Goal: Task Accomplishment & Management: Manage account settings

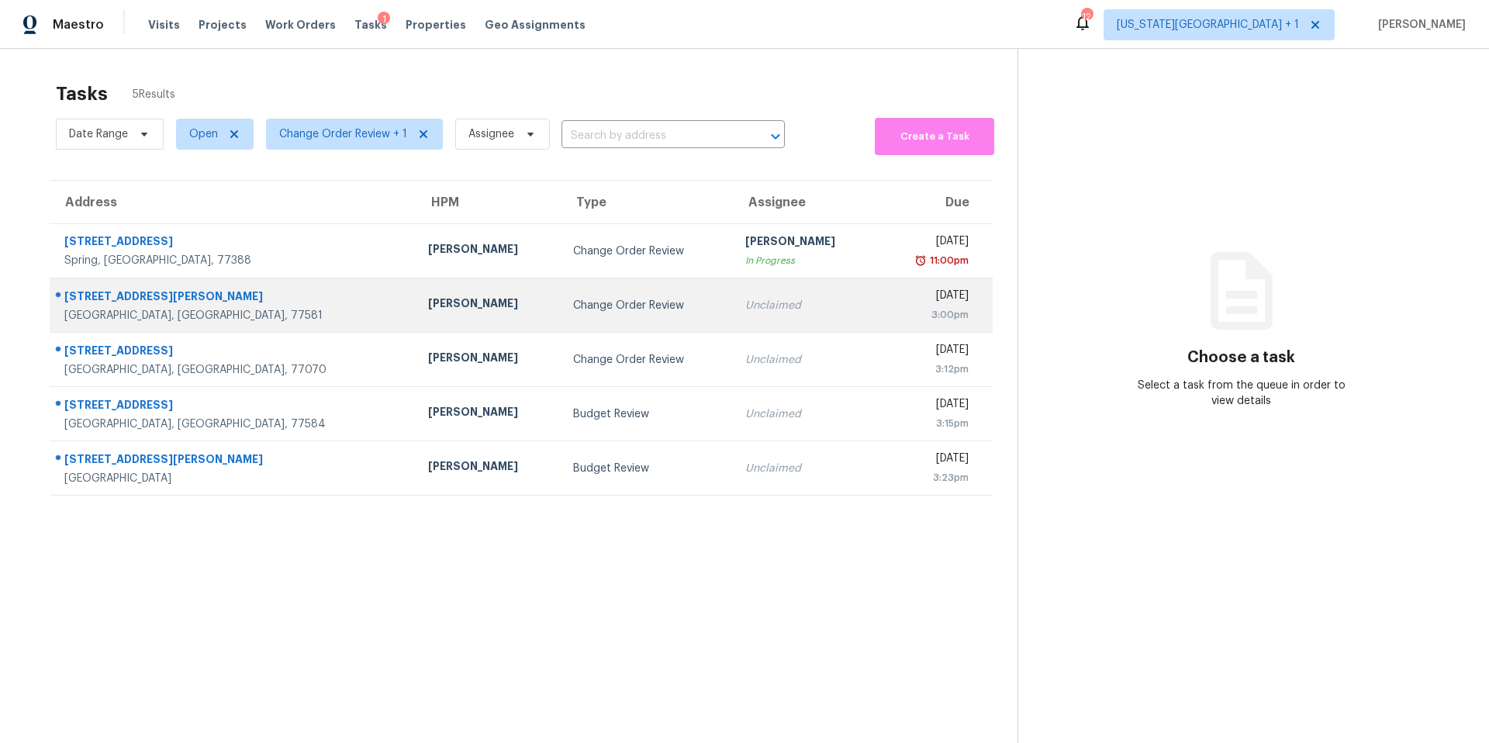
click at [573, 309] on div "Change Order Review" at bounding box center [646, 306] width 147 height 16
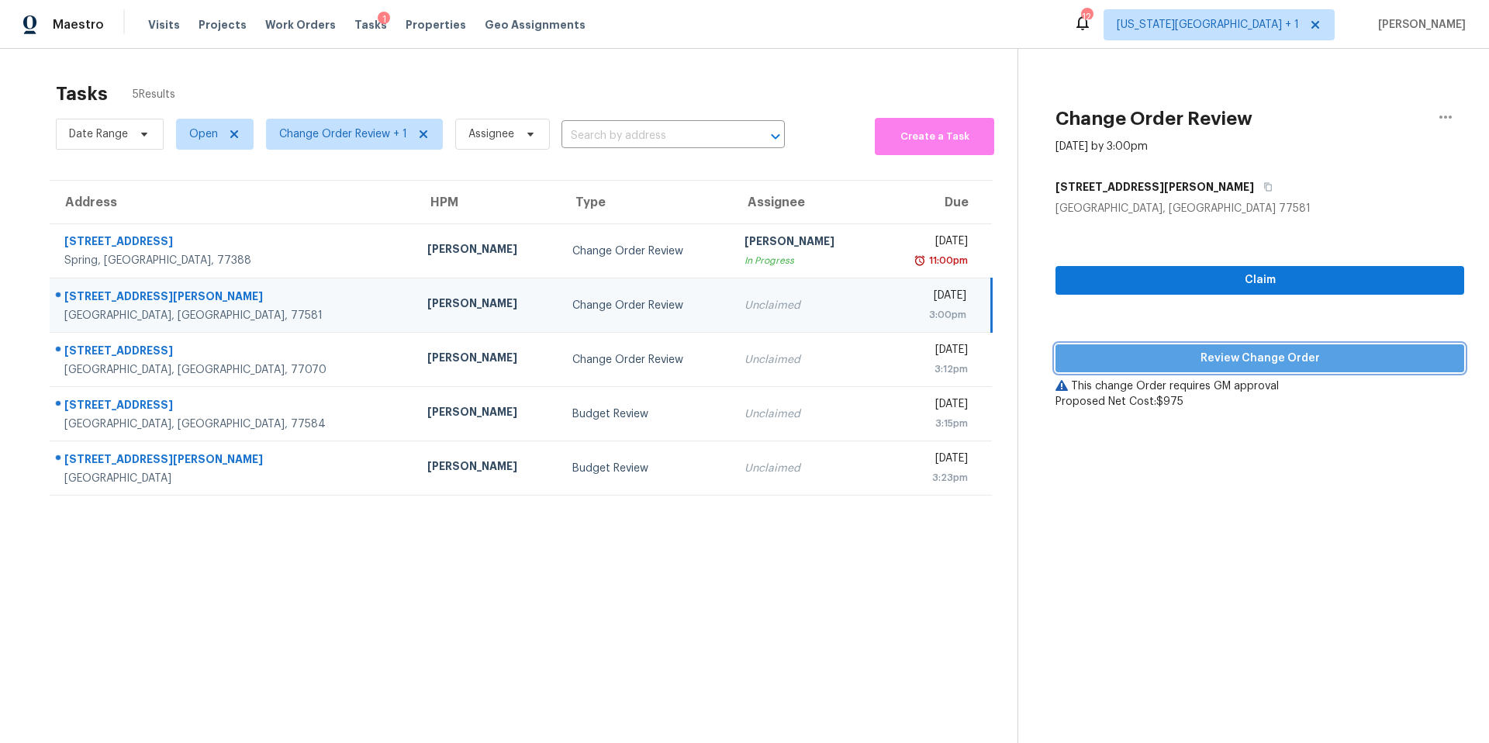
click at [1128, 357] on span "Review Change Order" at bounding box center [1260, 358] width 384 height 19
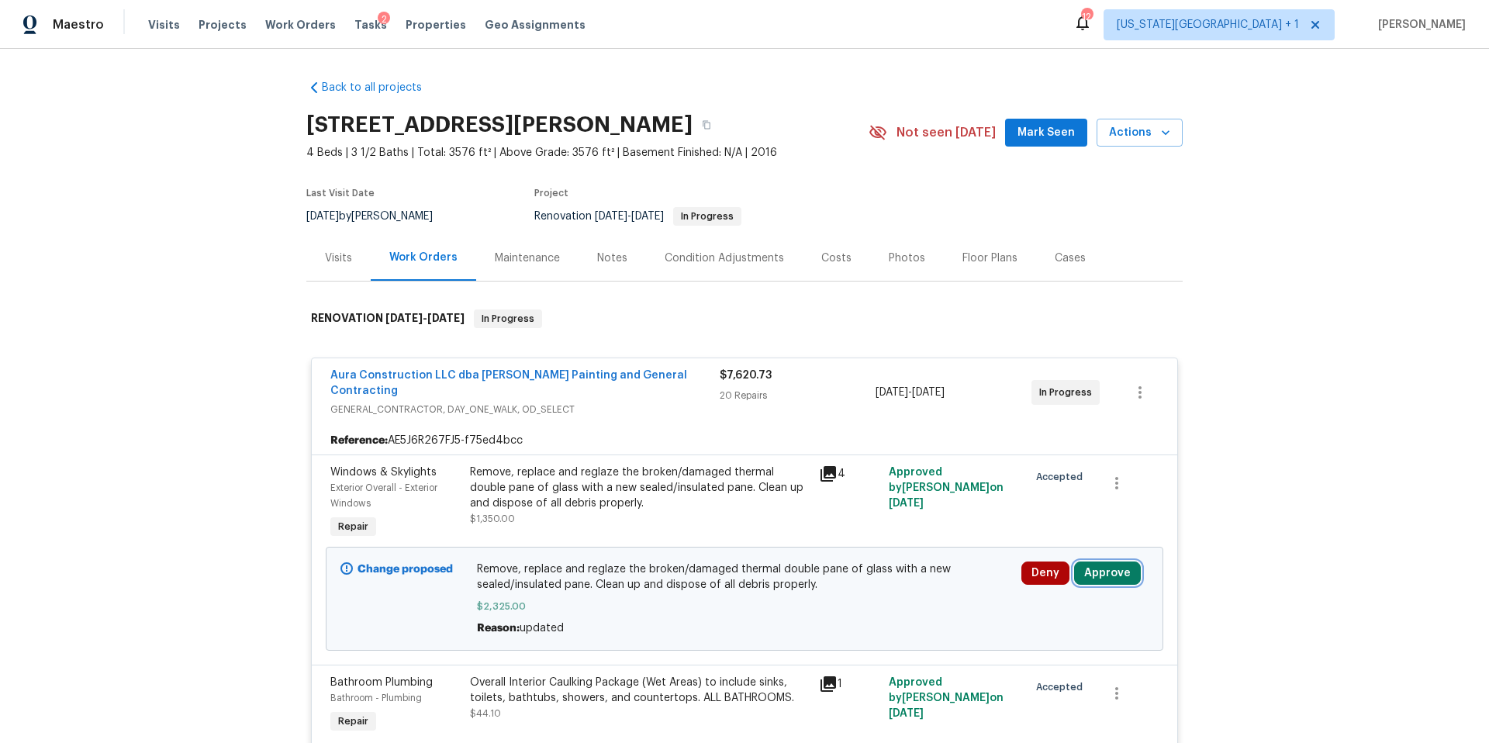
click at [1111, 564] on button "Approve" at bounding box center [1107, 572] width 67 height 23
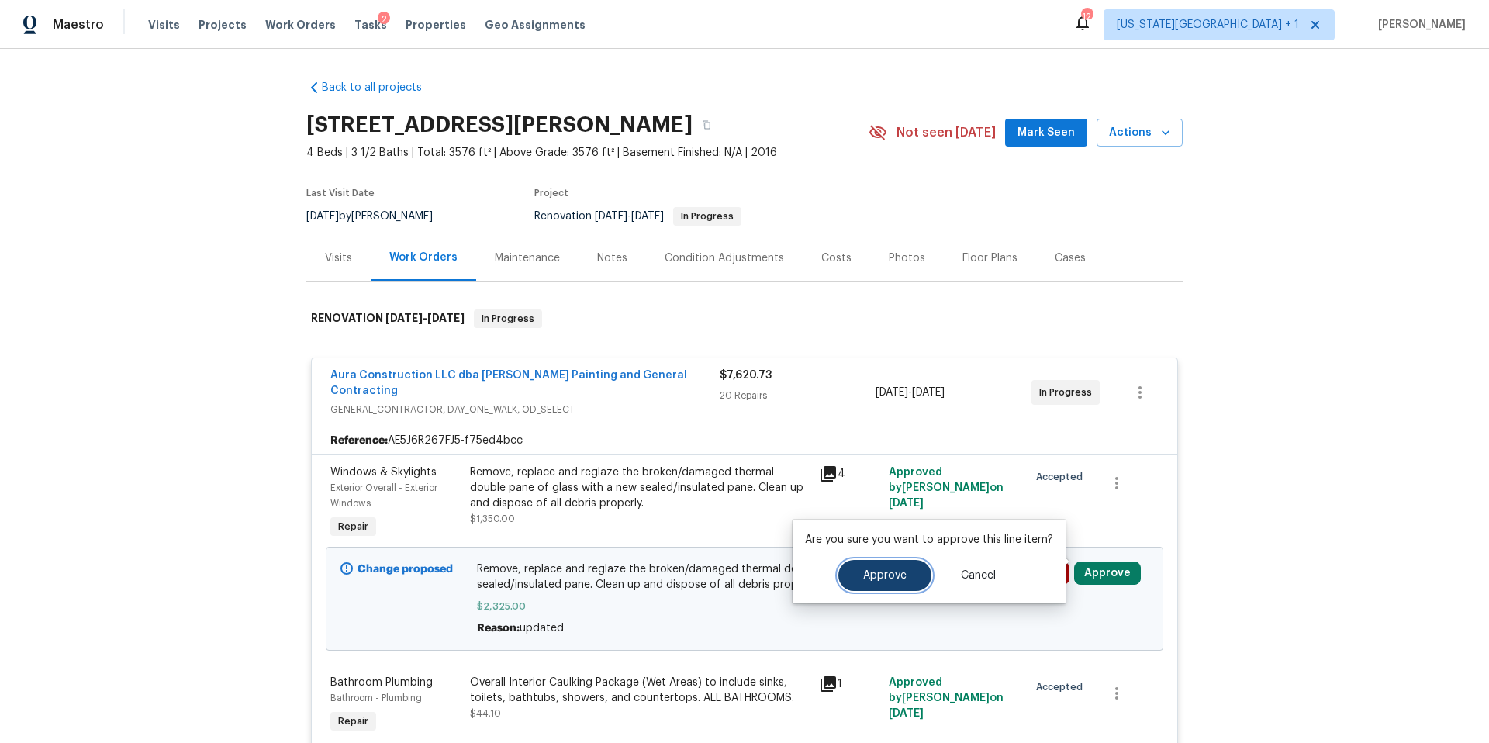
click at [904, 583] on button "Approve" at bounding box center [884, 575] width 93 height 31
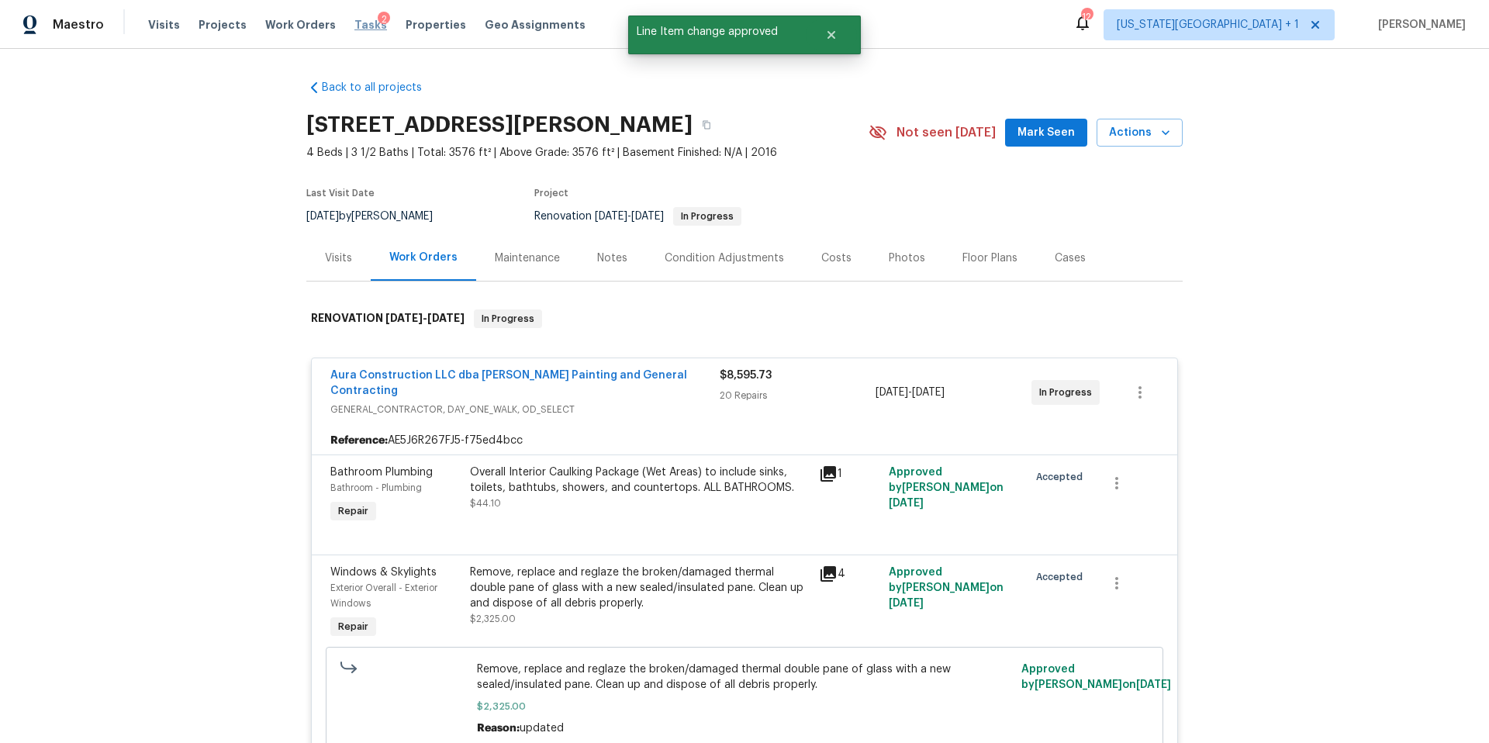
click at [358, 26] on span "Tasks" at bounding box center [370, 24] width 33 height 11
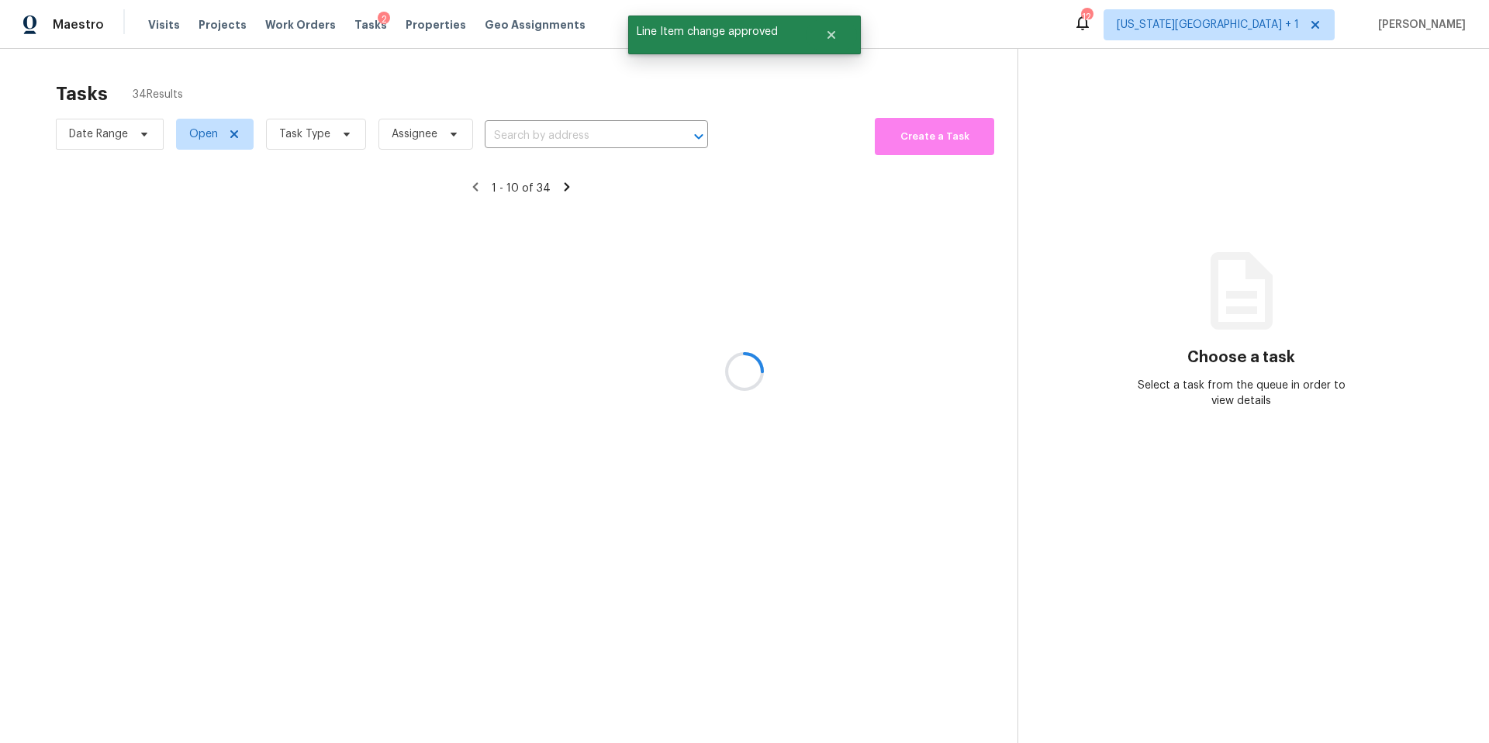
click at [295, 137] on div at bounding box center [744, 371] width 1489 height 743
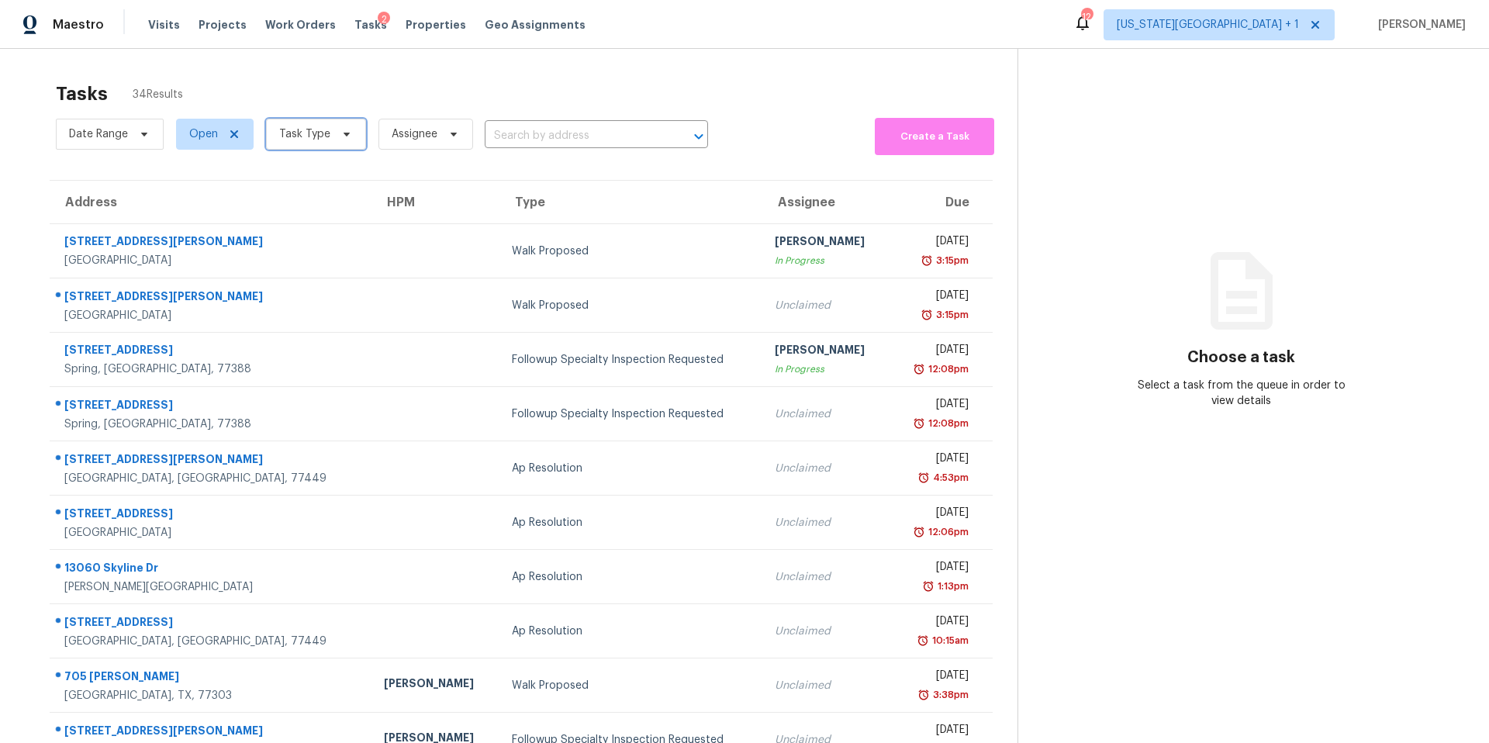
click at [295, 137] on span "Task Type" at bounding box center [304, 134] width 51 height 16
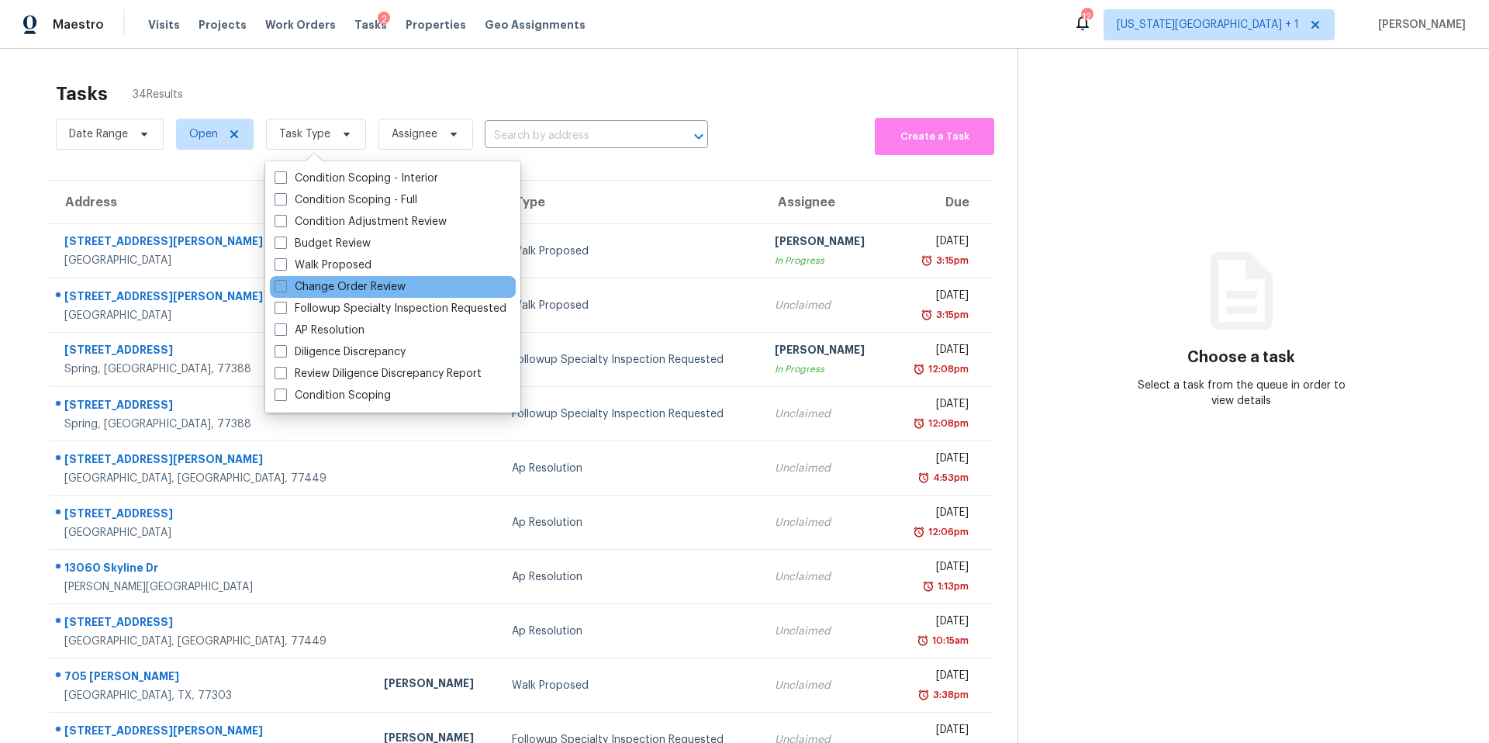
click at [322, 295] on div "Change Order Review" at bounding box center [393, 287] width 246 height 22
click at [322, 290] on label "Change Order Review" at bounding box center [340, 287] width 131 height 16
click at [285, 289] on input "Change Order Review" at bounding box center [280, 284] width 10 height 10
checkbox input "true"
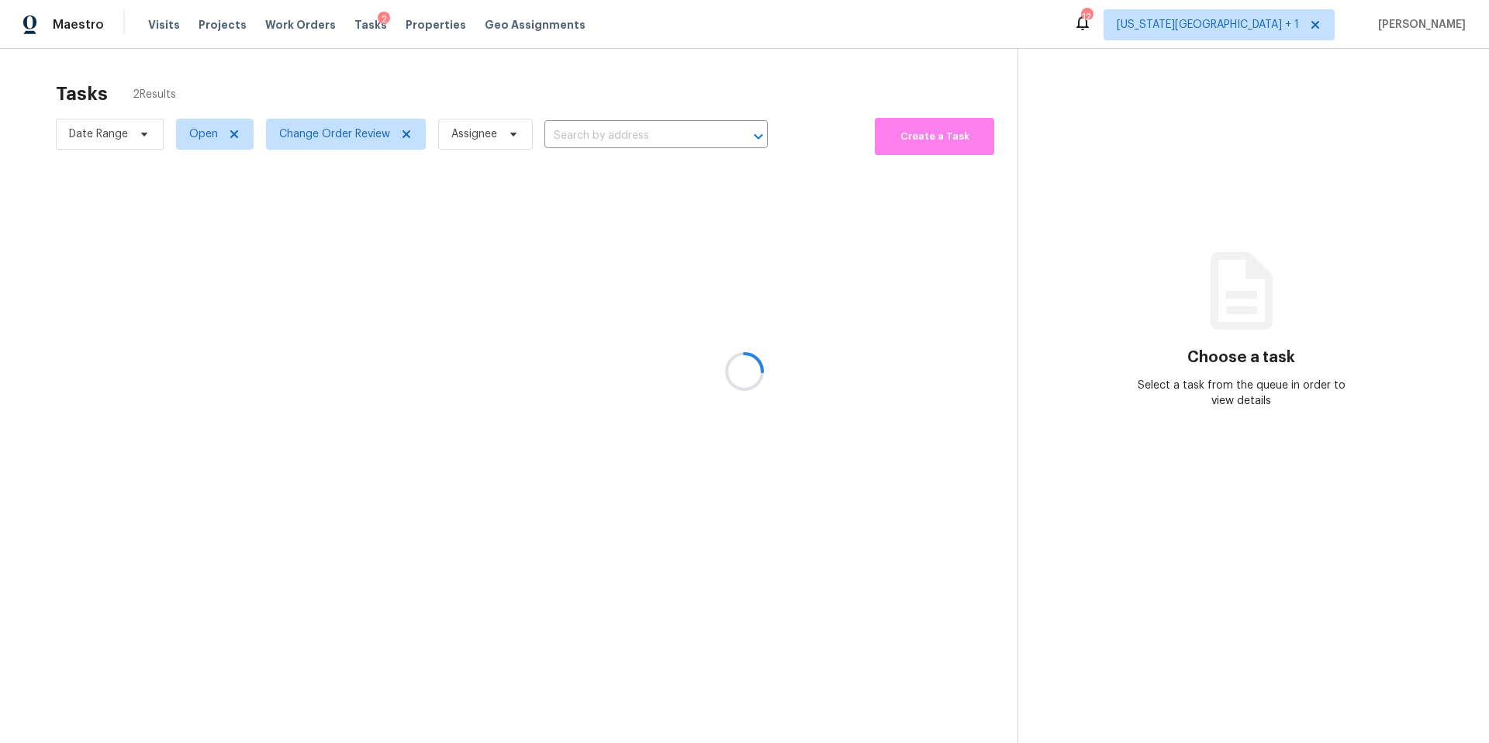
click at [376, 78] on div at bounding box center [744, 371] width 1489 height 743
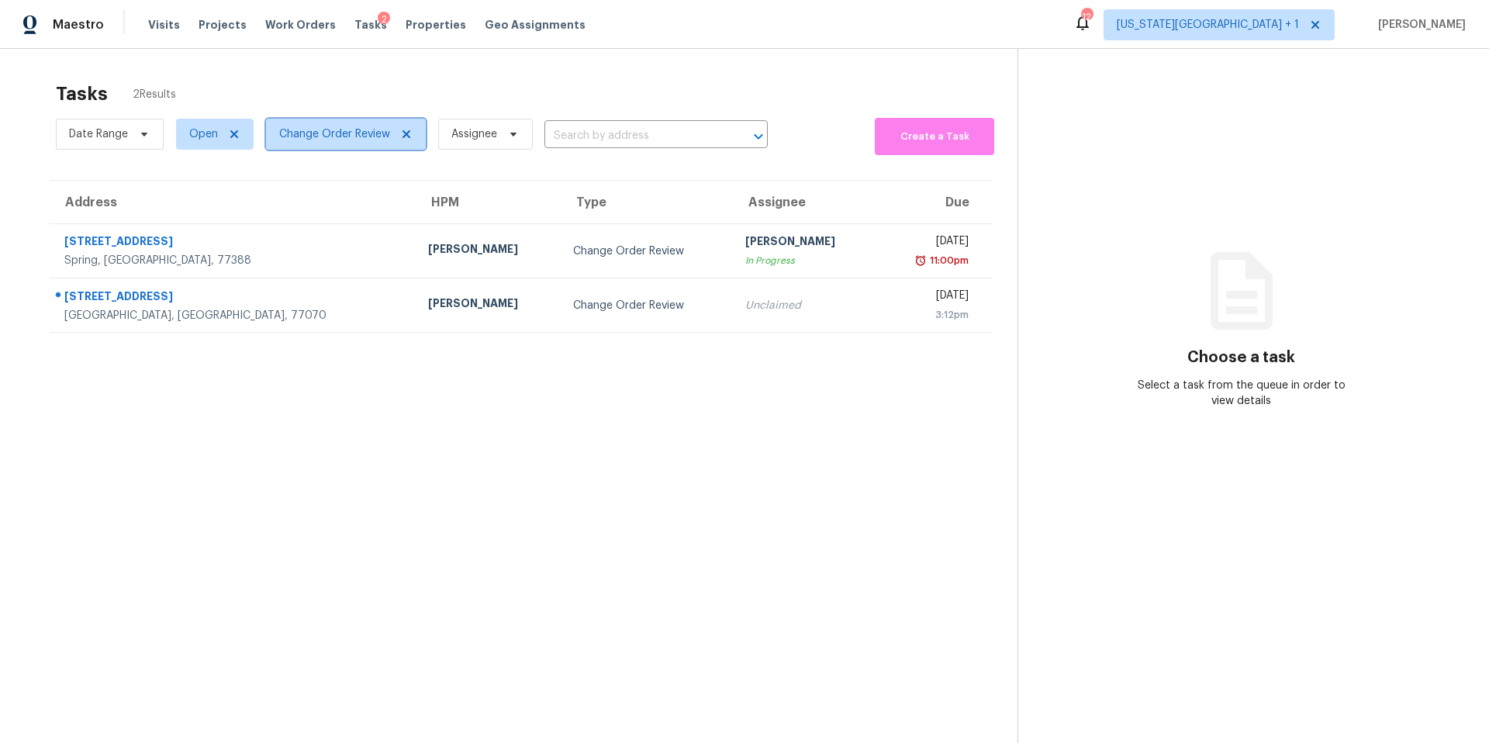
click at [342, 143] on span "Change Order Review" at bounding box center [346, 134] width 160 height 31
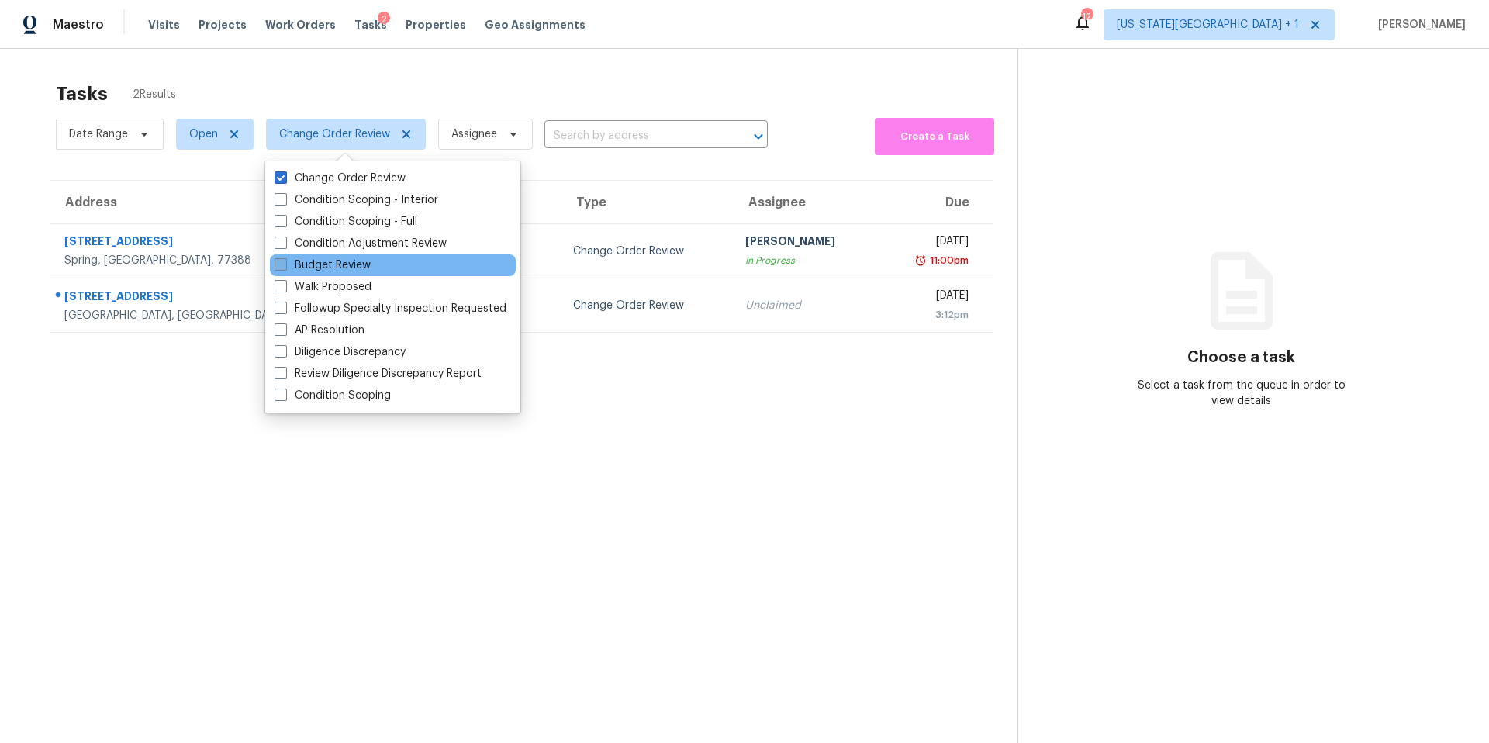
click at [292, 264] on label "Budget Review" at bounding box center [323, 265] width 96 height 16
click at [285, 264] on input "Budget Review" at bounding box center [280, 262] width 10 height 10
checkbox input "true"
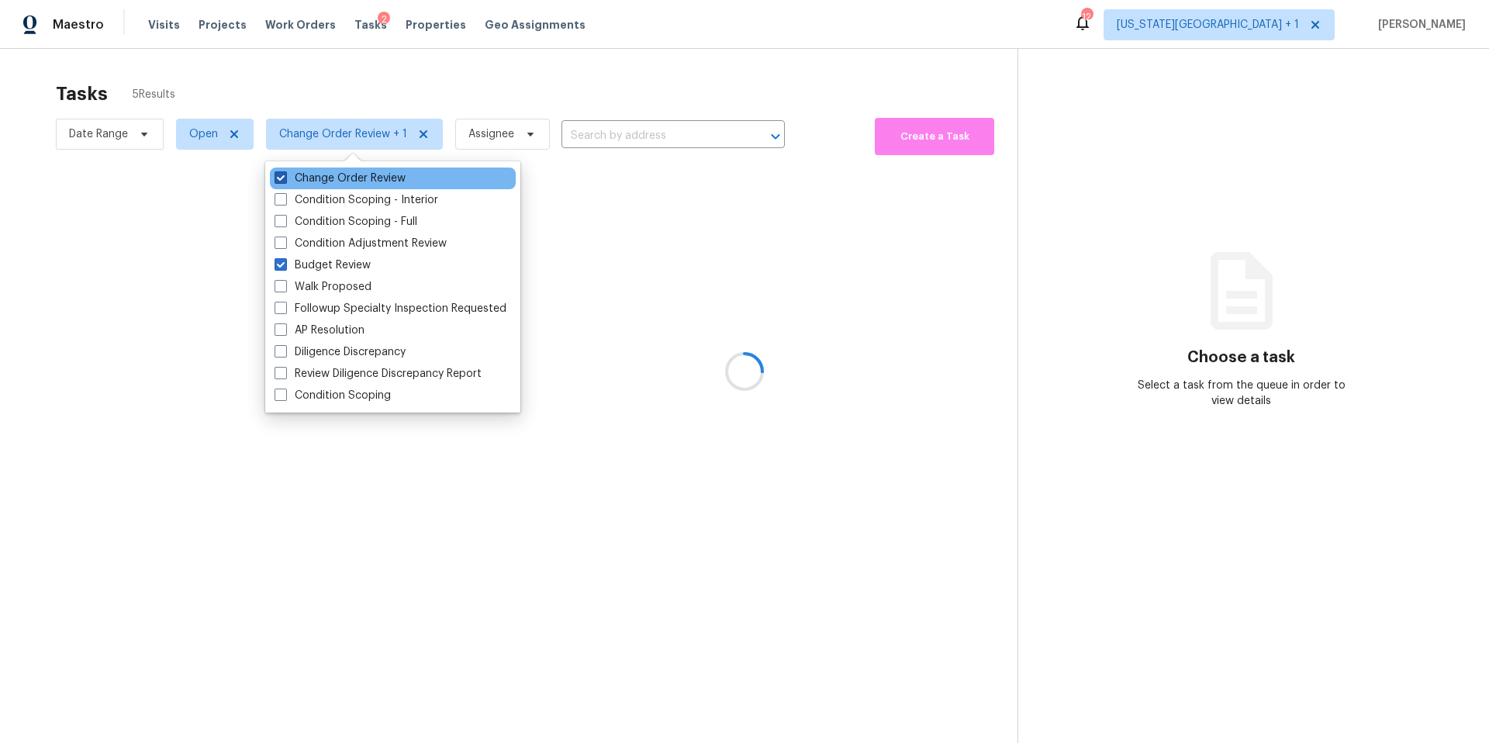
click at [281, 175] on span at bounding box center [281, 177] width 12 height 12
click at [281, 175] on input "Change Order Review" at bounding box center [280, 176] width 10 height 10
checkbox input "false"
click at [316, 92] on div at bounding box center [744, 371] width 1489 height 743
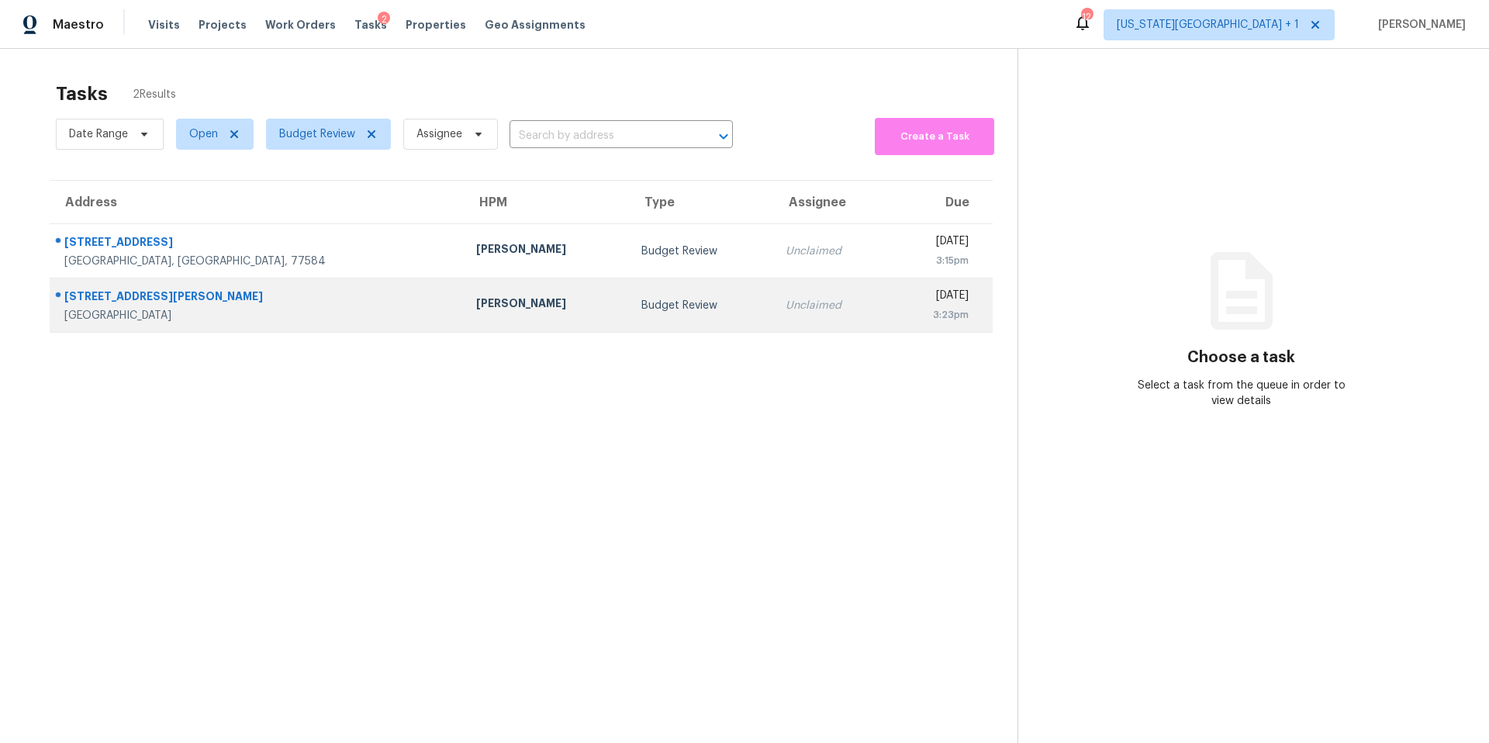
click at [476, 307] on div "[PERSON_NAME]" at bounding box center [546, 304] width 140 height 19
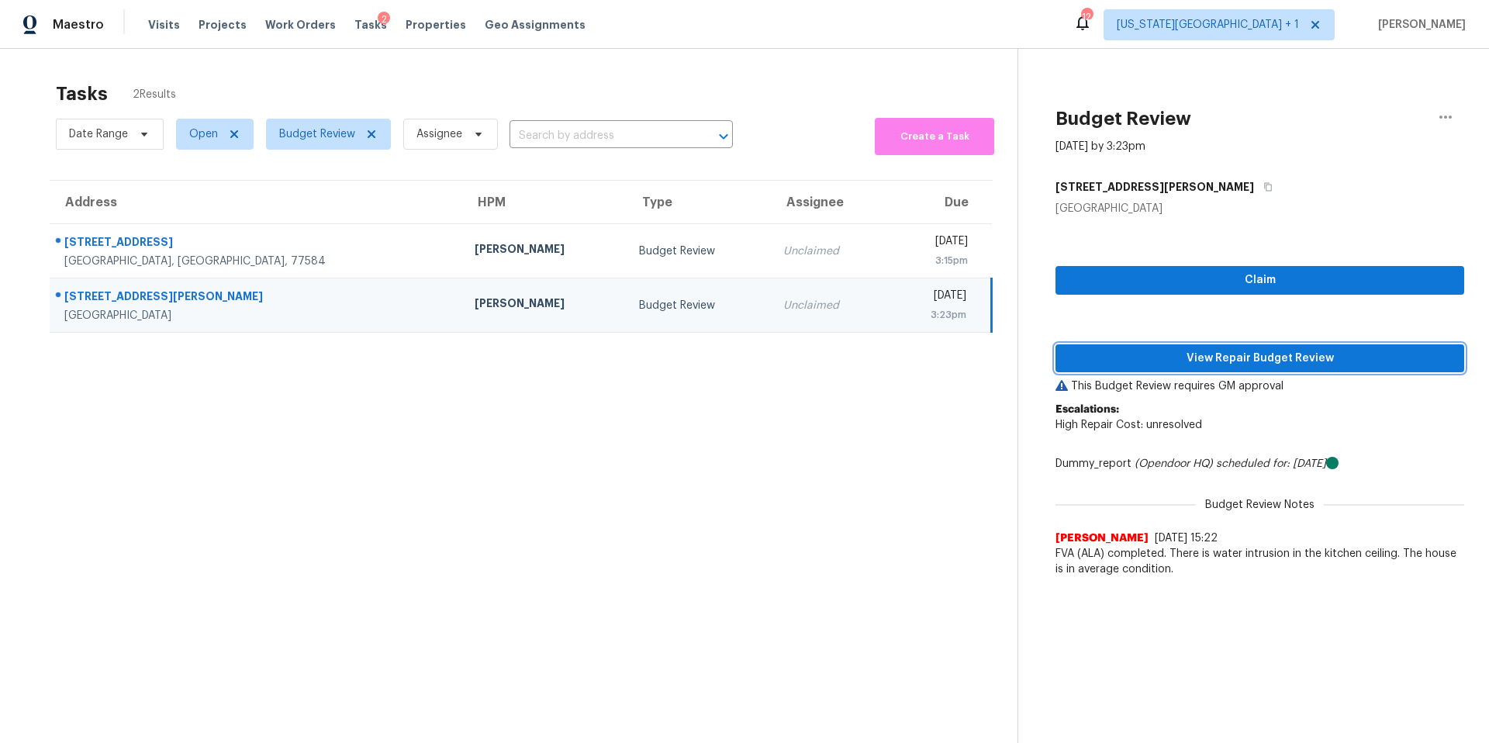
click at [1144, 361] on span "View Repair Budget Review" at bounding box center [1260, 358] width 384 height 19
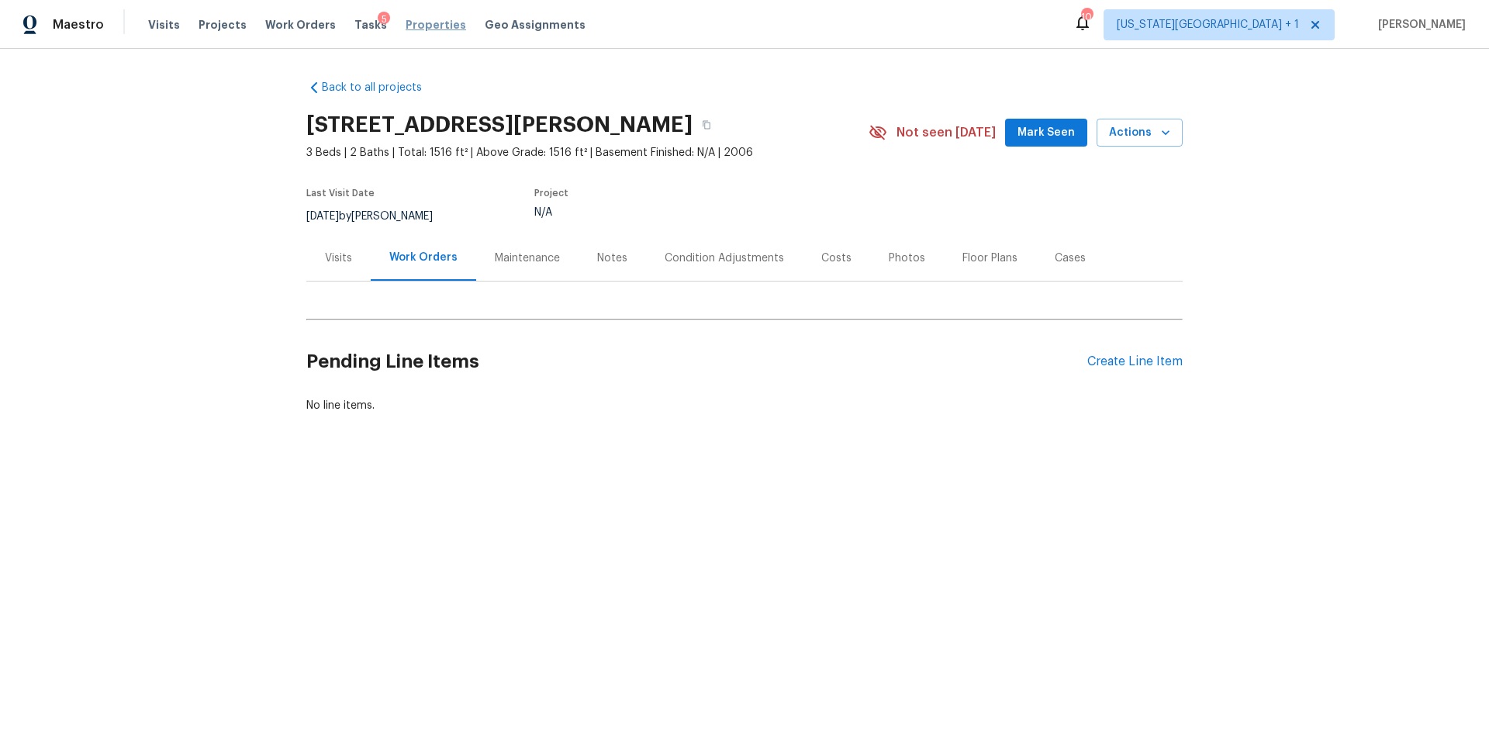
click at [431, 30] on span "Properties" at bounding box center [436, 25] width 60 height 16
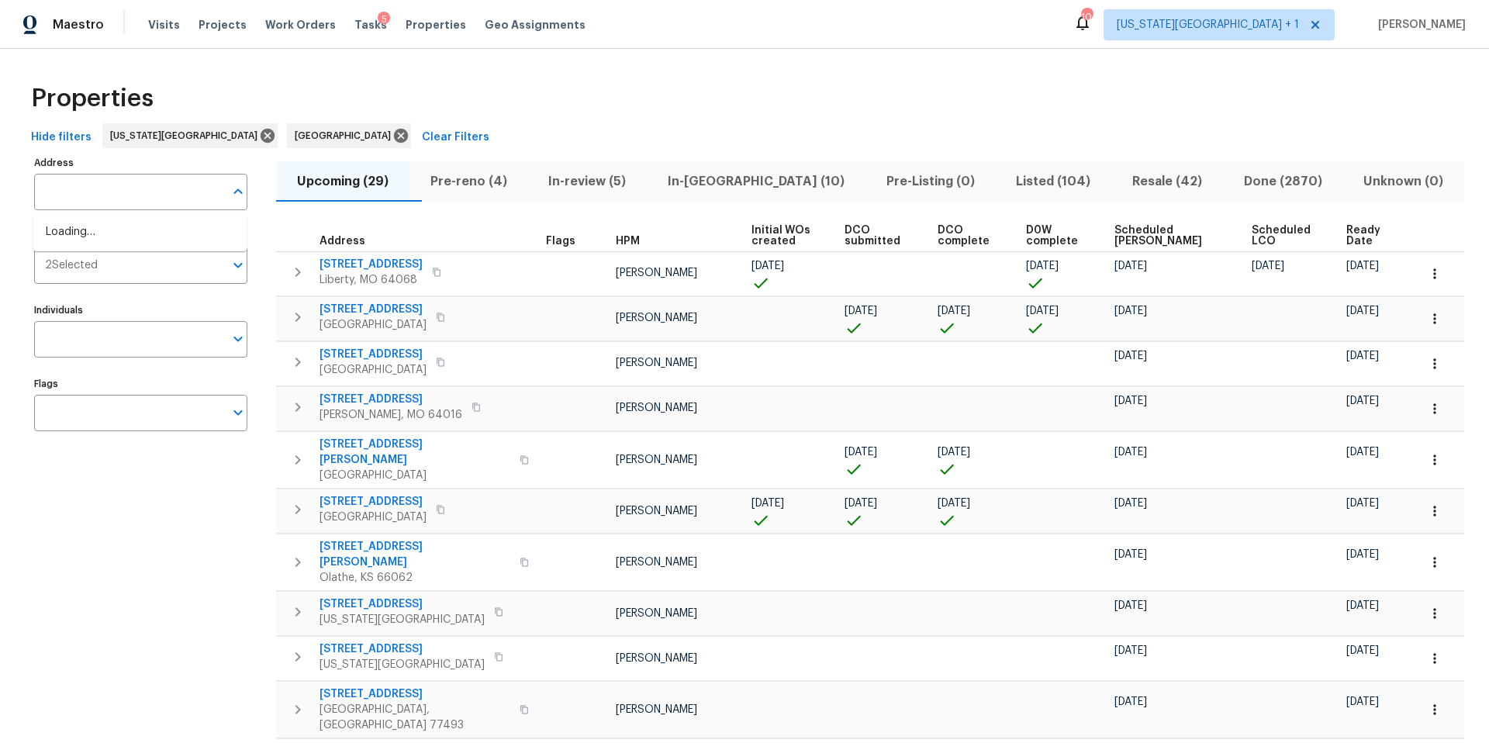
click at [128, 195] on input "text" at bounding box center [129, 192] width 190 height 36
type input "4802 sherman"
click at [109, 235] on li "4802 Sherman Blvd Galveston TX 77551" at bounding box center [139, 232] width 213 height 26
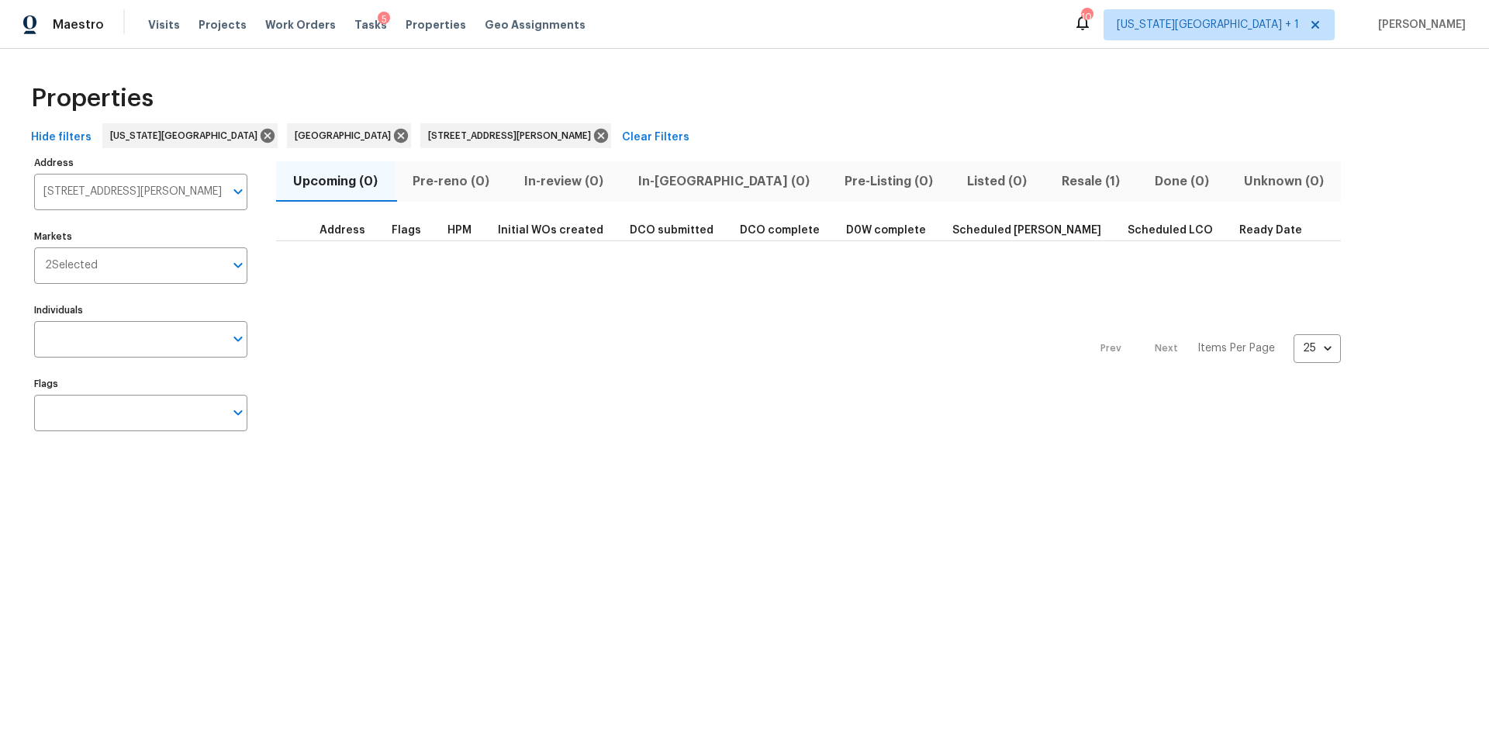
click at [1054, 181] on span "Resale (1)" at bounding box center [1091, 182] width 74 height 22
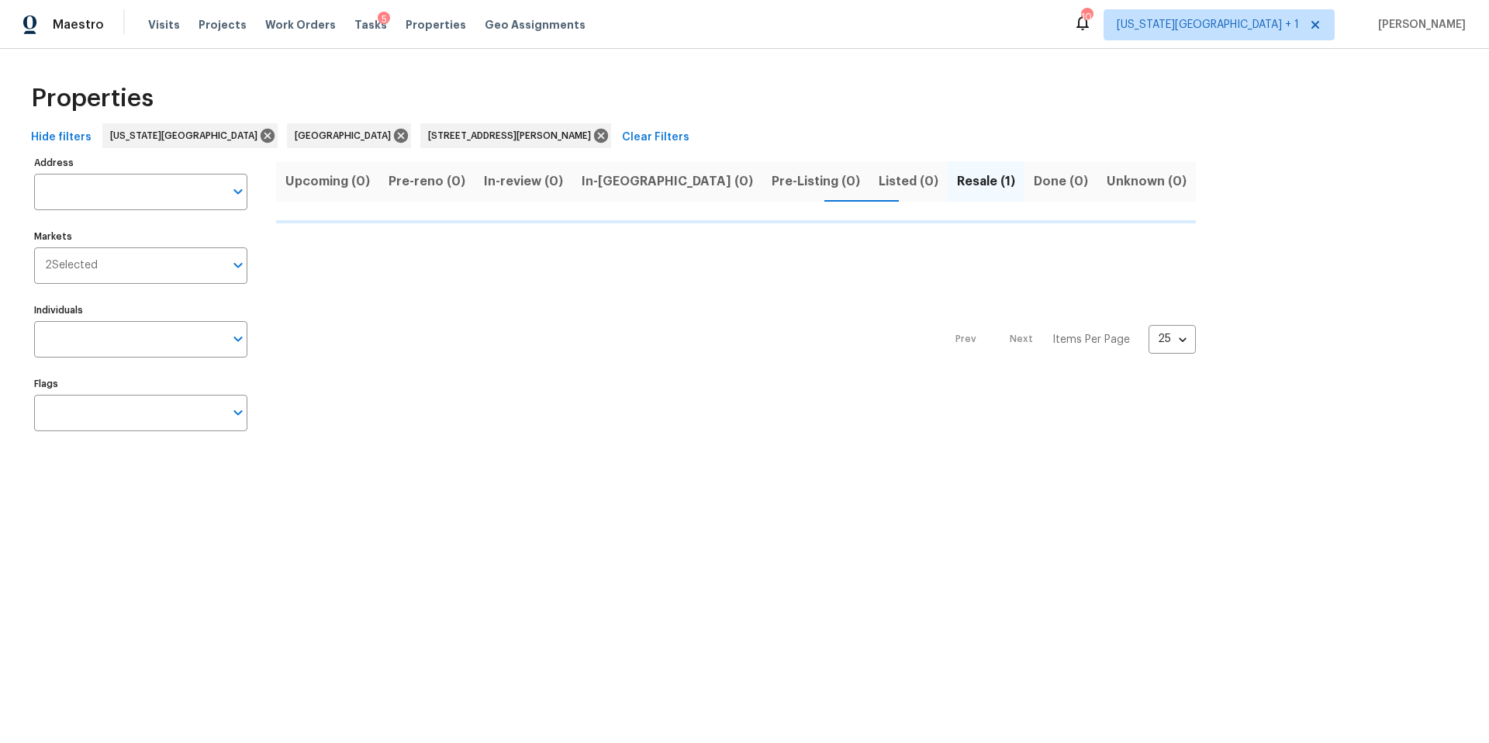
type input "4802 Sherman Blvd Galveston TX 77551"
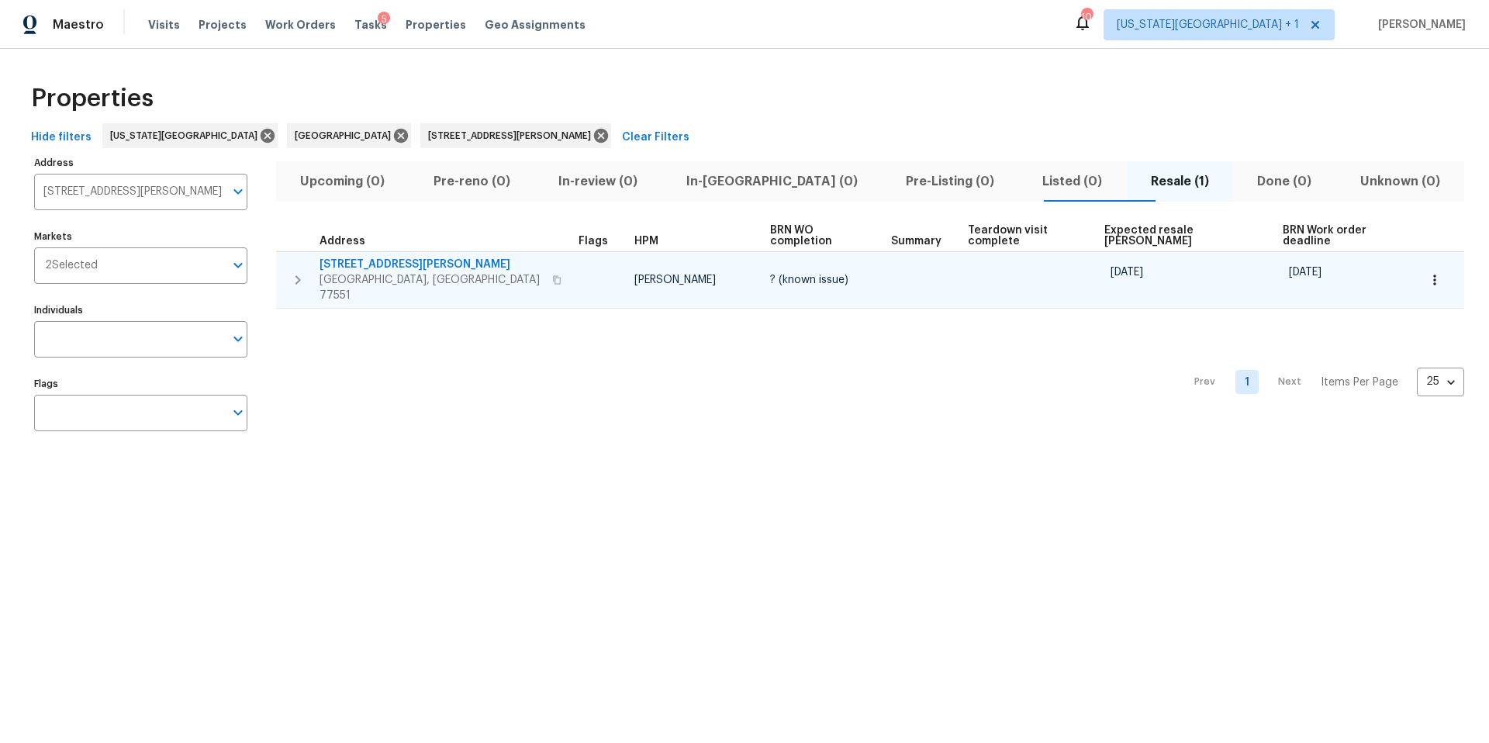
click at [320, 260] on span "[STREET_ADDRESS][PERSON_NAME]" at bounding box center [431, 265] width 223 height 16
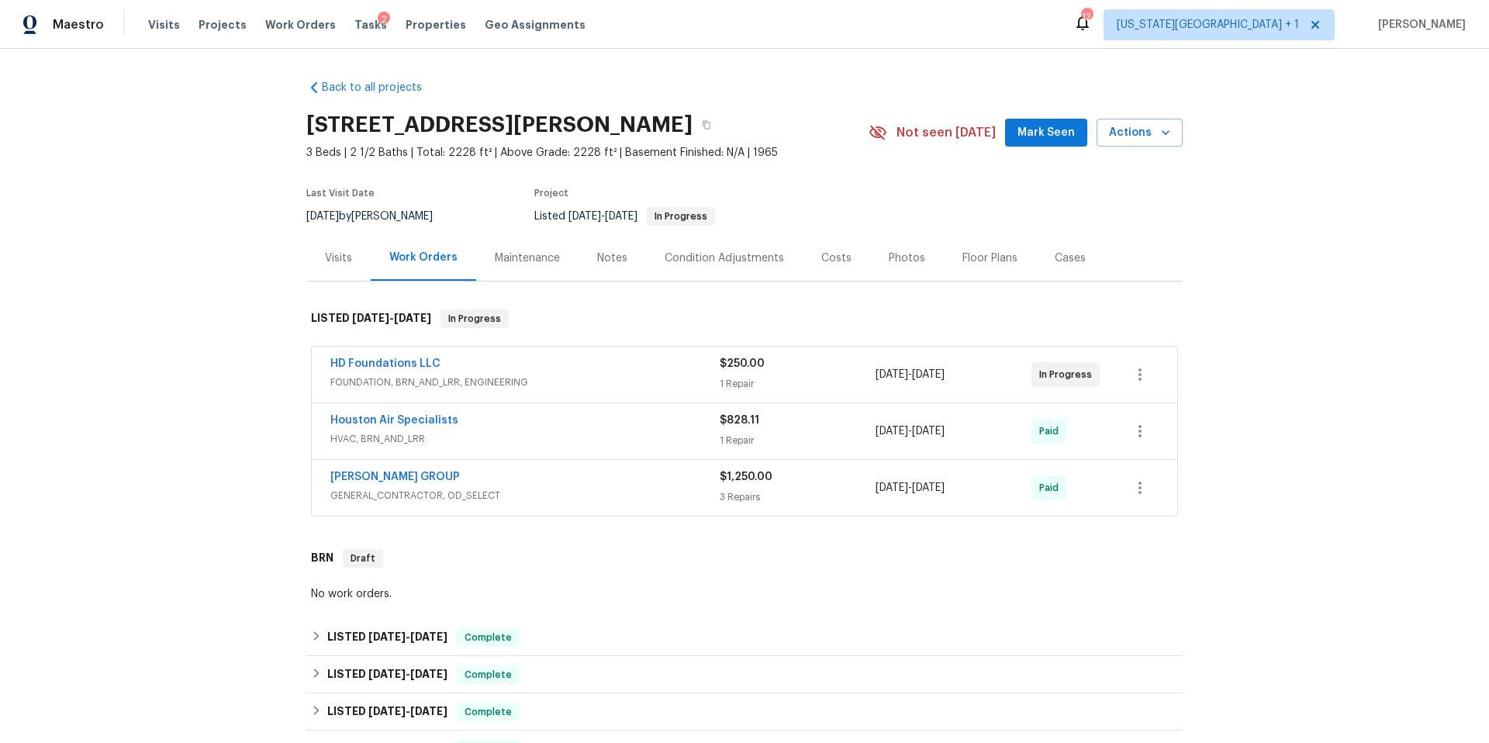
click at [893, 254] on div "Photos" at bounding box center [907, 258] width 36 height 16
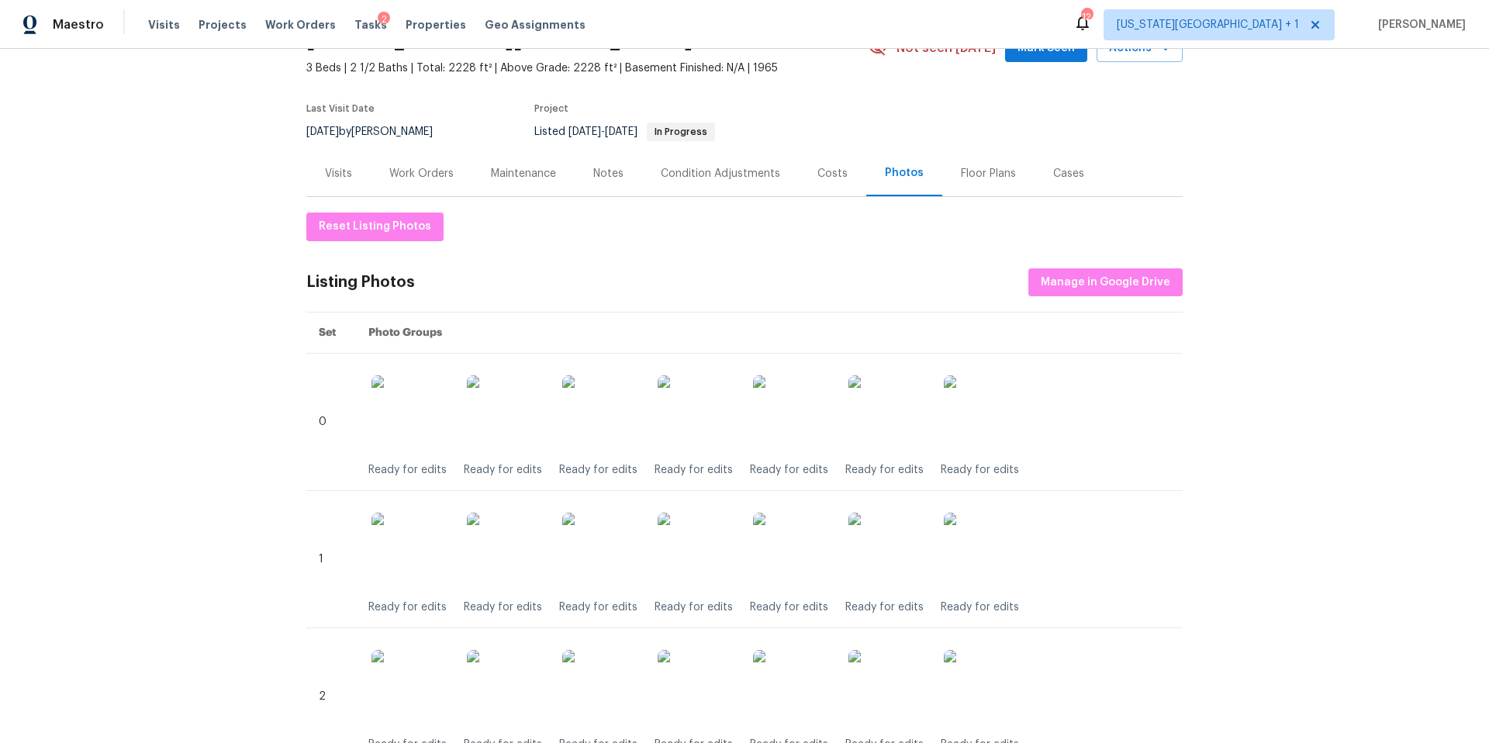
scroll to position [94, 0]
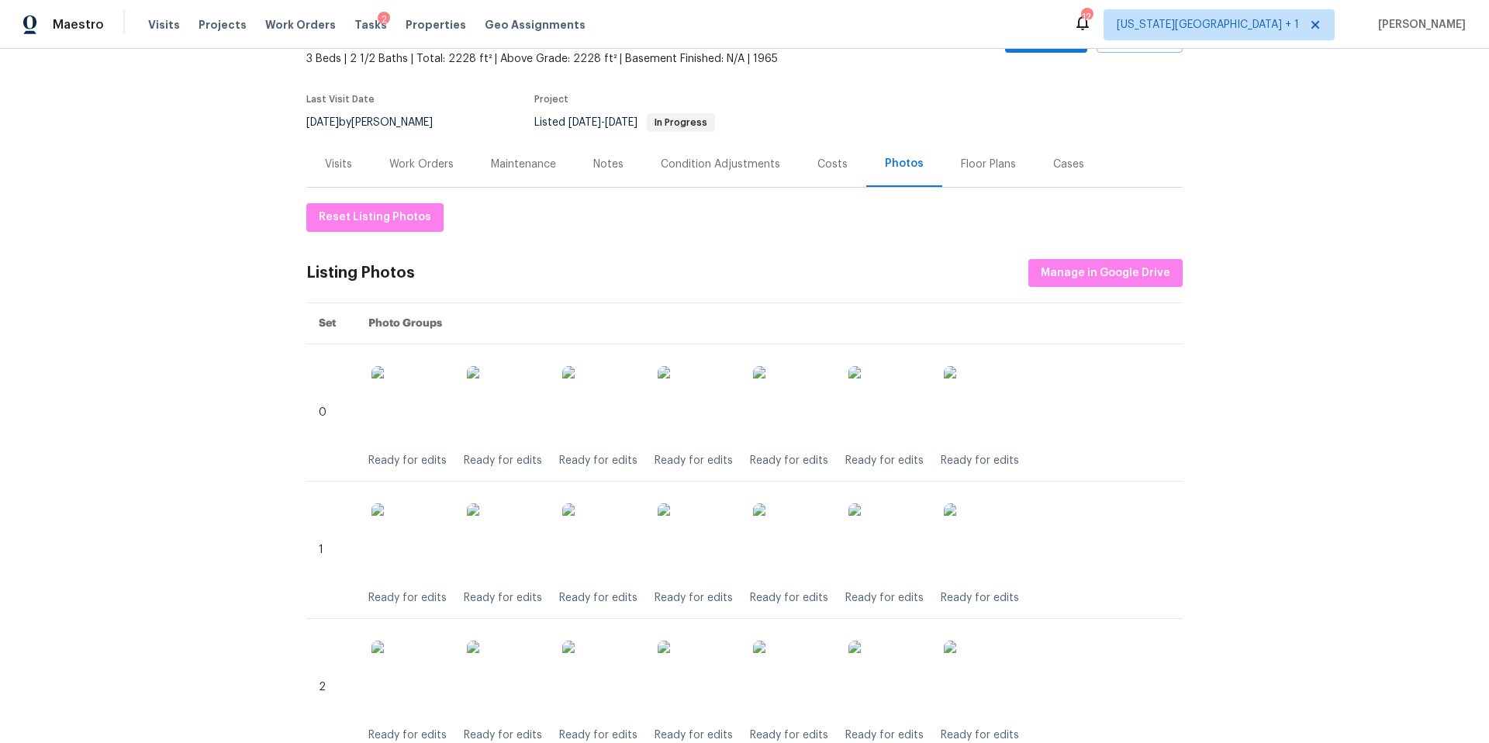
click at [336, 167] on div "Visits" at bounding box center [338, 165] width 27 height 16
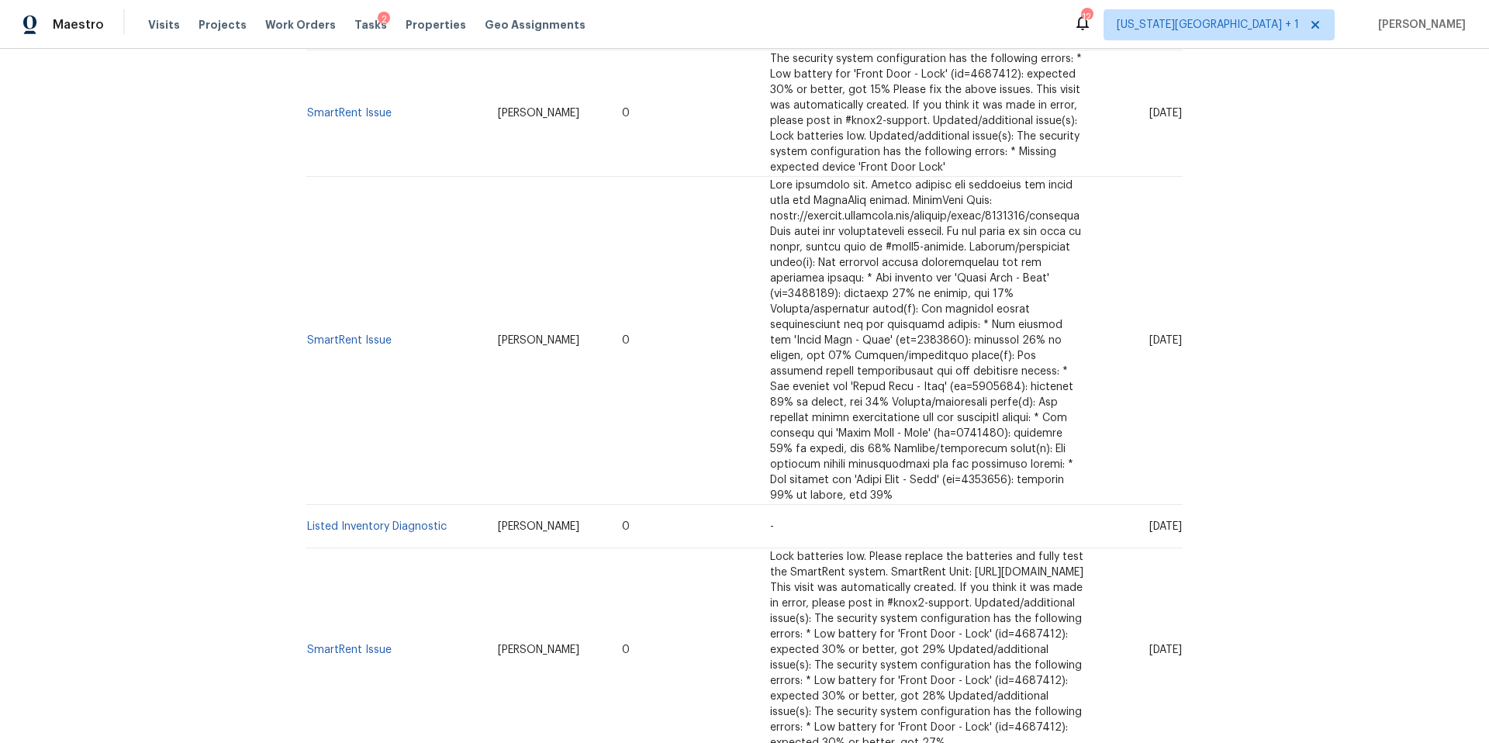
scroll to position [534, 0]
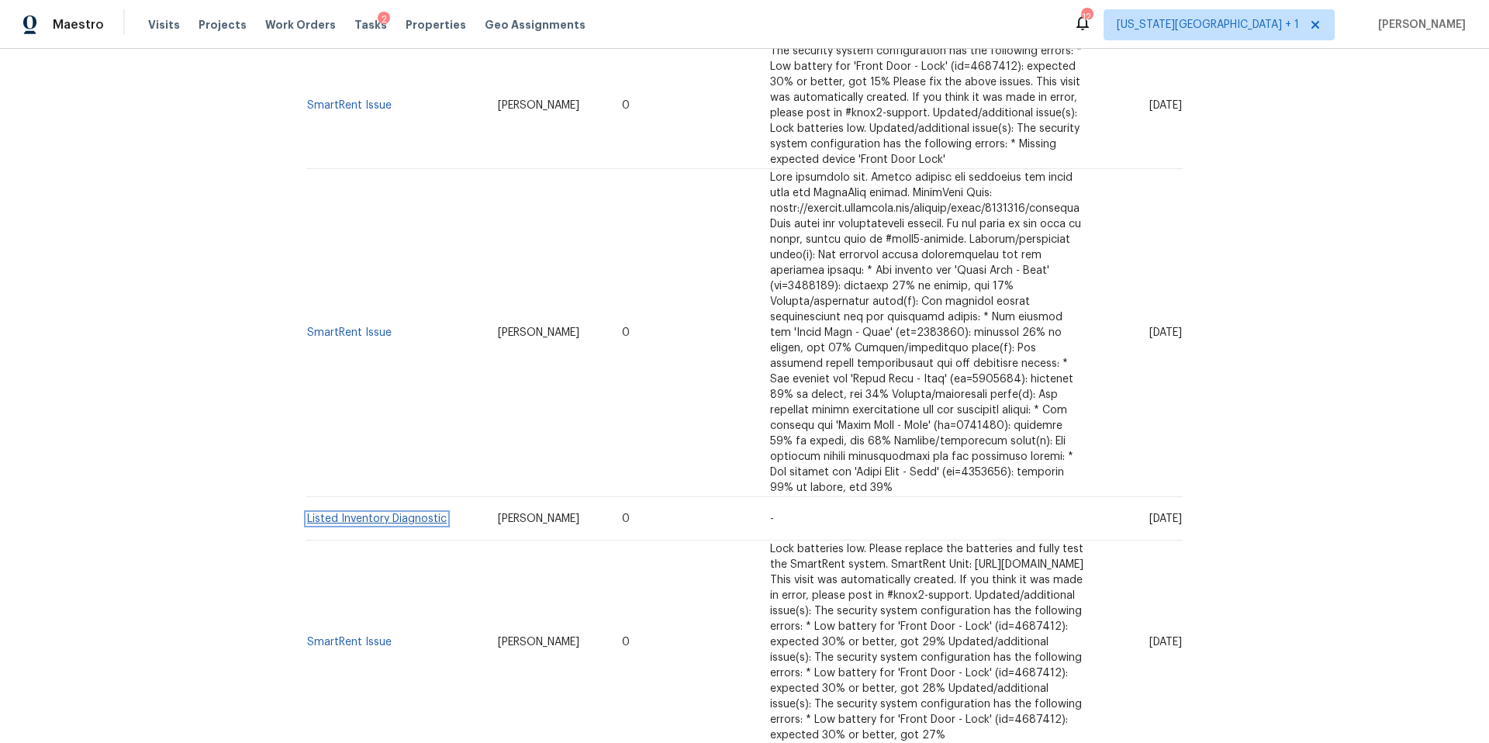
click at [349, 513] on link "Listed Inventory Diagnostic" at bounding box center [377, 518] width 140 height 11
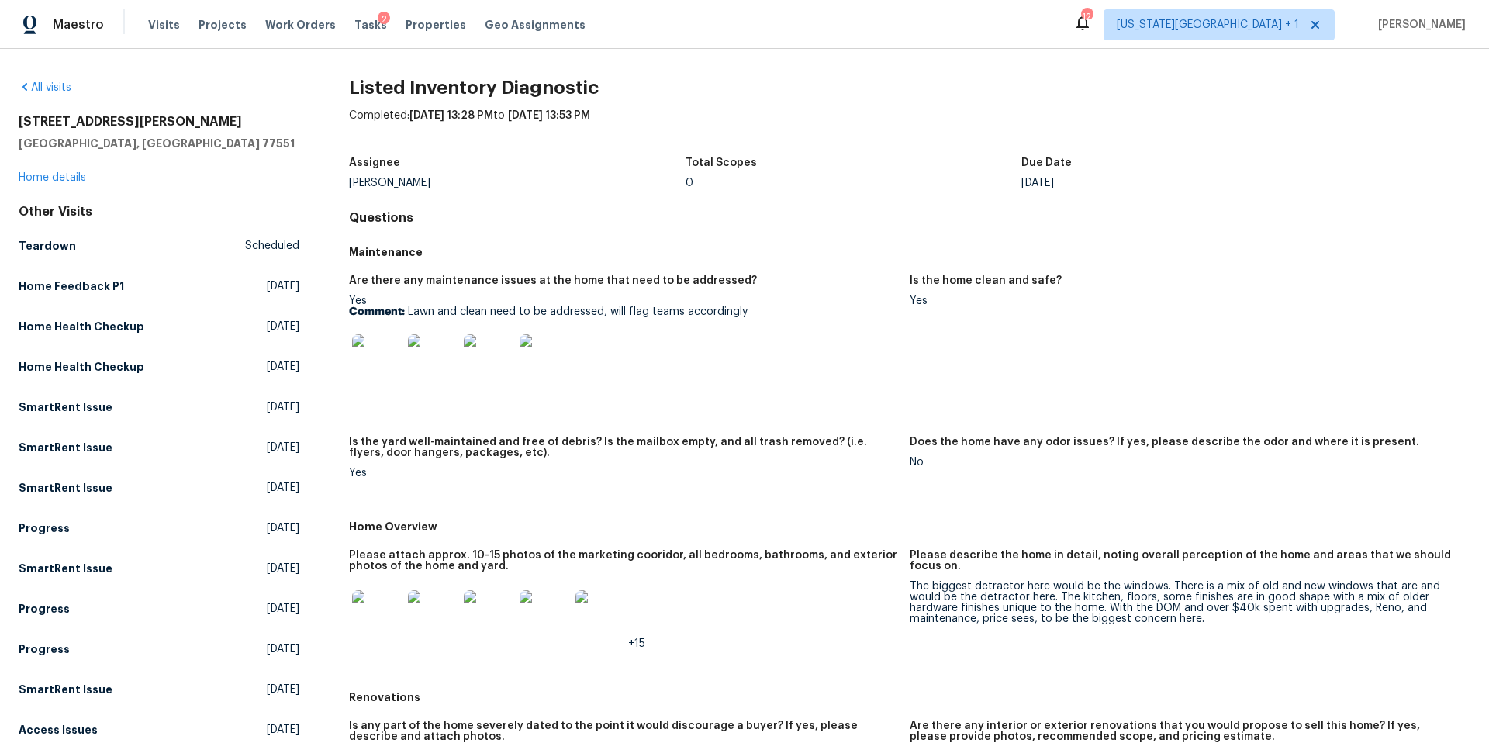
click at [370, 376] on img at bounding box center [377, 359] width 50 height 50
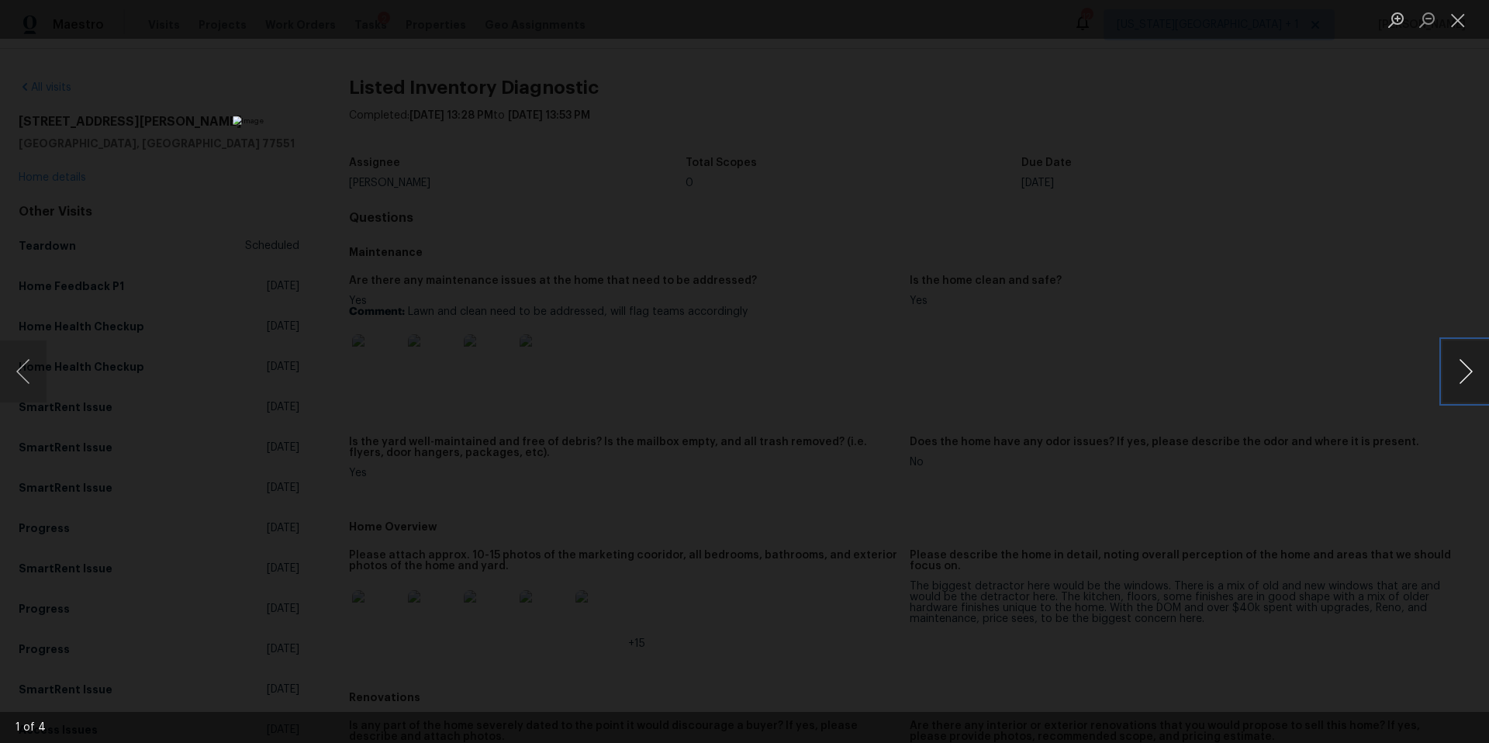
click at [1460, 373] on button "Next image" at bounding box center [1466, 371] width 47 height 62
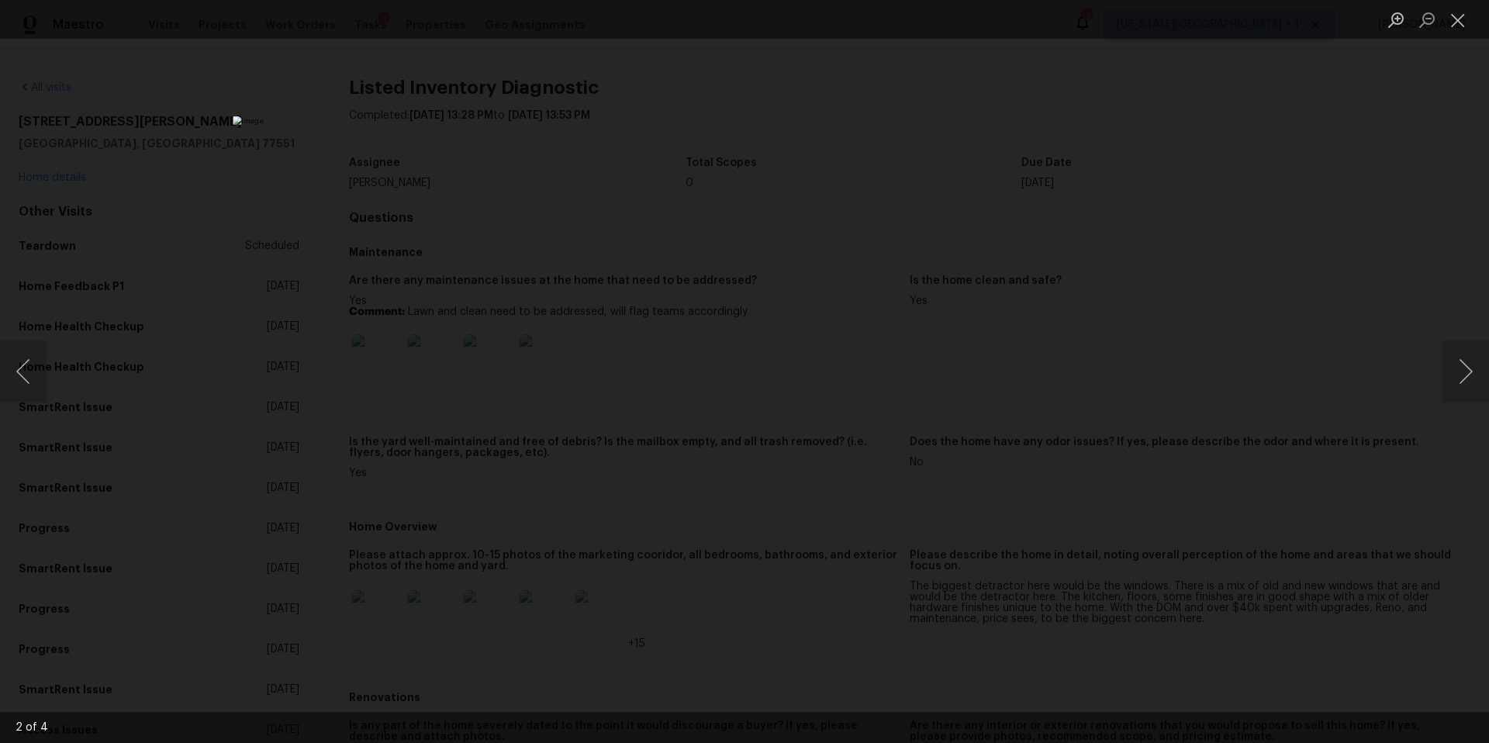
click at [1292, 395] on div "Lightbox" at bounding box center [744, 371] width 1489 height 743
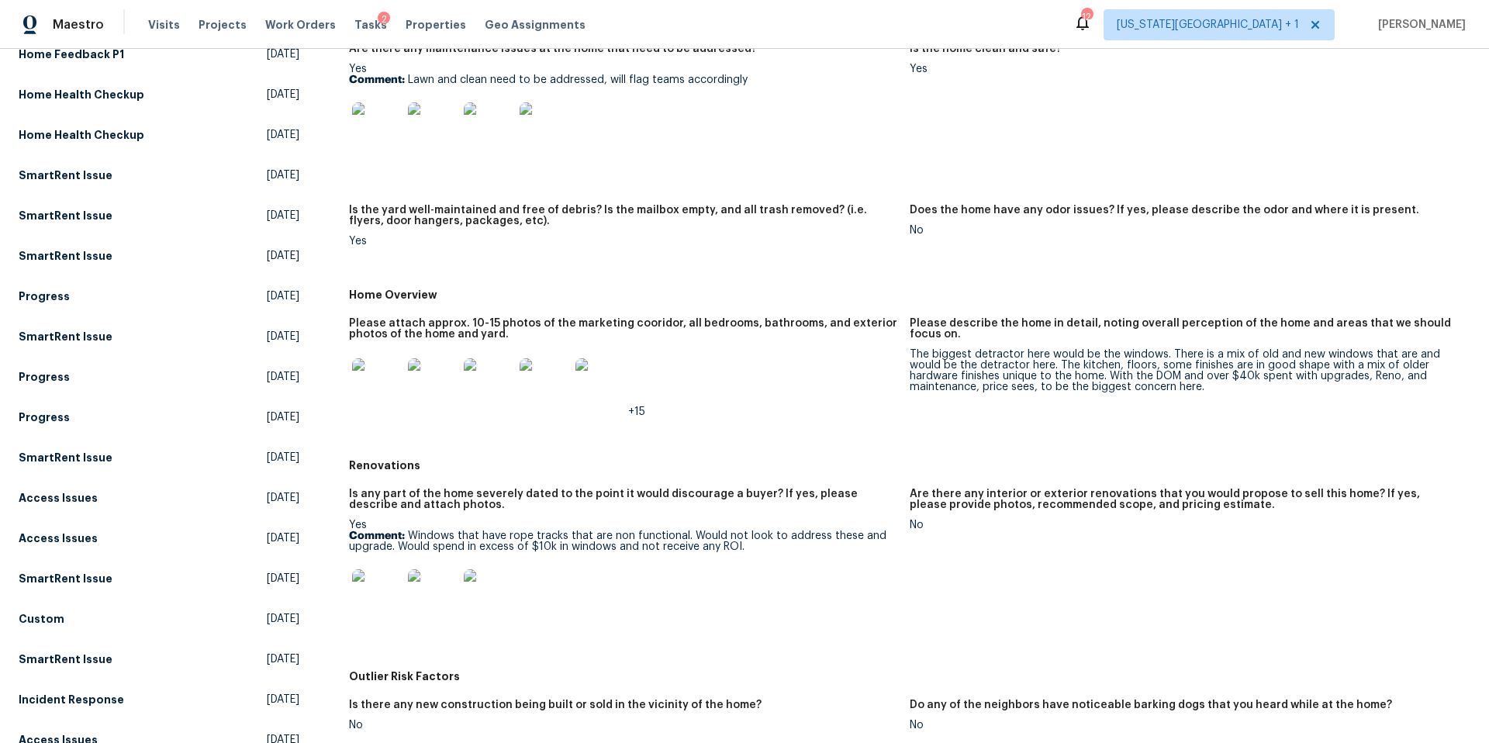
scroll to position [253, 0]
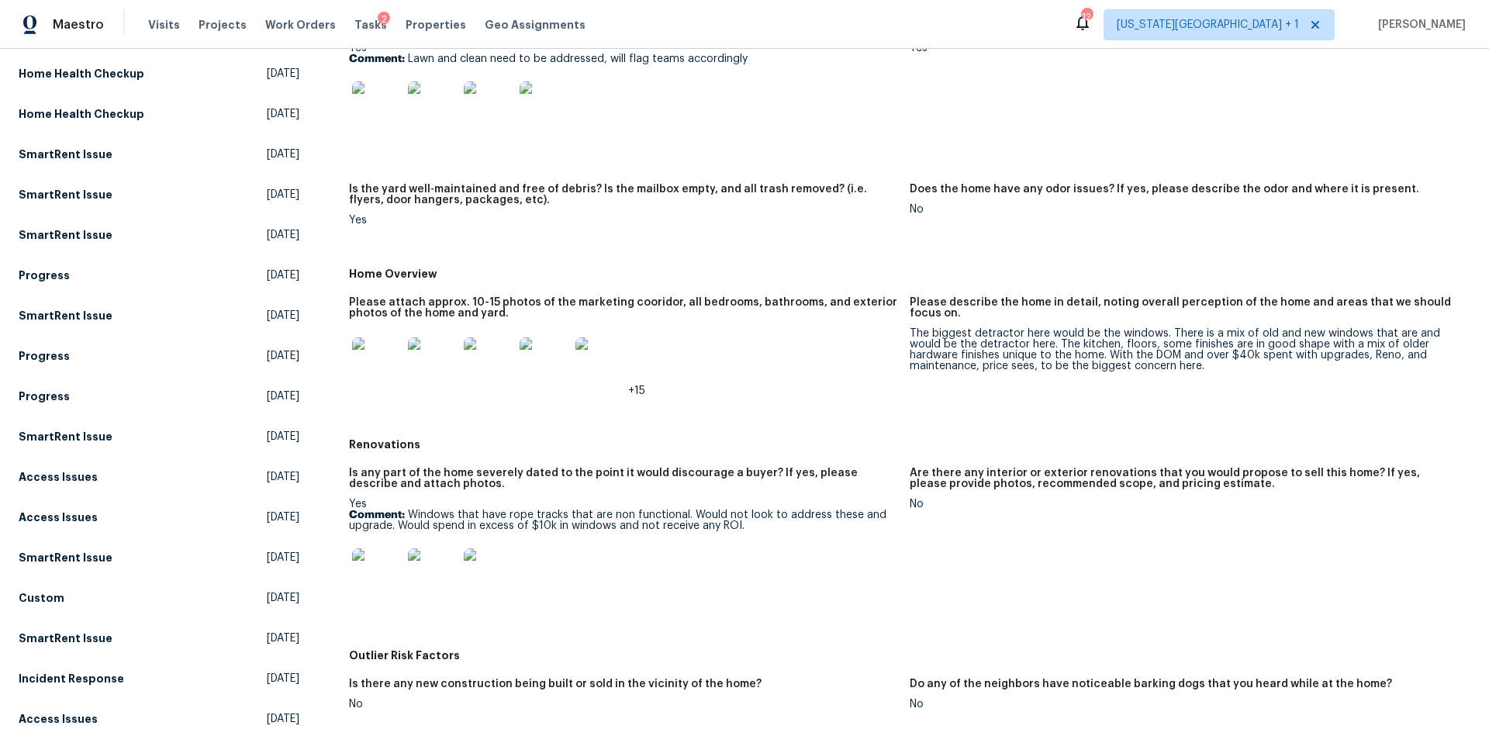
click at [368, 361] on img at bounding box center [377, 362] width 50 height 50
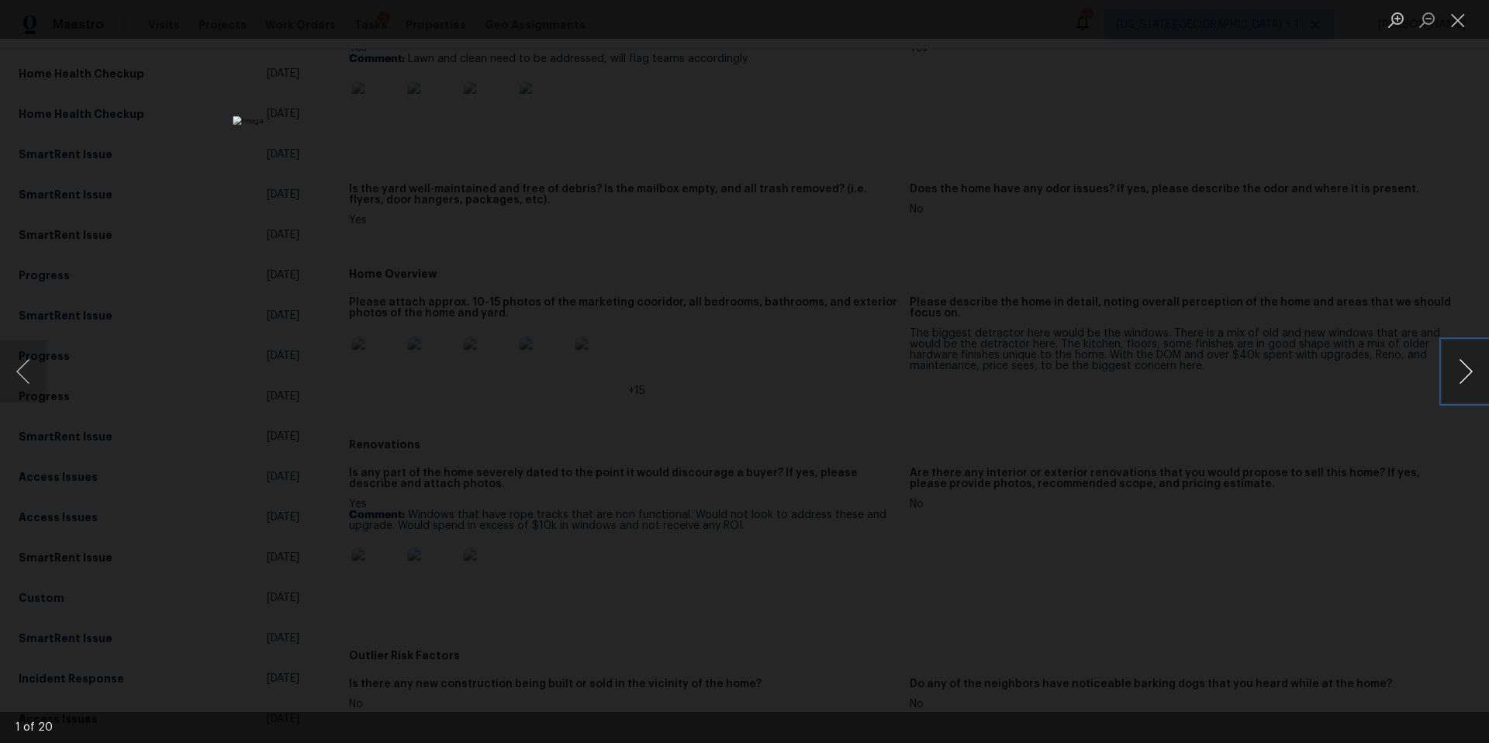
click at [1467, 367] on button "Next image" at bounding box center [1466, 371] width 47 height 62
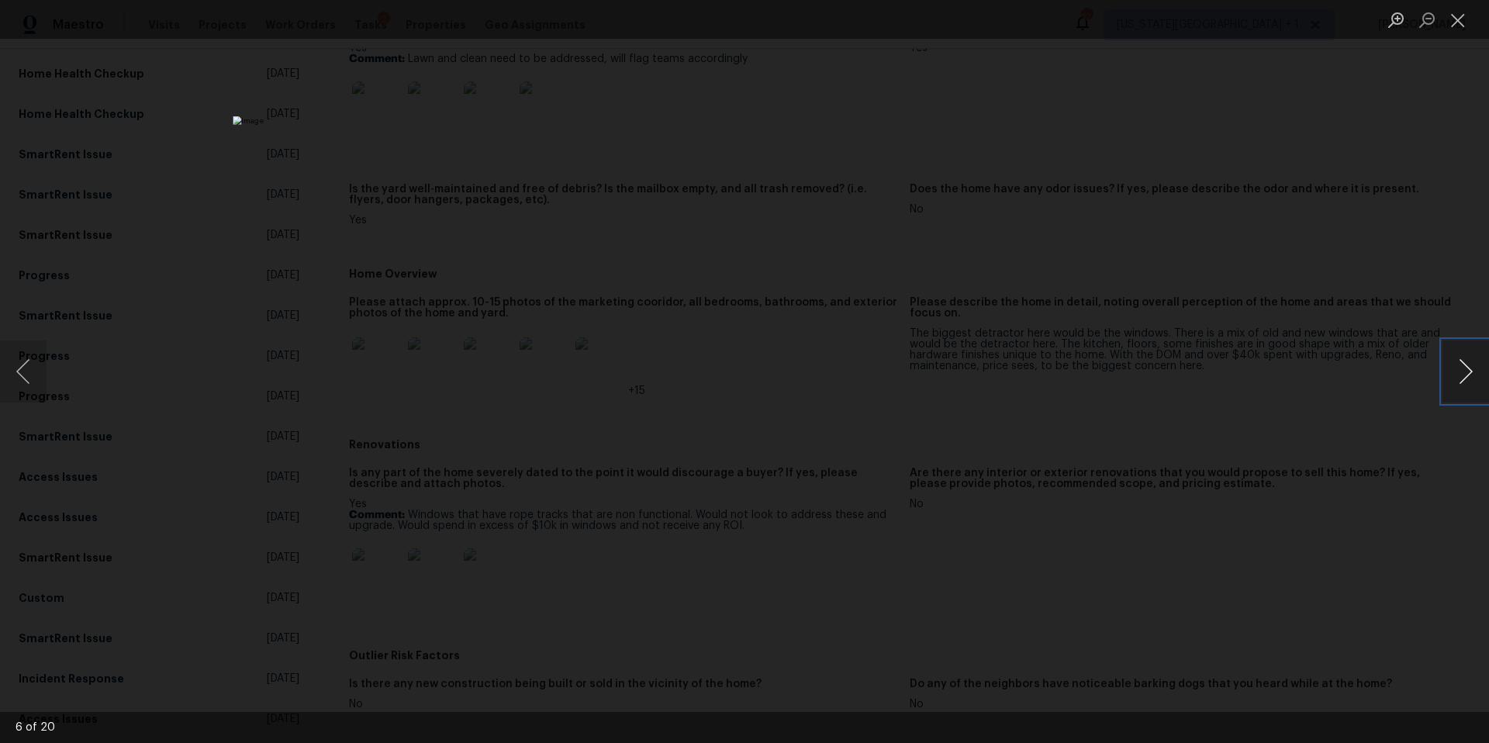
click at [1467, 367] on button "Next image" at bounding box center [1466, 371] width 47 height 62
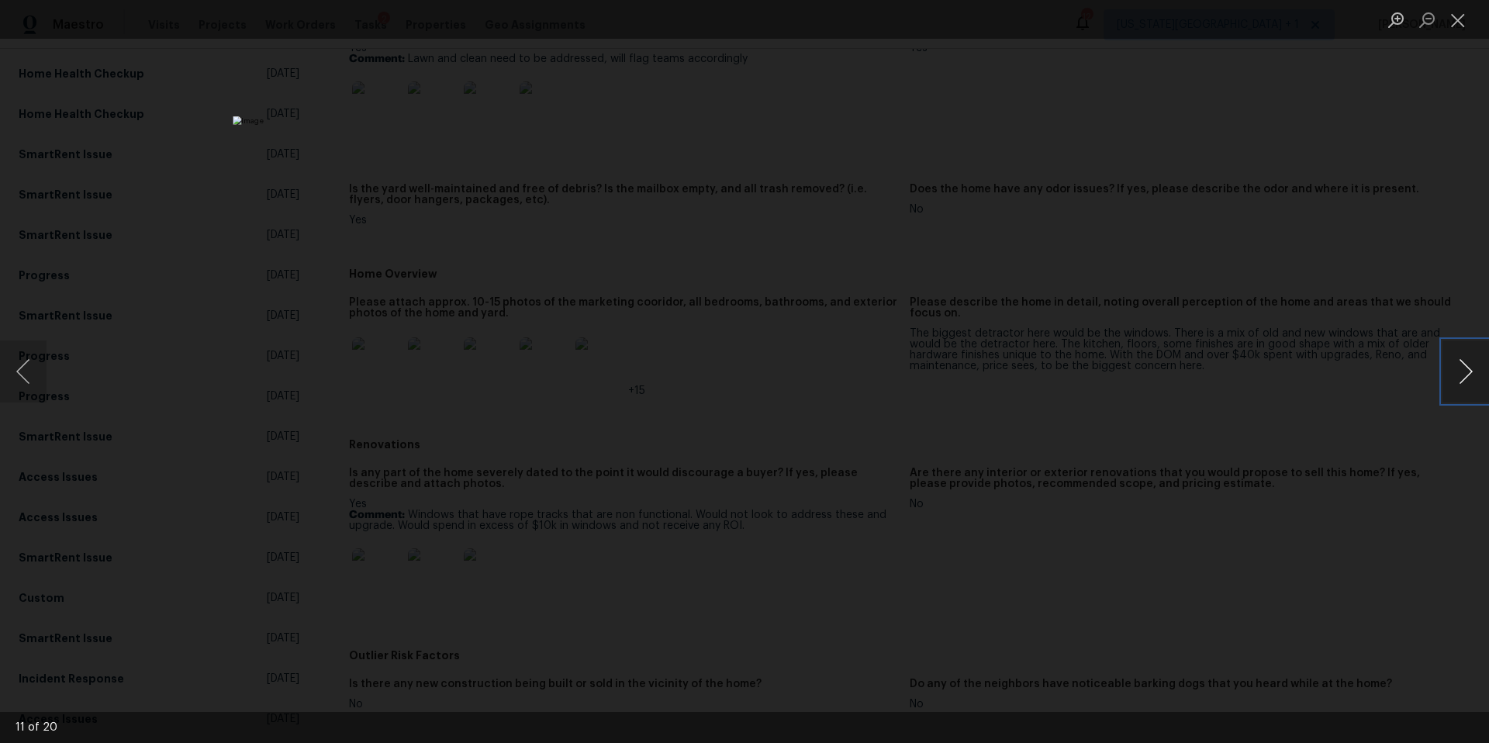
click at [1467, 367] on button "Next image" at bounding box center [1466, 371] width 47 height 62
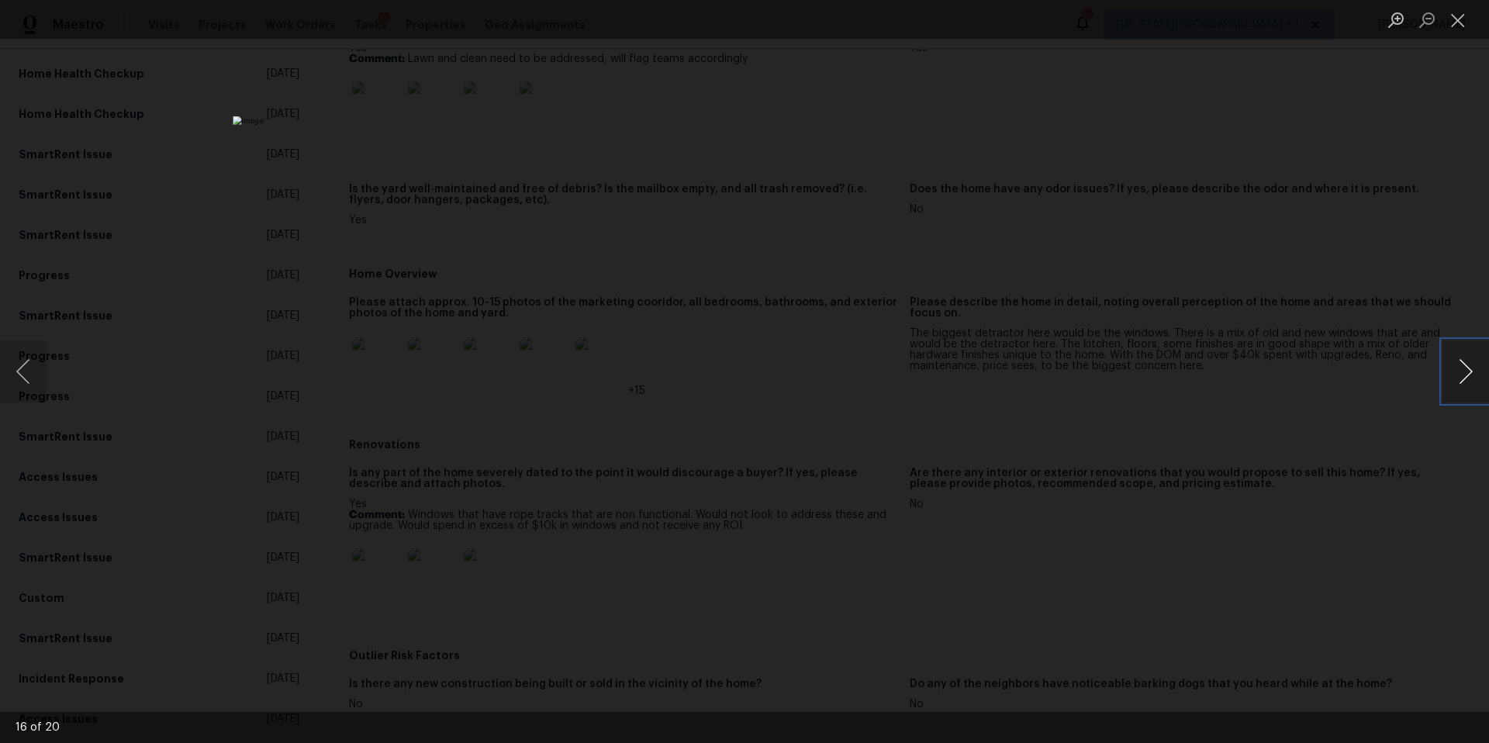
click at [1467, 367] on button "Next image" at bounding box center [1466, 371] width 47 height 62
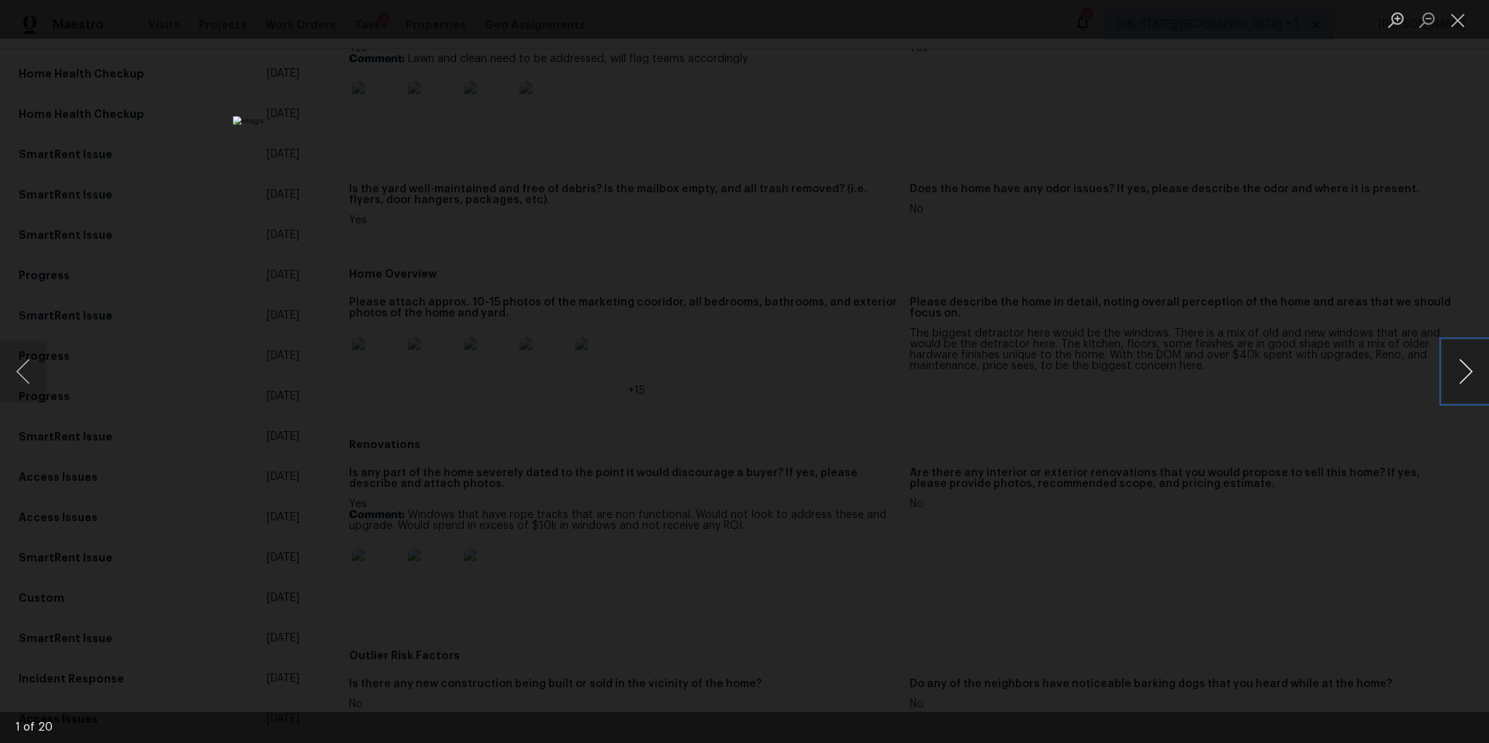
click at [1467, 367] on button "Next image" at bounding box center [1466, 371] width 47 height 62
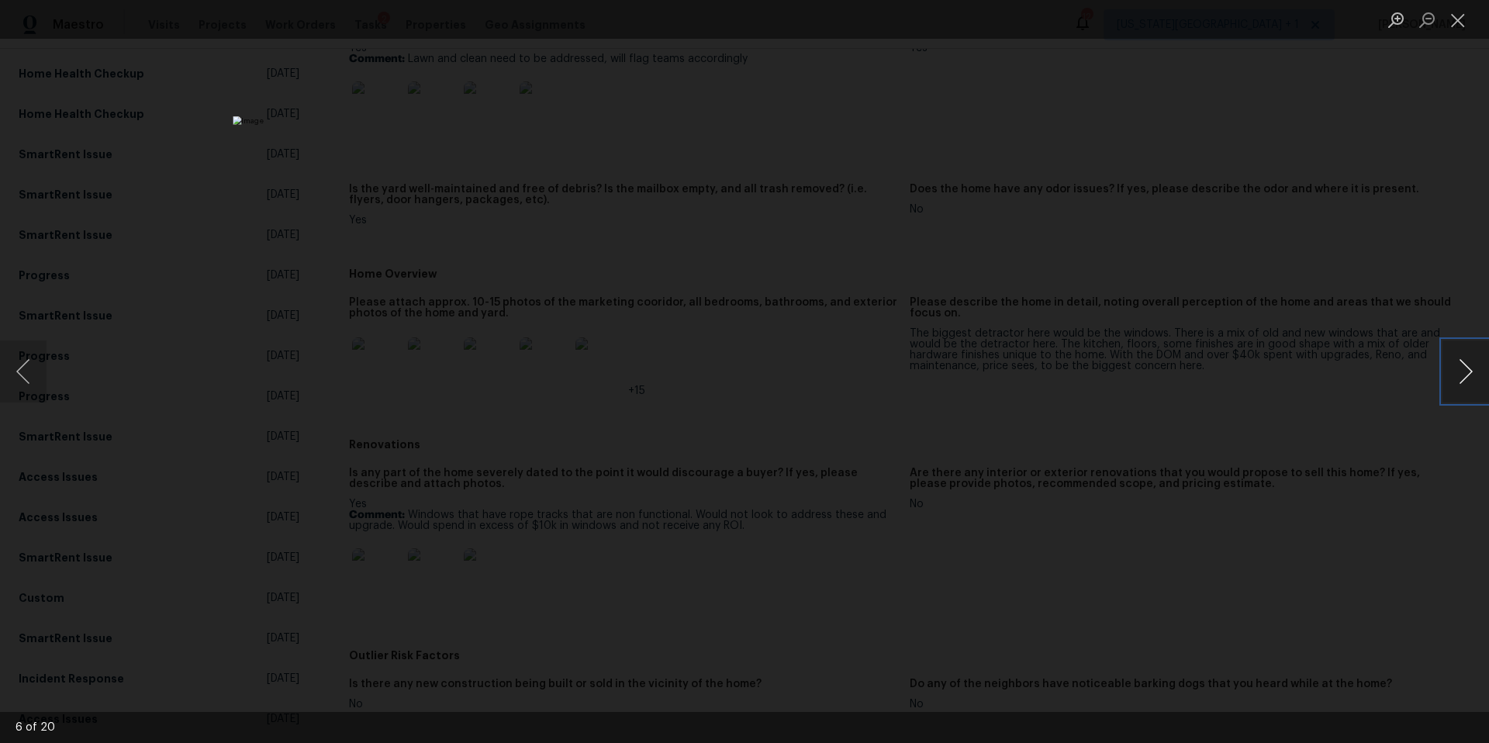
click at [1467, 367] on button "Next image" at bounding box center [1466, 371] width 47 height 62
click at [1455, 370] on button "Next image" at bounding box center [1466, 371] width 47 height 62
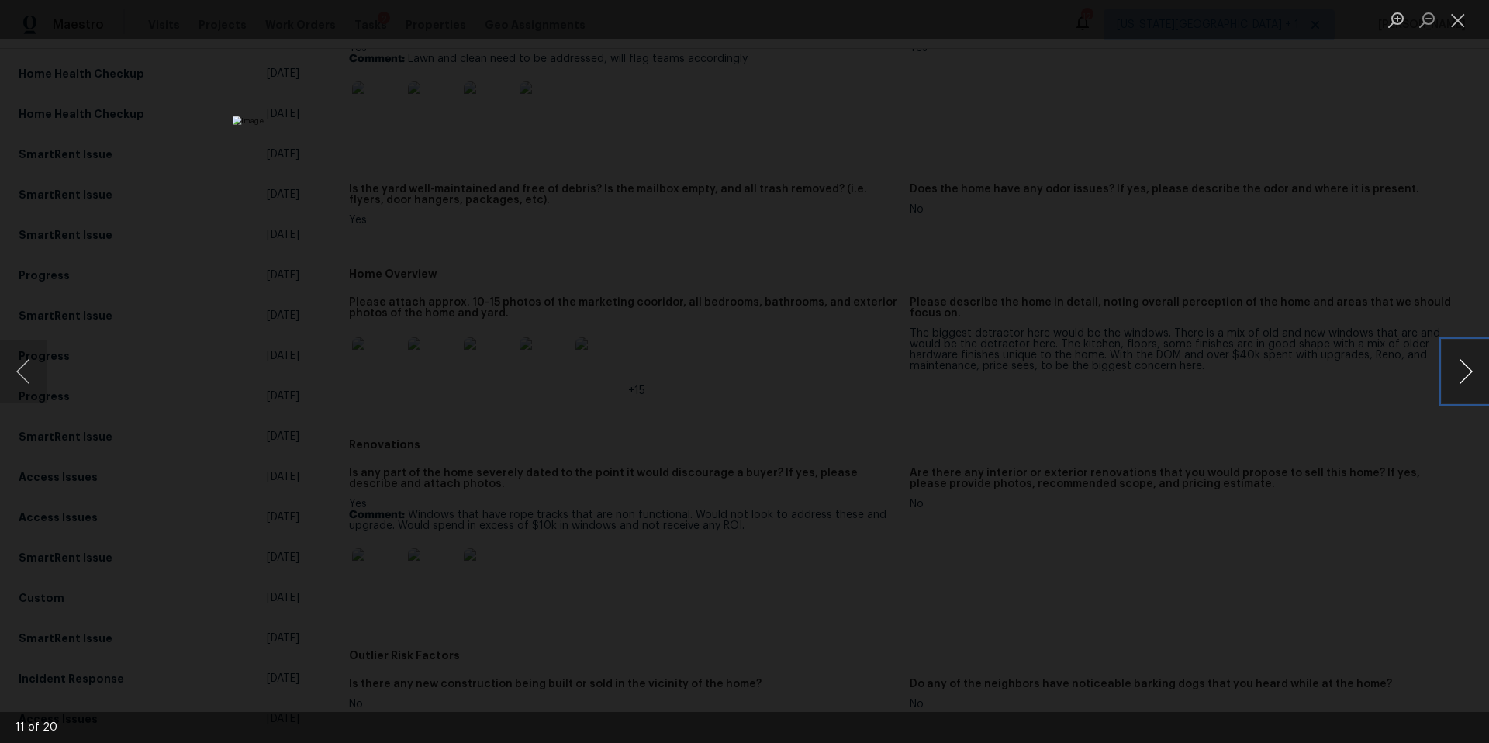
click at [1455, 370] on button "Next image" at bounding box center [1466, 371] width 47 height 62
click at [1279, 427] on div "Lightbox" at bounding box center [744, 371] width 1489 height 743
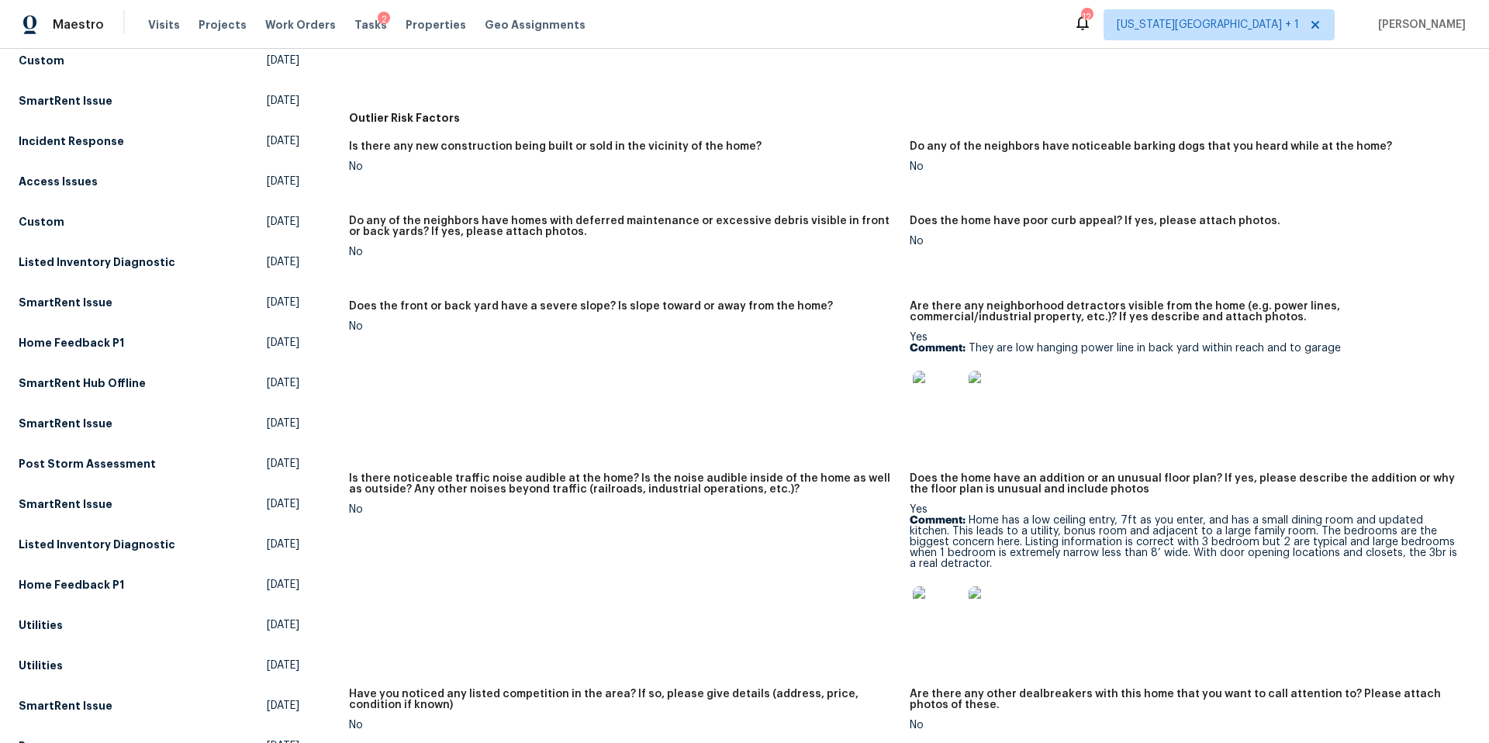
scroll to position [796, 0]
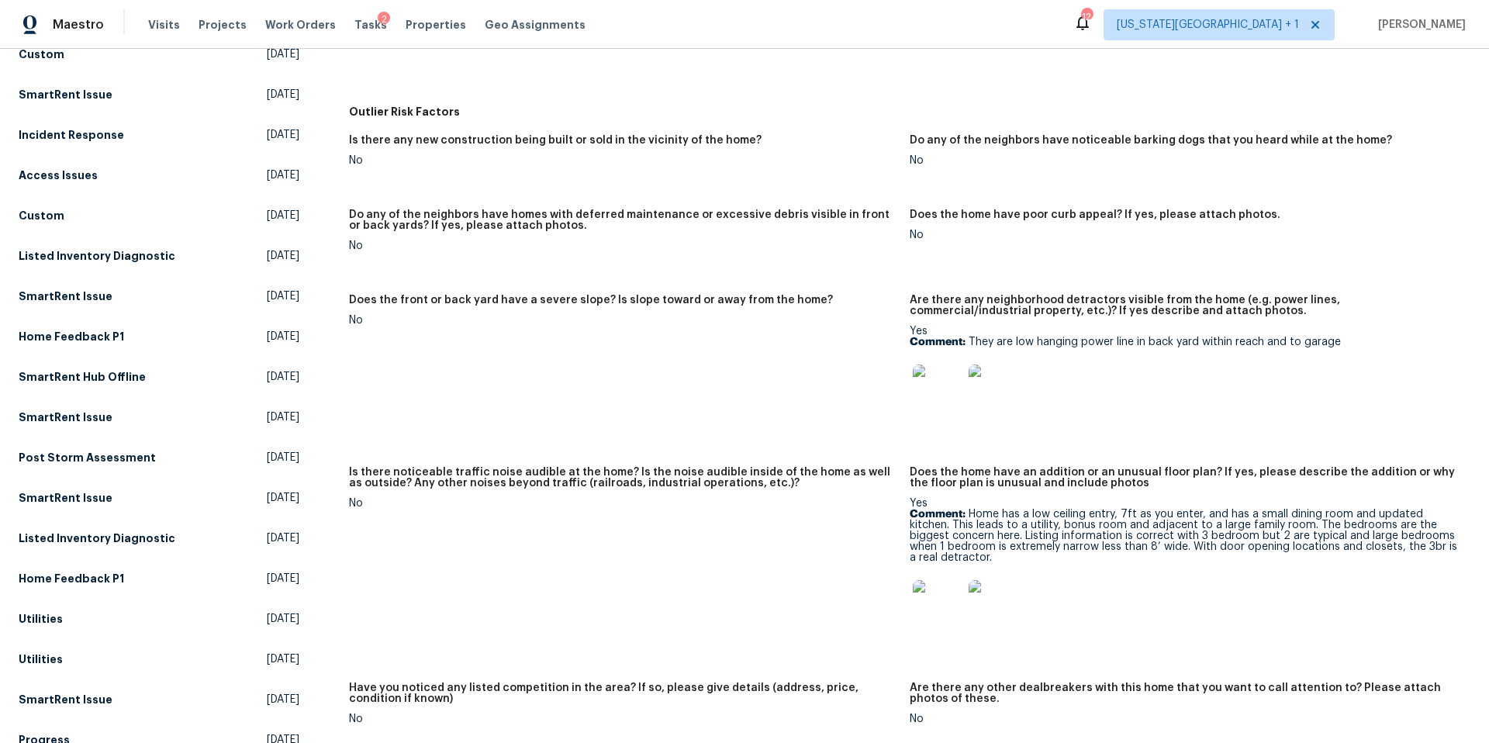
click at [929, 399] on img at bounding box center [938, 390] width 50 height 50
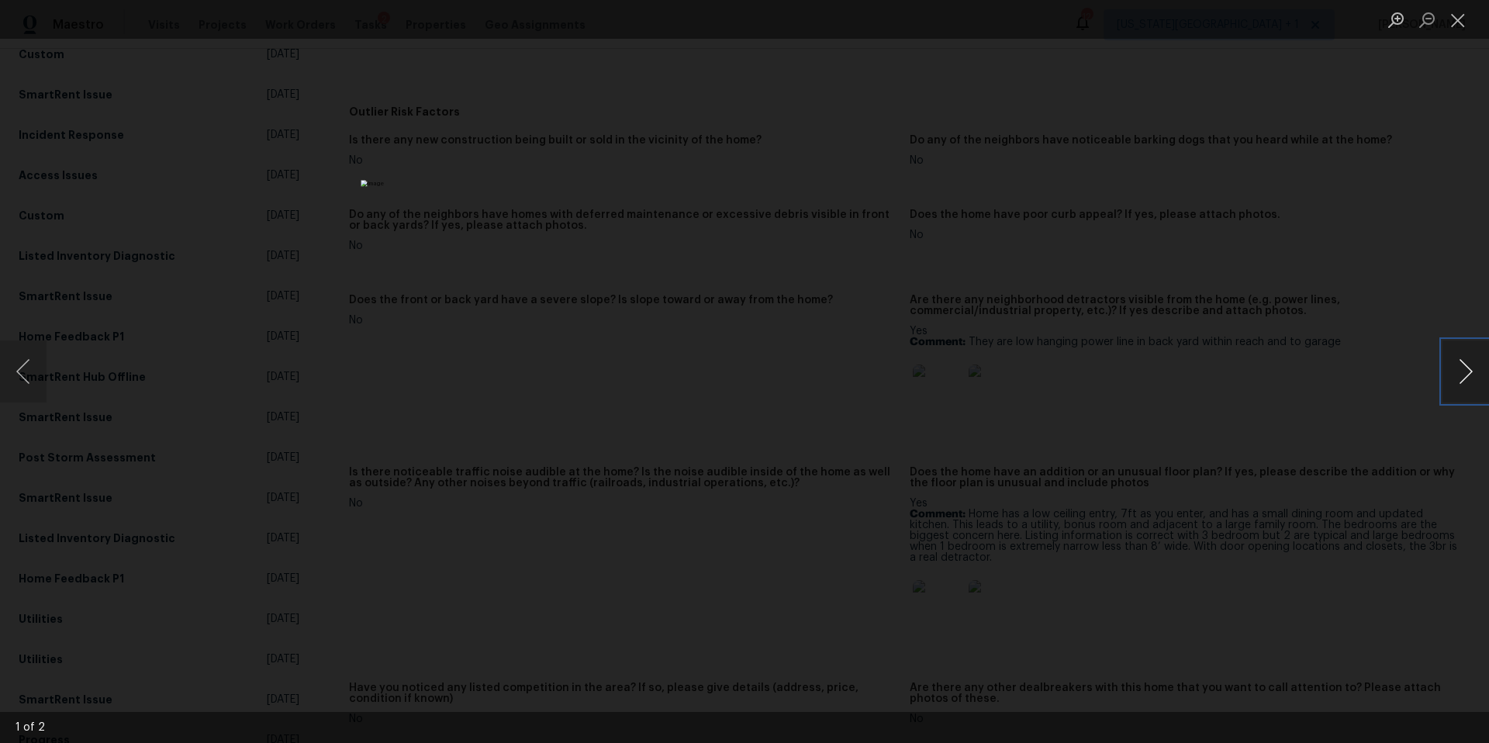
click at [1458, 375] on button "Next image" at bounding box center [1466, 371] width 47 height 62
click at [1339, 422] on div "Lightbox" at bounding box center [744, 371] width 1489 height 743
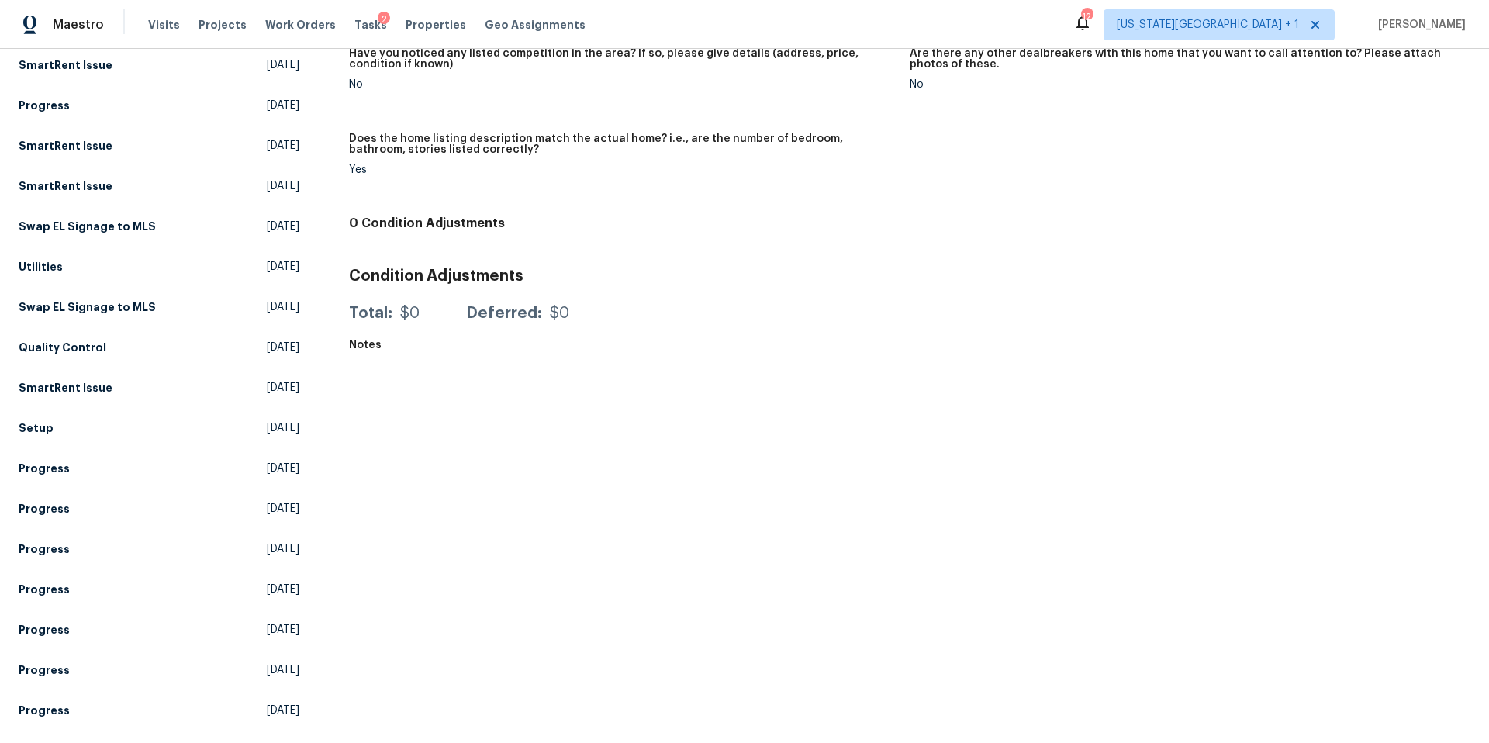
scroll to position [0, 0]
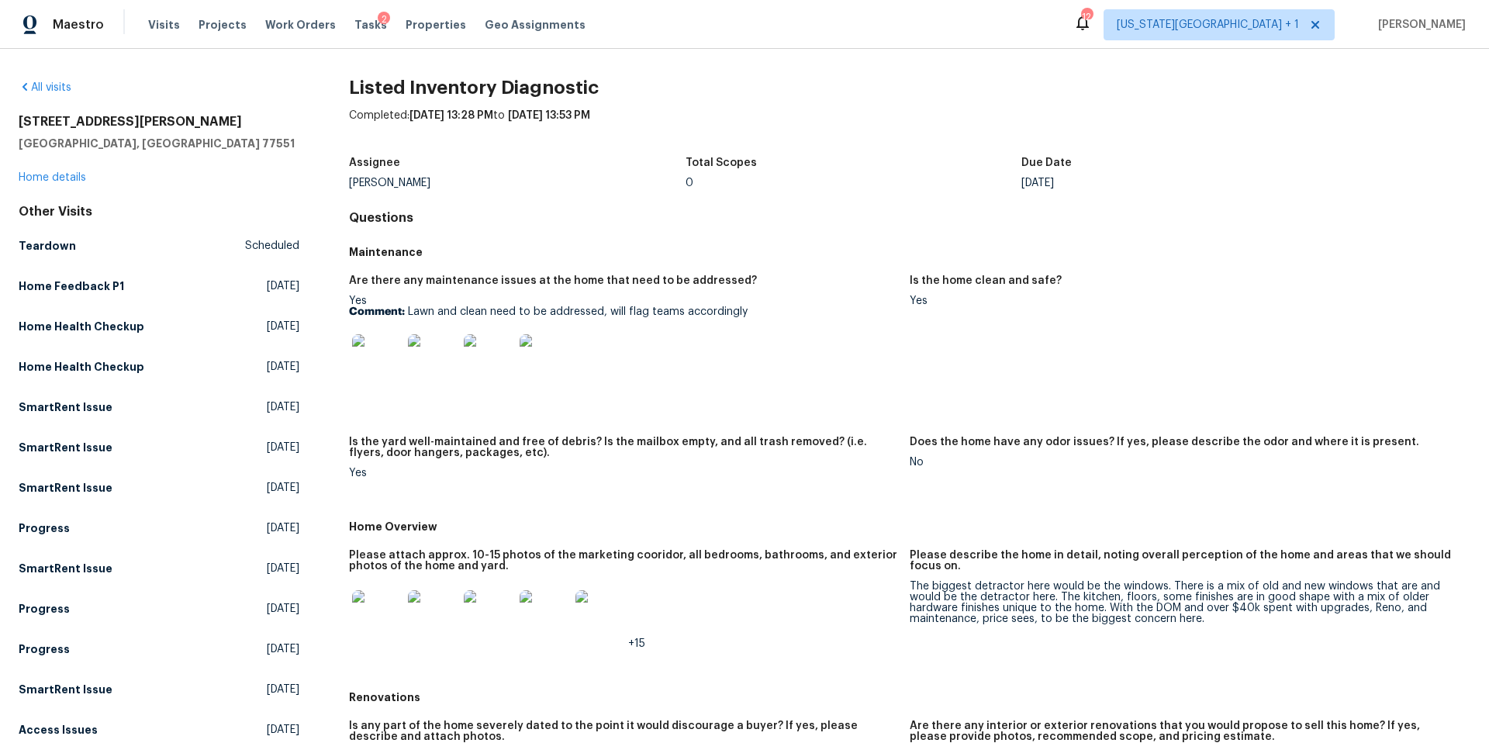
click at [376, 610] on img at bounding box center [377, 615] width 50 height 50
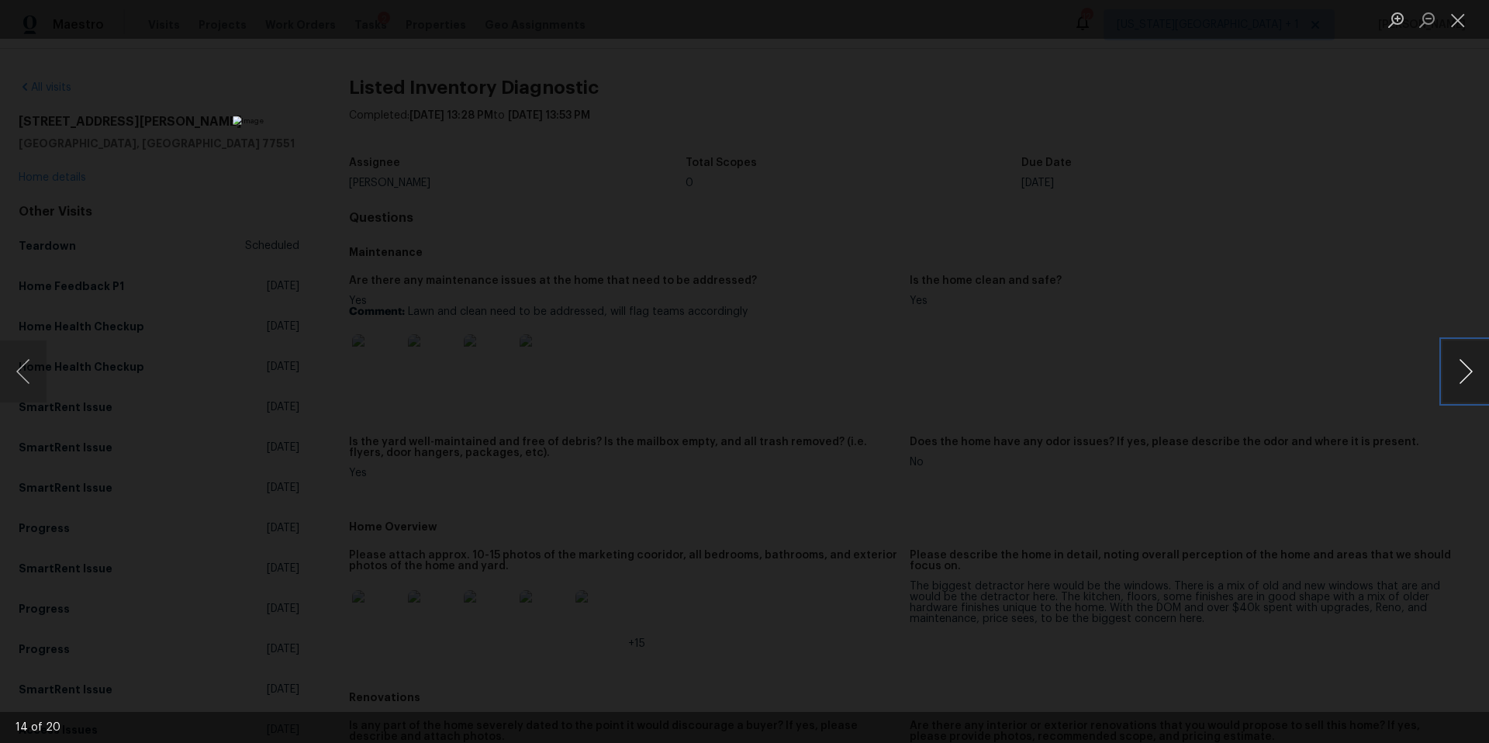
click at [1462, 371] on button "Next image" at bounding box center [1466, 371] width 47 height 62
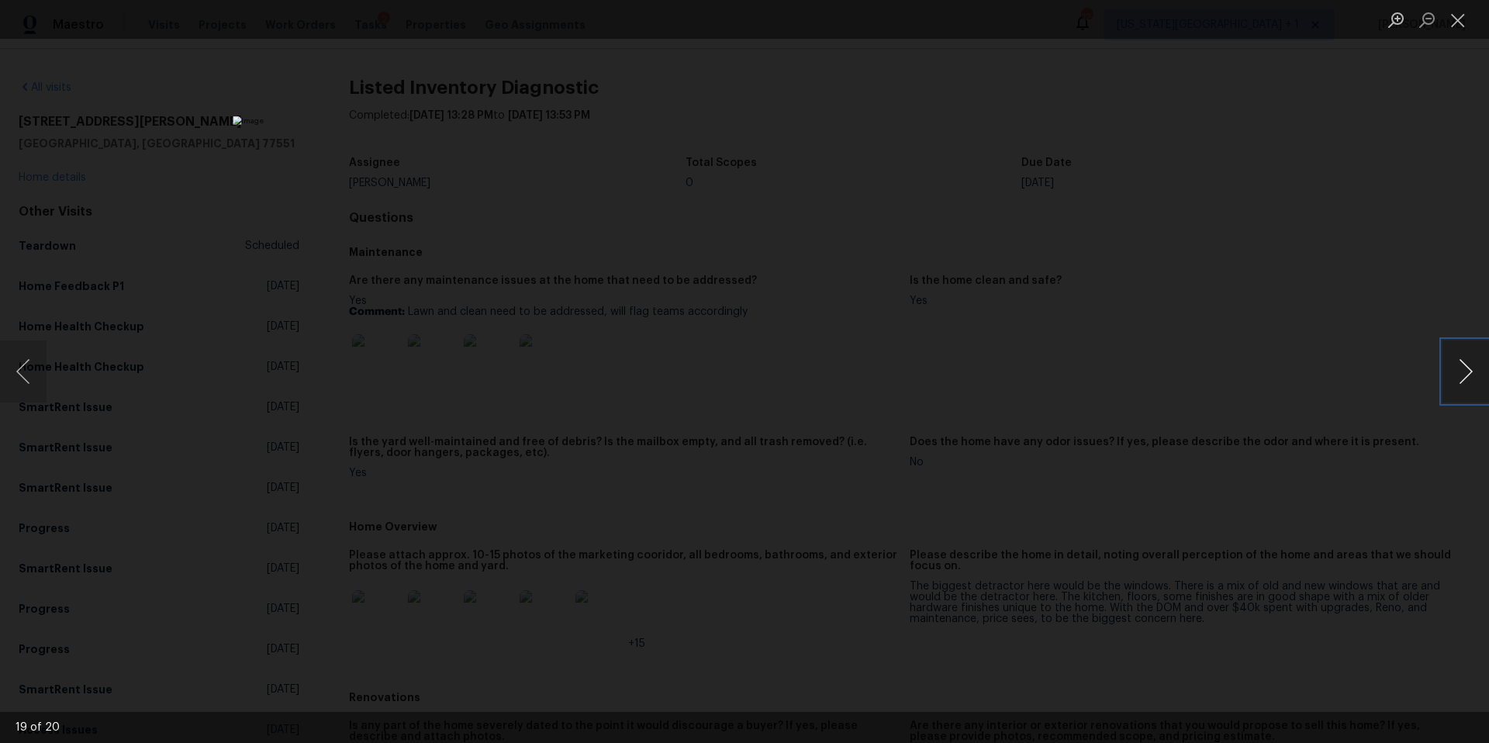
click at [1462, 371] on button "Next image" at bounding box center [1466, 371] width 47 height 62
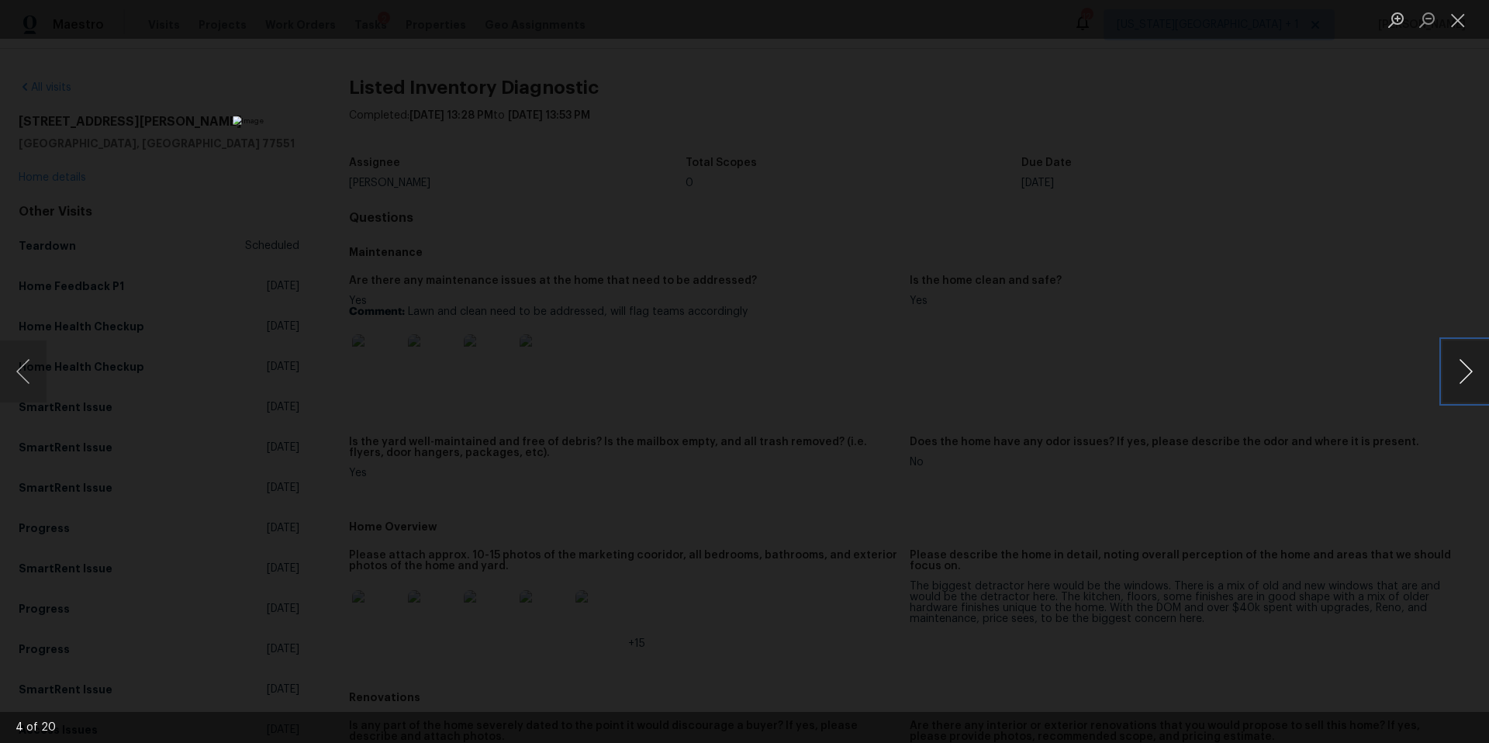
click at [1462, 371] on button "Next image" at bounding box center [1466, 371] width 47 height 62
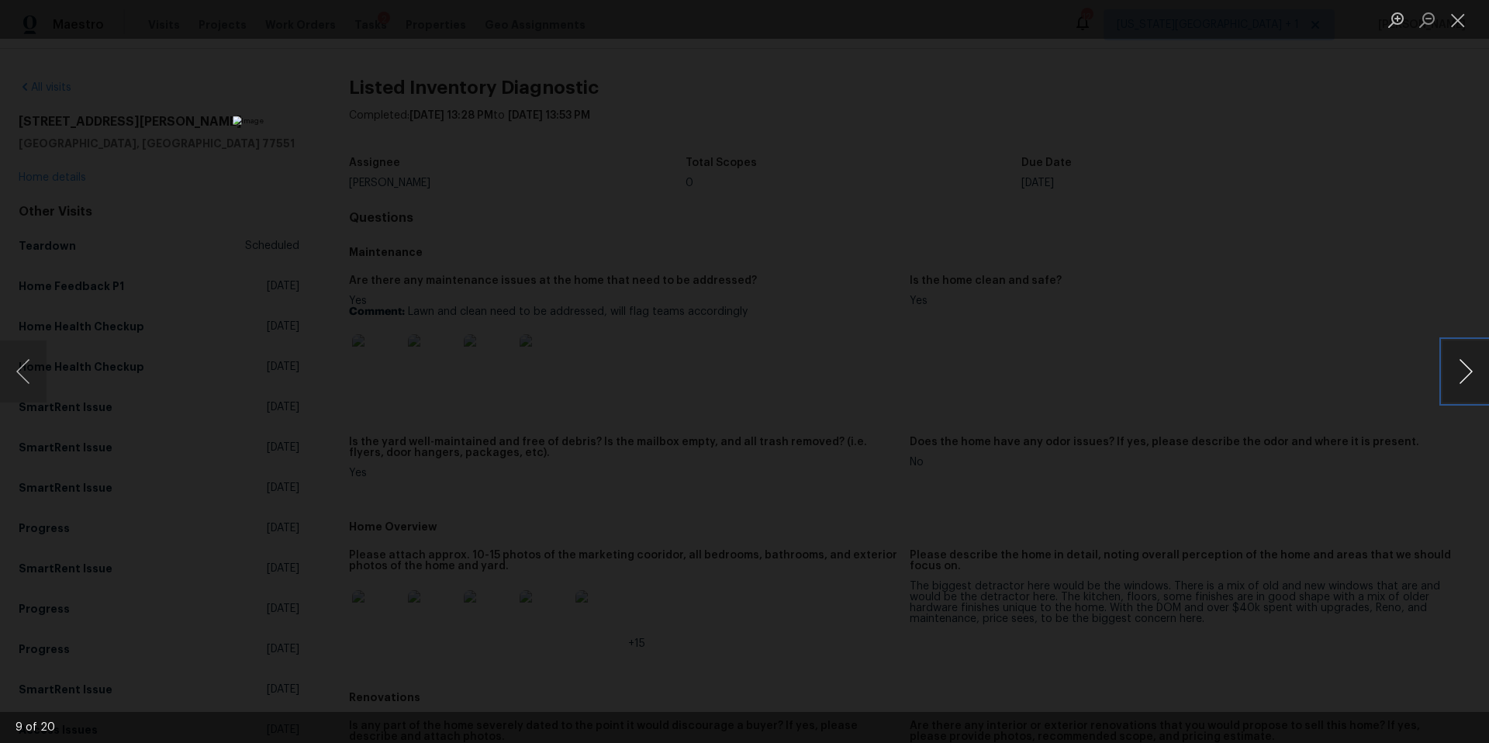
click at [1462, 371] on button "Next image" at bounding box center [1466, 371] width 47 height 62
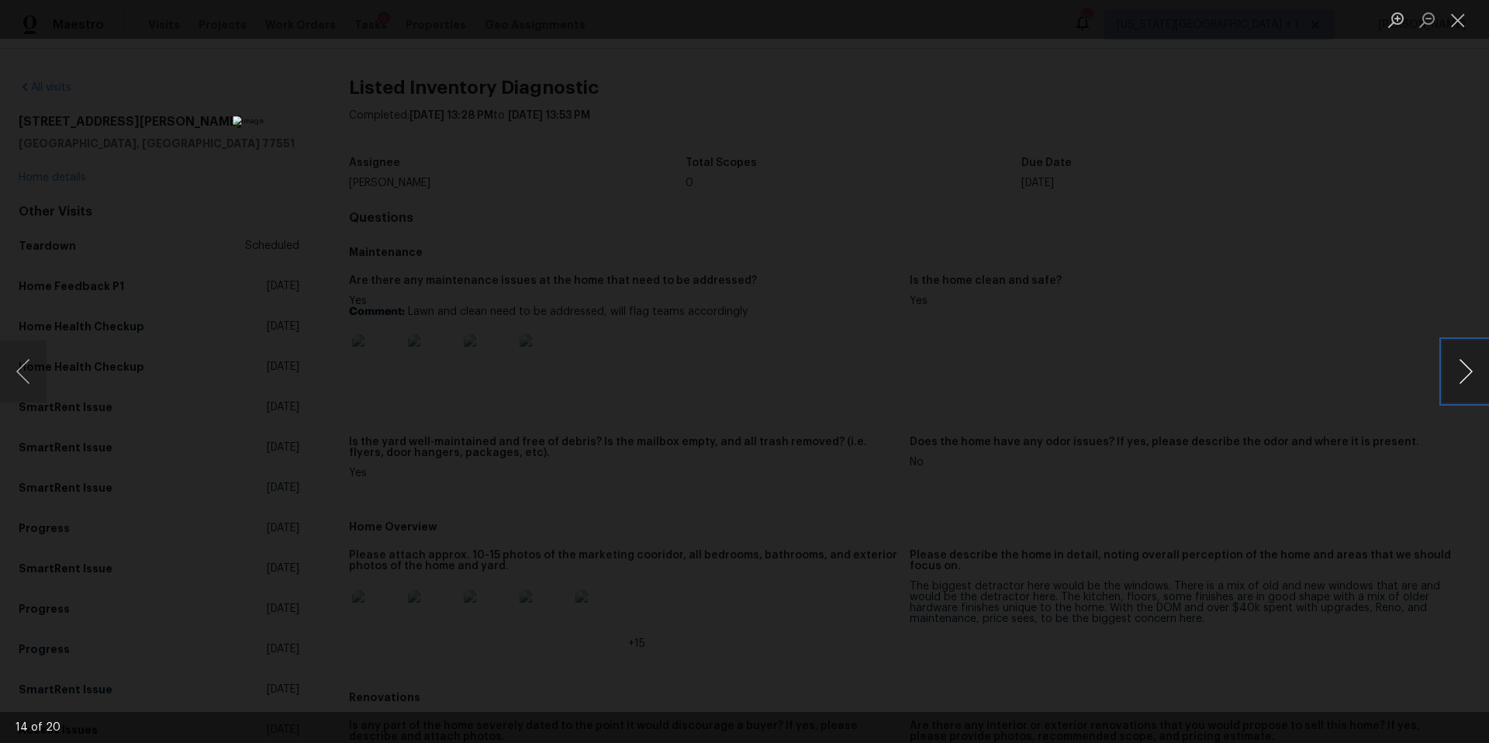
click at [1462, 371] on button "Next image" at bounding box center [1466, 371] width 47 height 62
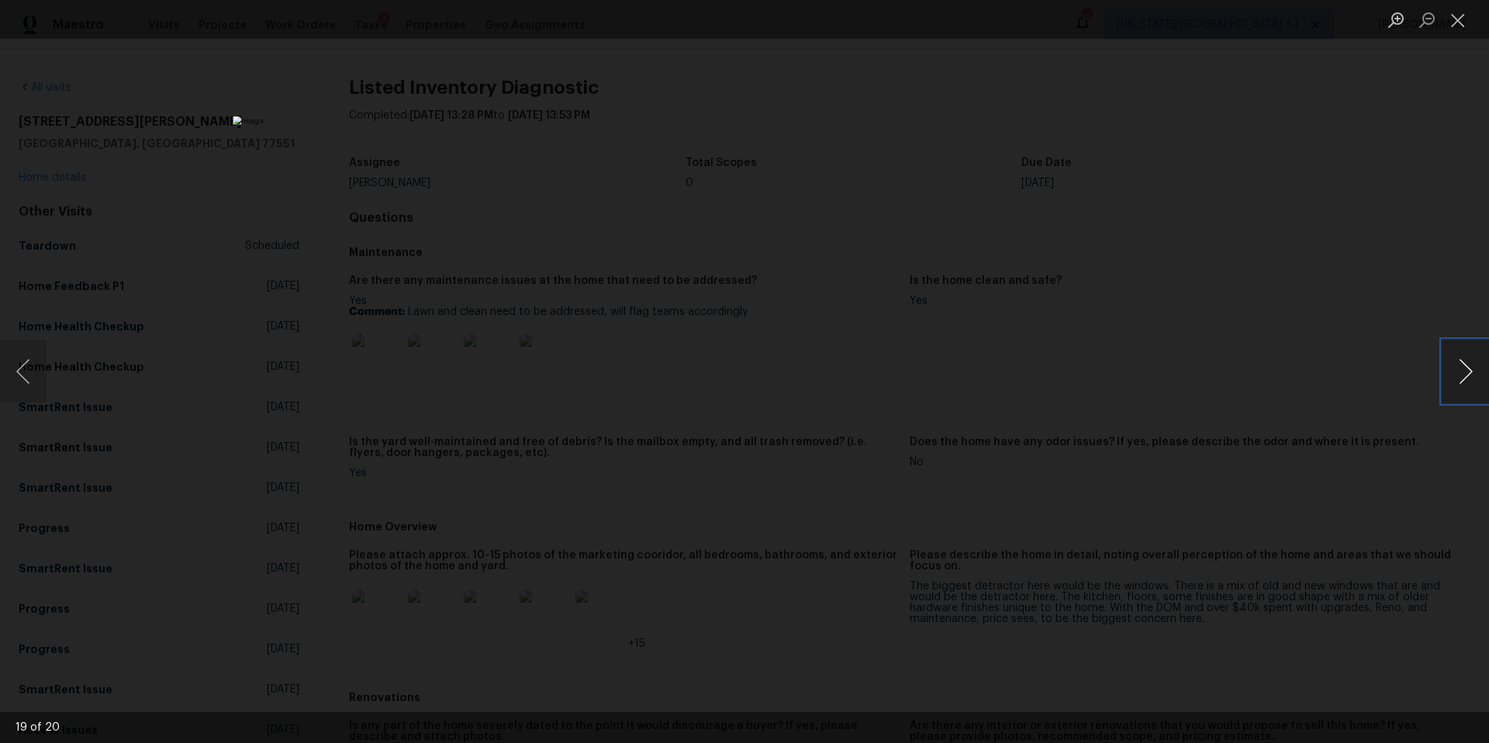
click at [1462, 371] on button "Next image" at bounding box center [1466, 371] width 47 height 62
click at [1236, 344] on div "Lightbox" at bounding box center [744, 371] width 1489 height 743
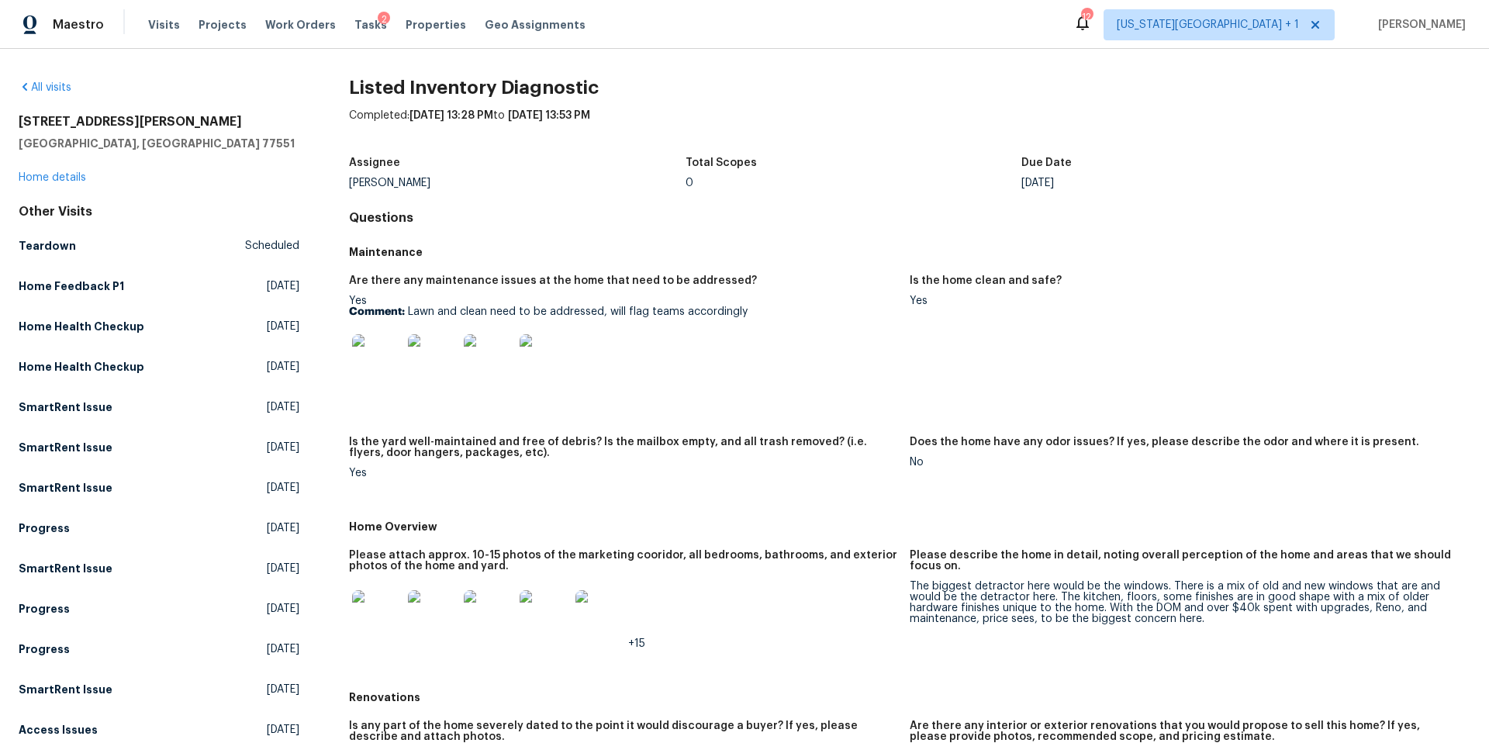
click at [392, 358] on img at bounding box center [377, 359] width 50 height 50
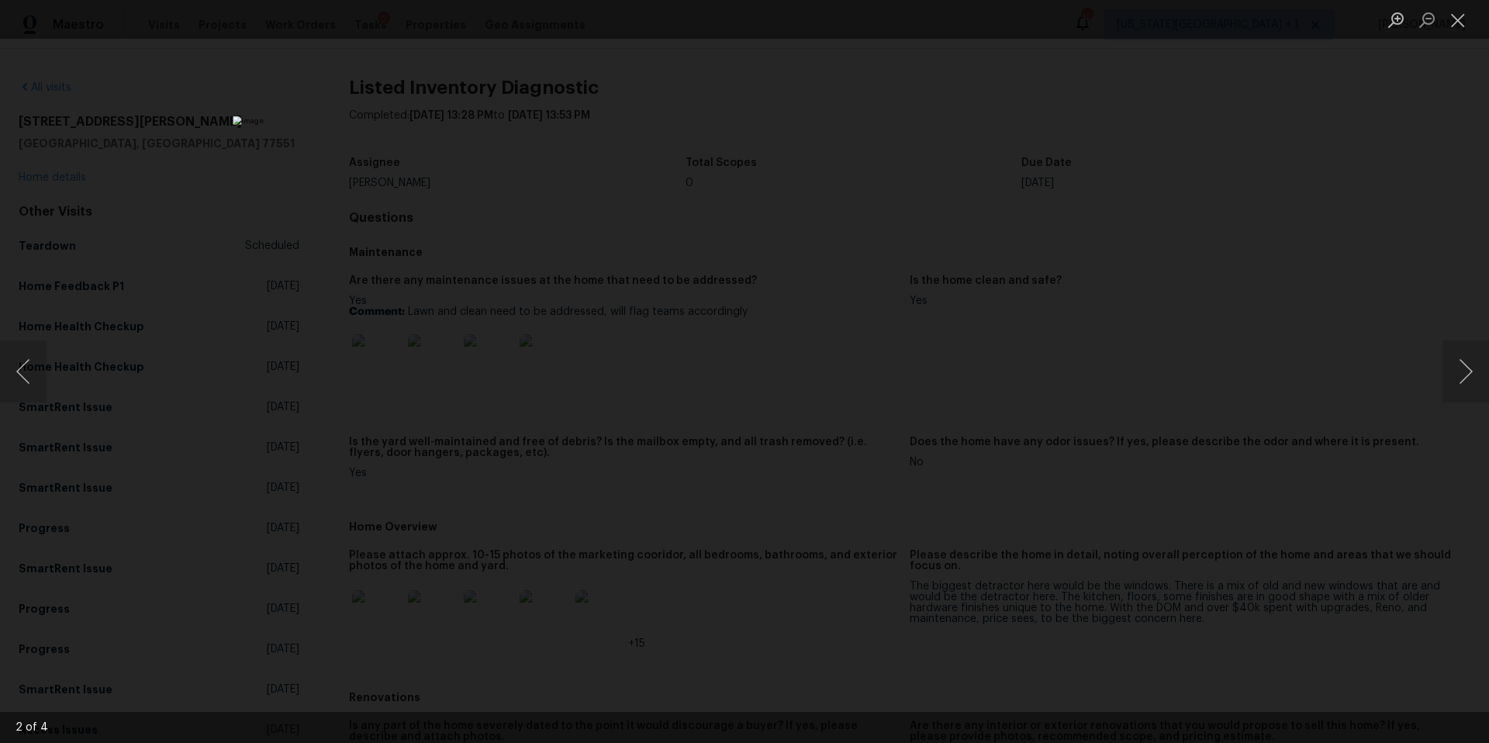
click at [1156, 293] on div "Lightbox" at bounding box center [744, 371] width 1489 height 743
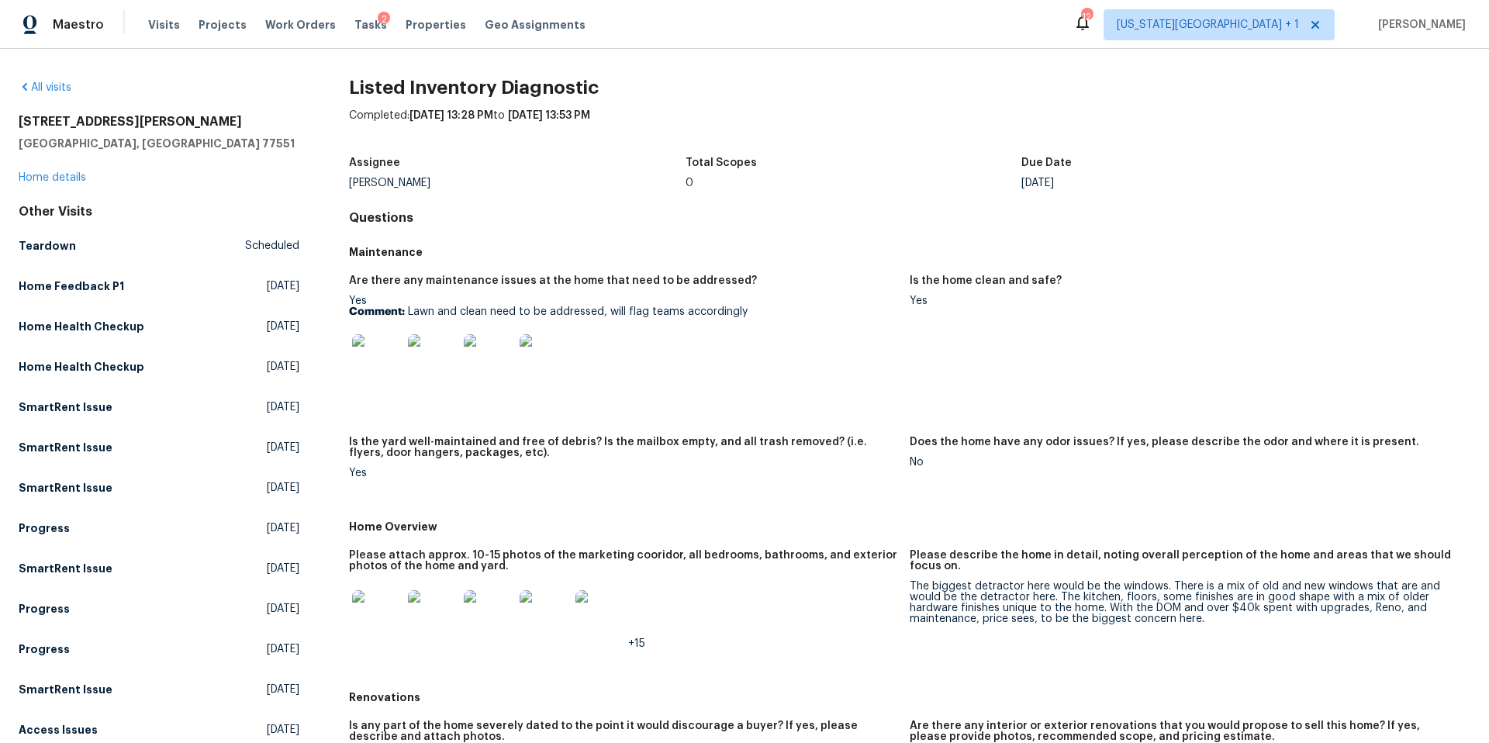
click at [602, 616] on img at bounding box center [600, 615] width 50 height 50
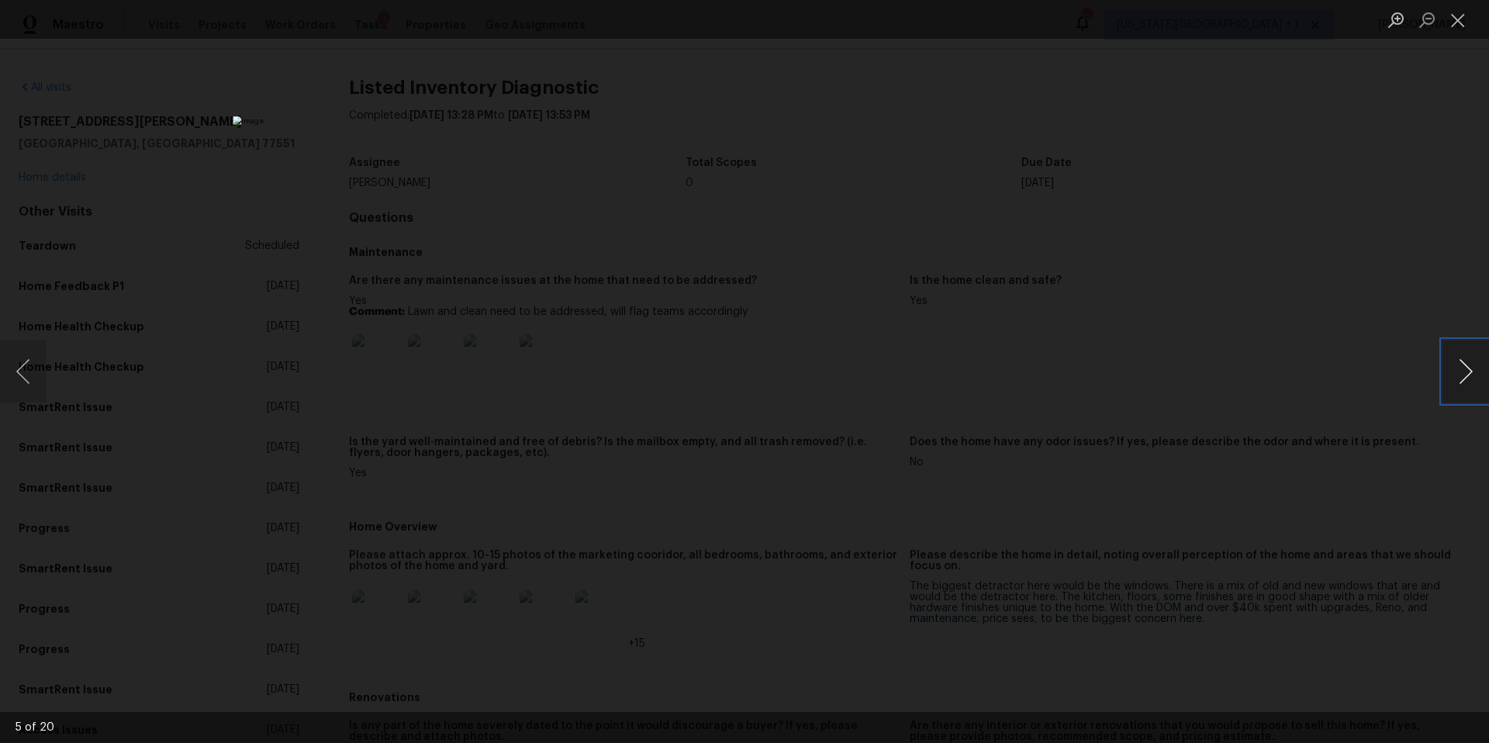
click at [1460, 370] on button "Next image" at bounding box center [1466, 371] width 47 height 62
click at [1462, 369] on button "Next image" at bounding box center [1466, 371] width 47 height 62
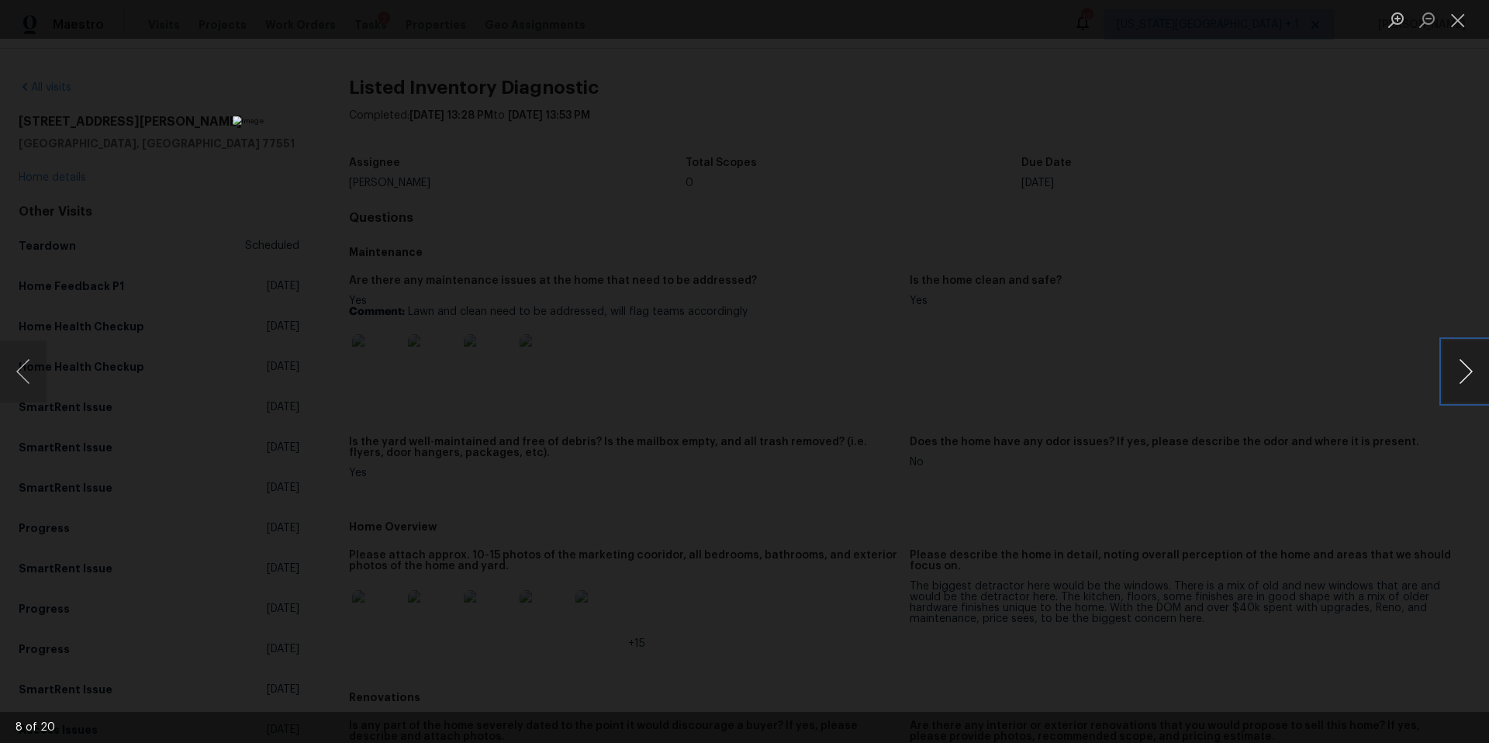
click at [1462, 369] on button "Next image" at bounding box center [1466, 371] width 47 height 62
click at [1467, 389] on button "Next image" at bounding box center [1466, 371] width 47 height 62
click at [1474, 379] on button "Next image" at bounding box center [1466, 371] width 47 height 62
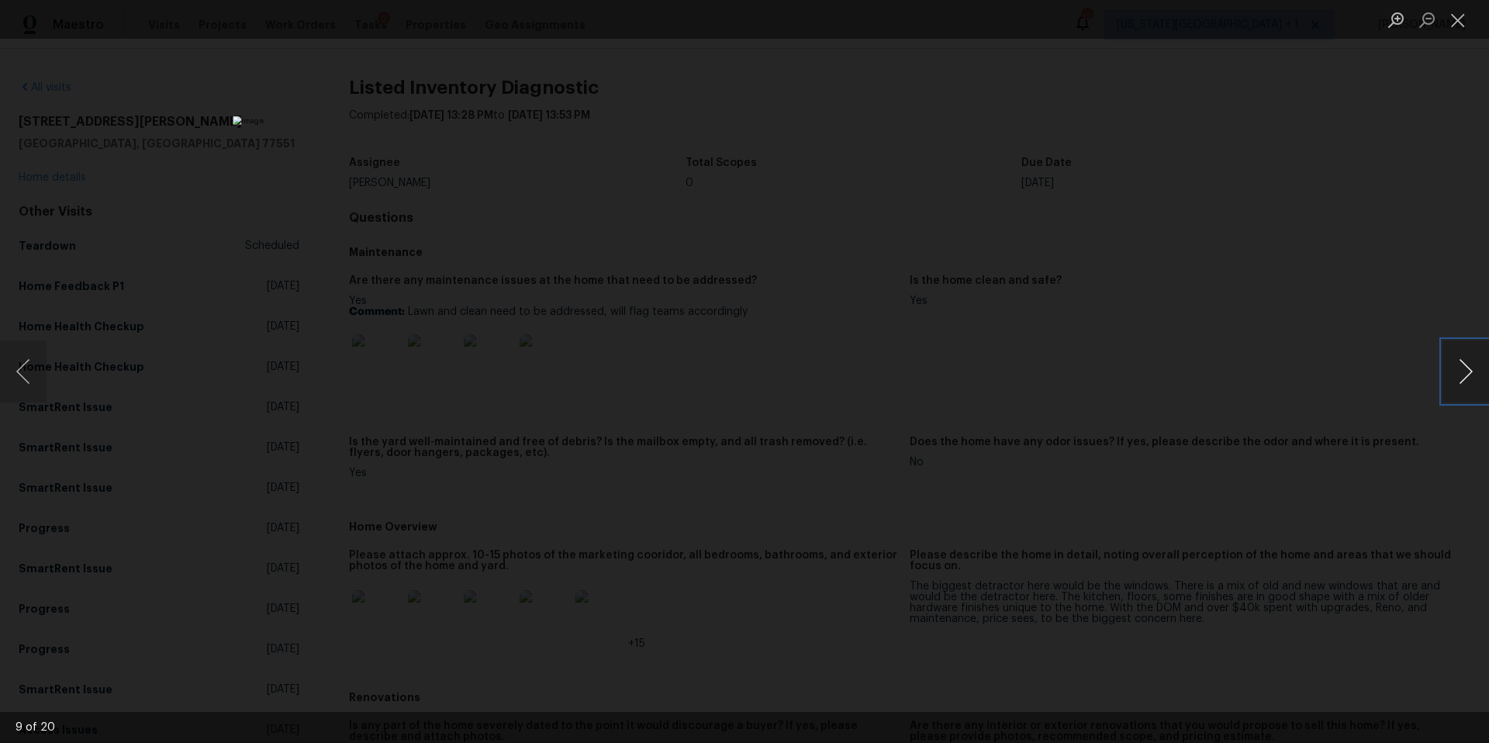
click at [1474, 379] on button "Next image" at bounding box center [1466, 371] width 47 height 62
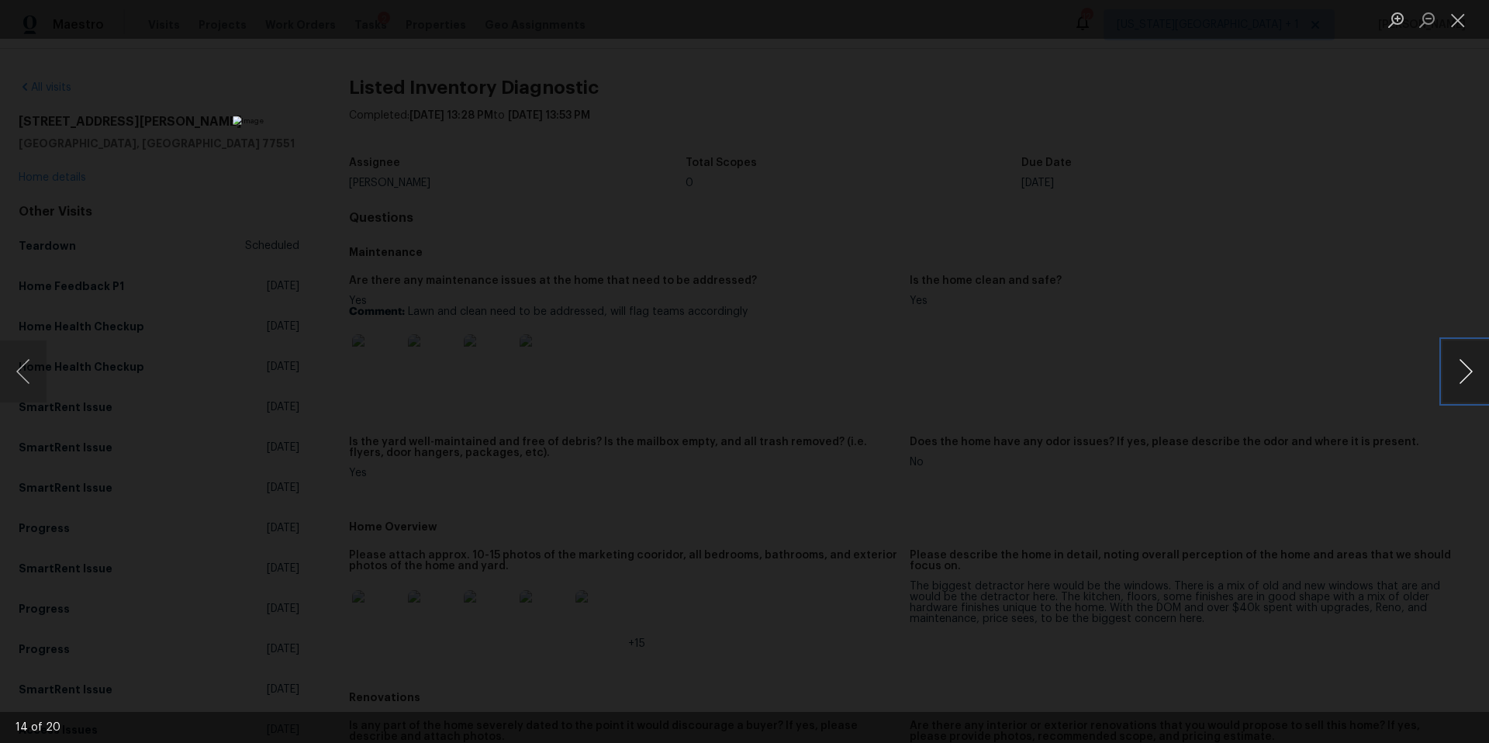
click at [1474, 379] on button "Next image" at bounding box center [1466, 371] width 47 height 62
click at [1327, 433] on div "Lightbox" at bounding box center [744, 371] width 1489 height 743
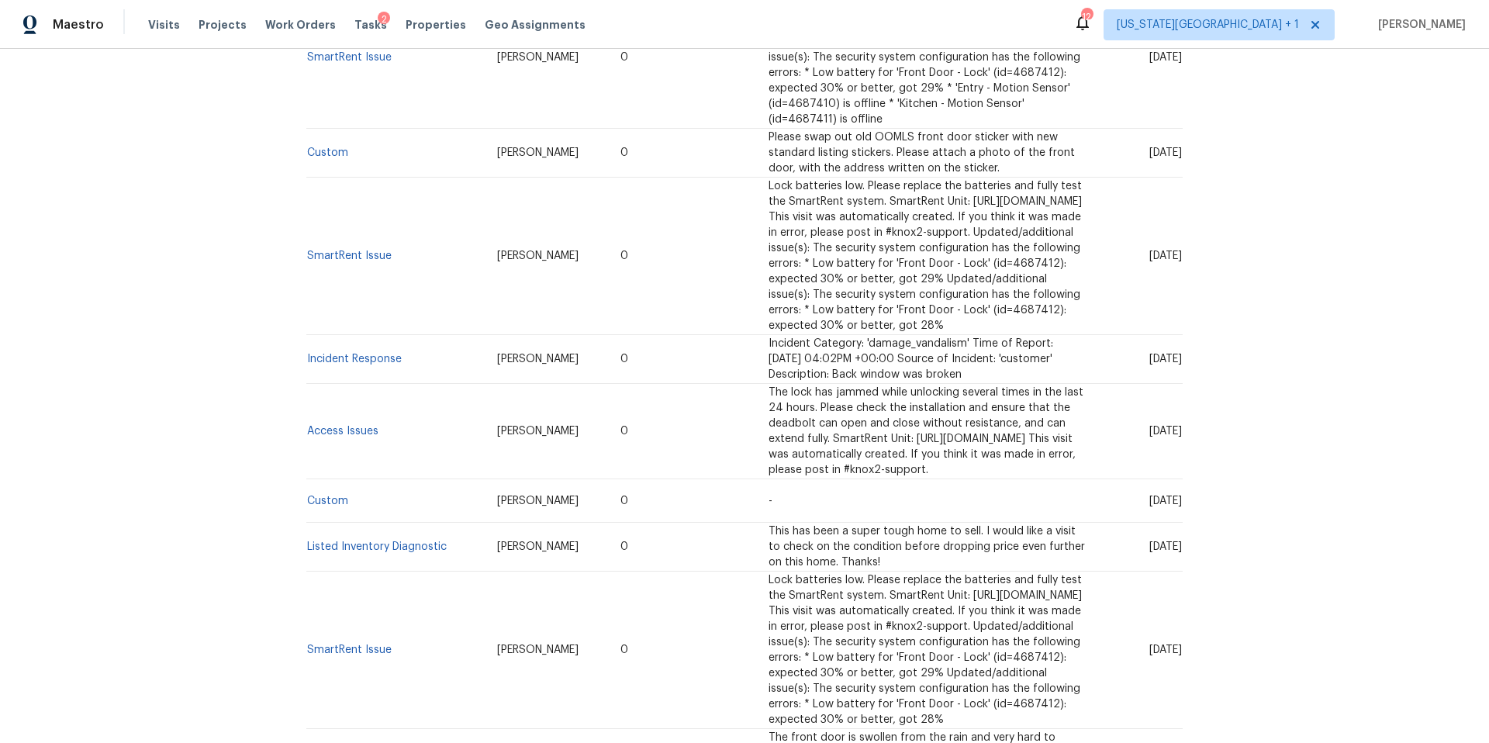
scroll to position [2152, 0]
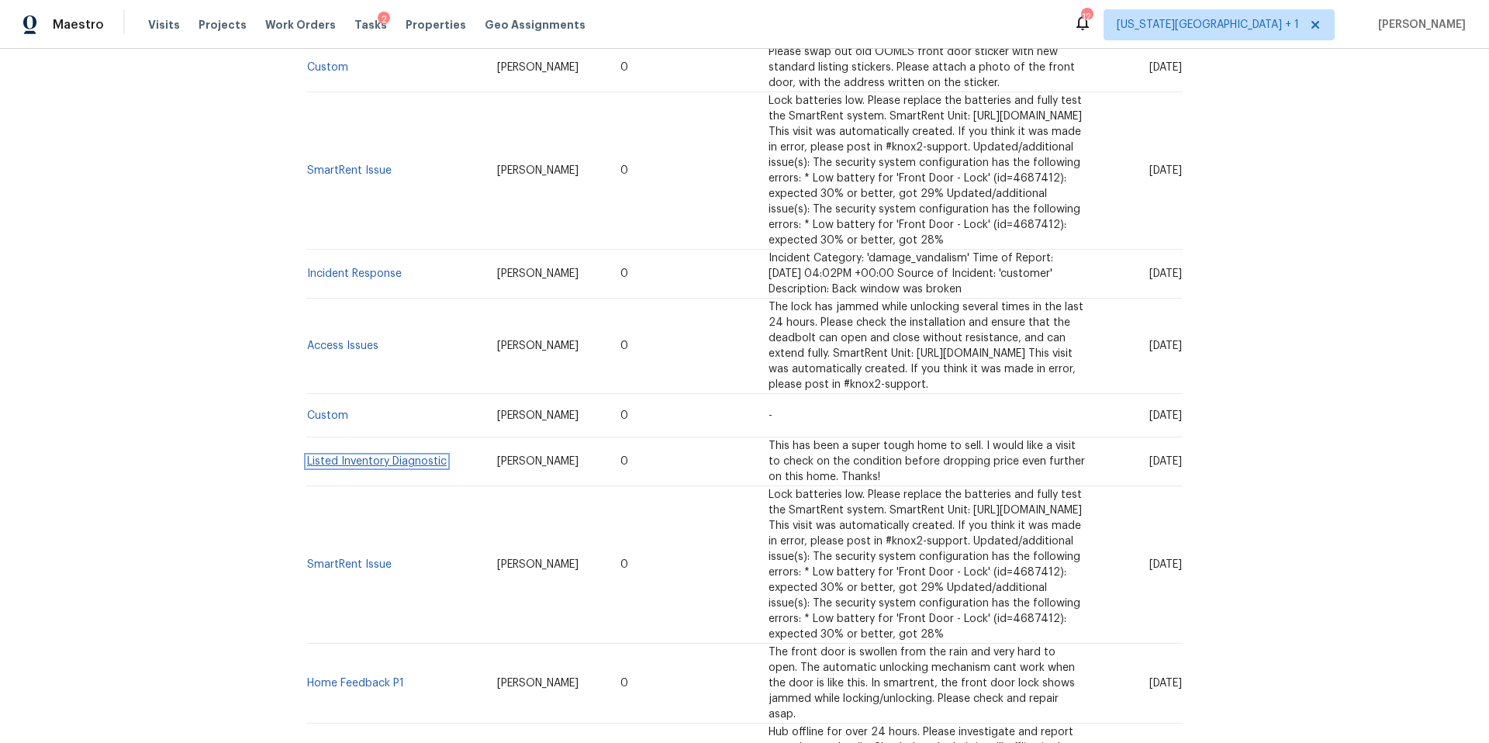
click at [371, 467] on link "Listed Inventory Diagnostic" at bounding box center [377, 461] width 140 height 11
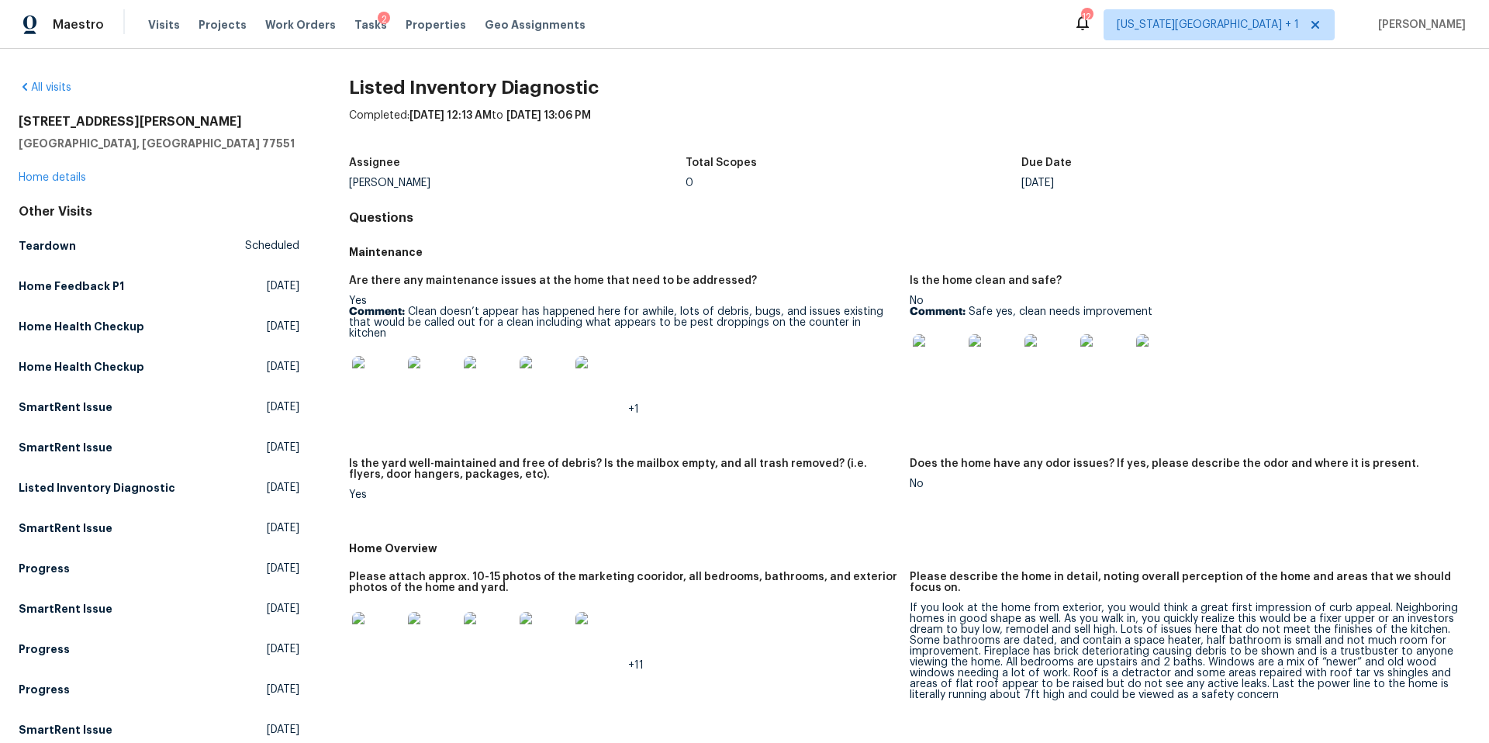
click at [361, 637] on img at bounding box center [377, 637] width 50 height 50
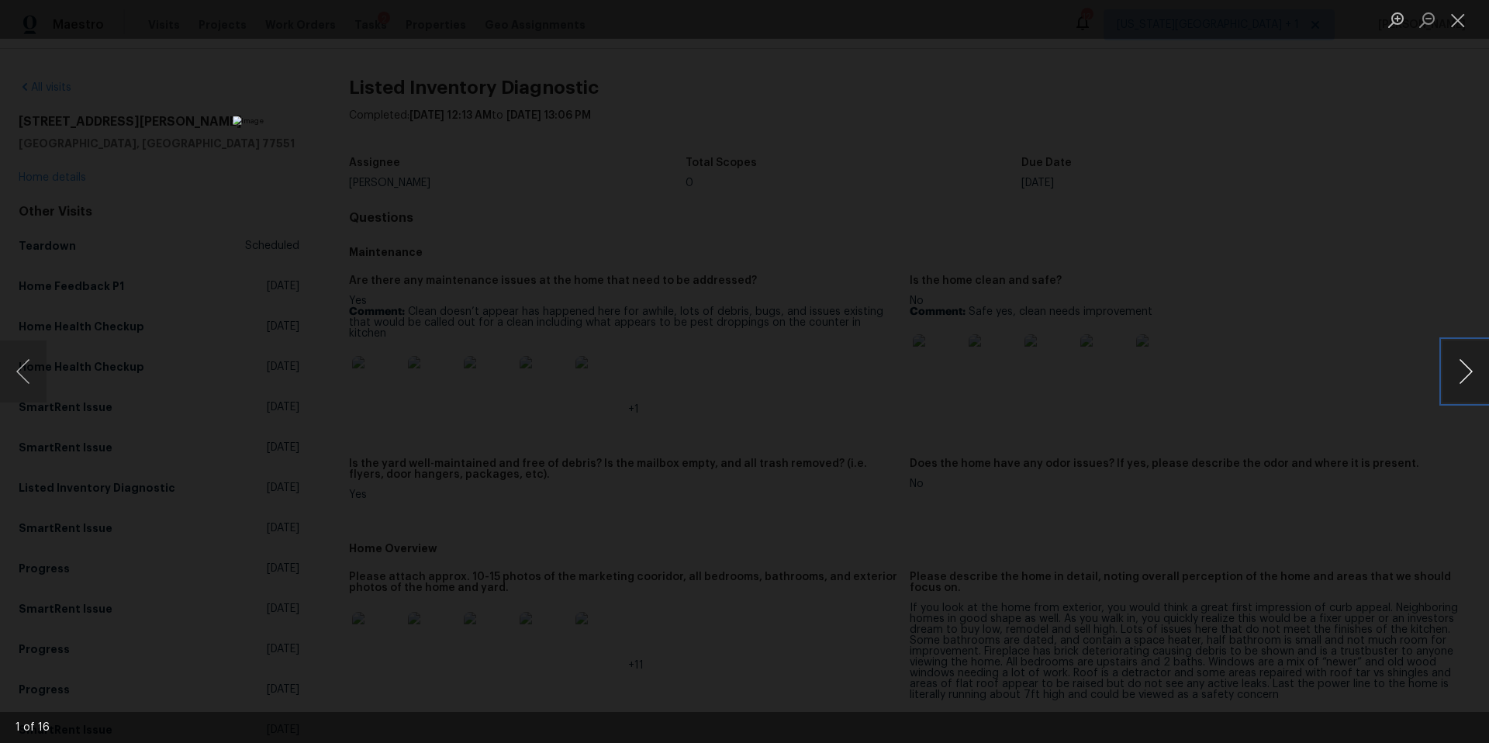
click at [1450, 382] on button "Next image" at bounding box center [1466, 371] width 47 height 62
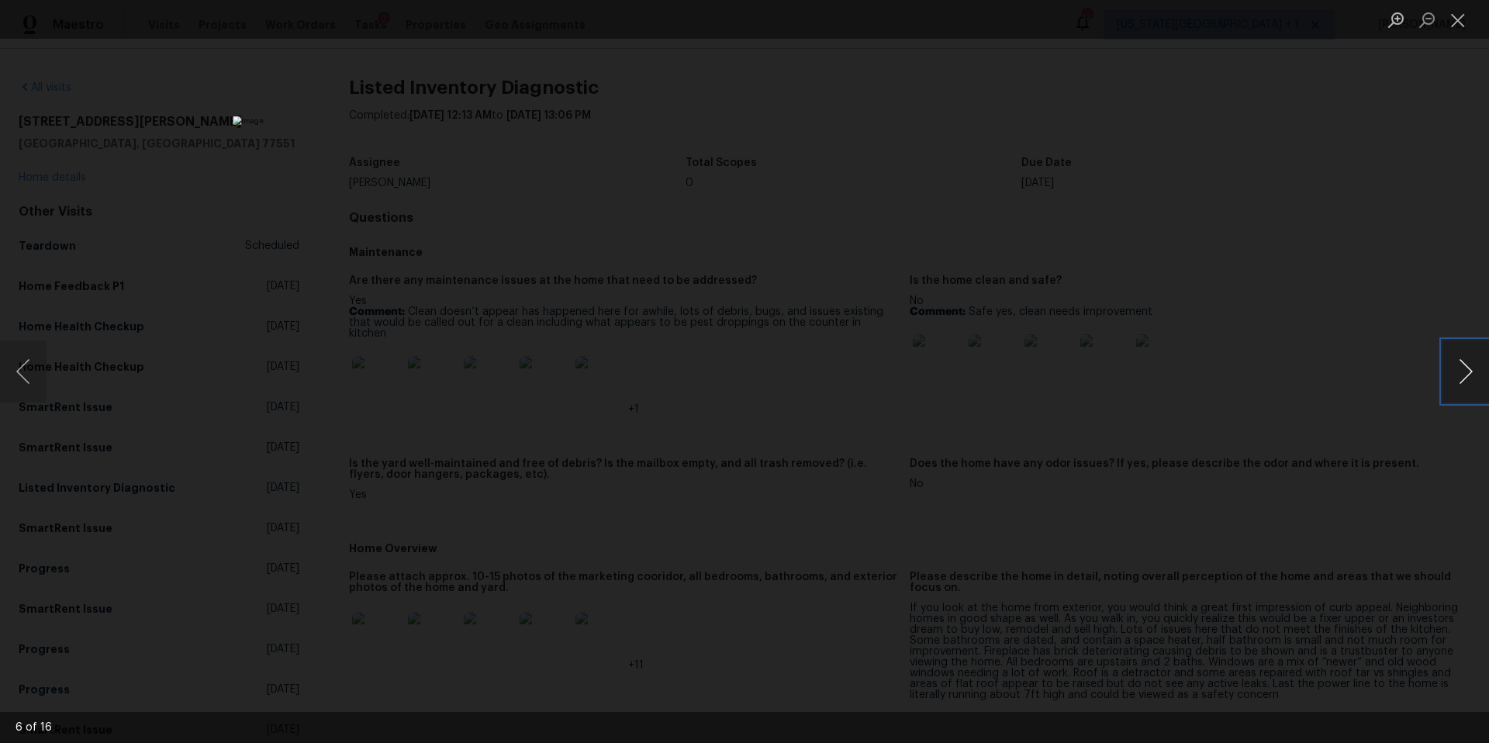
click at [1450, 382] on button "Next image" at bounding box center [1466, 371] width 47 height 62
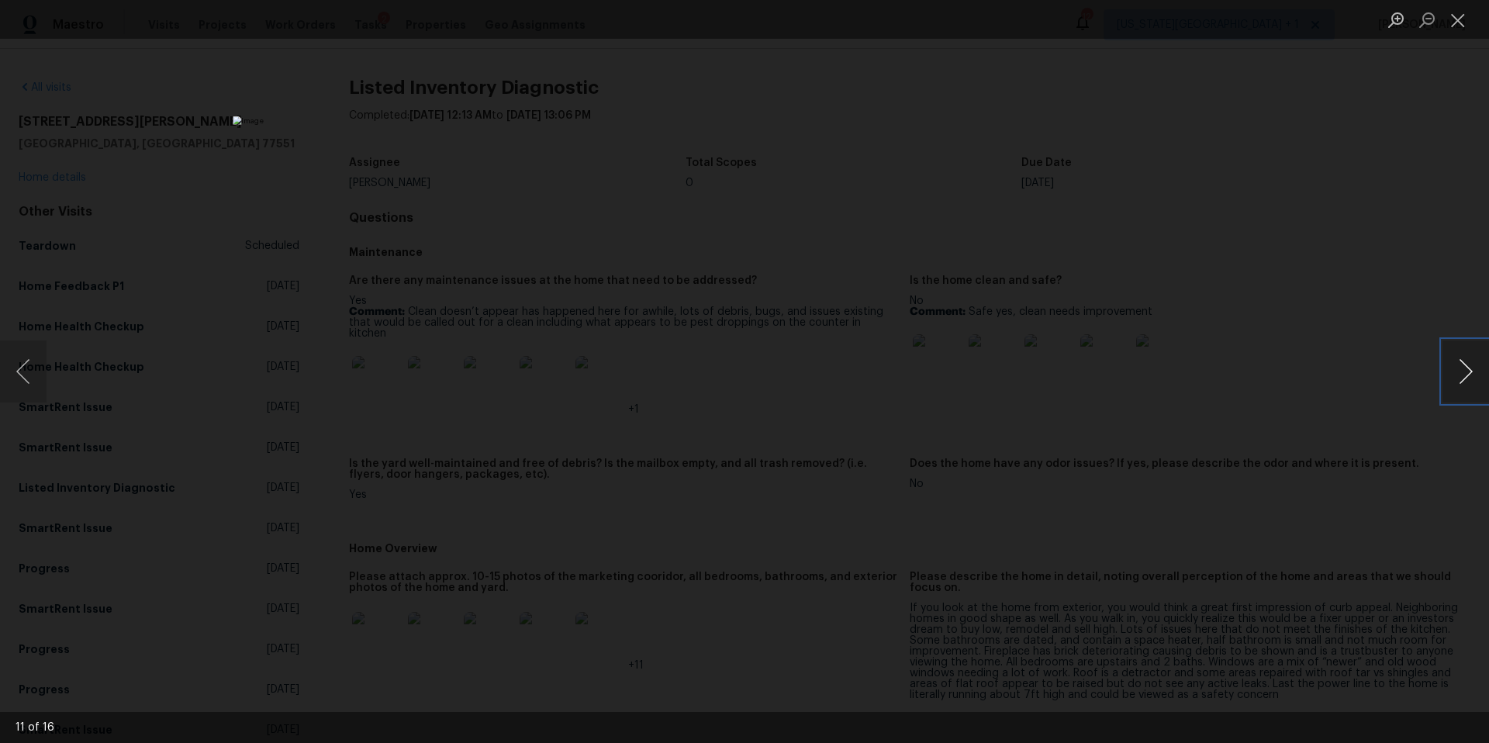
click at [1450, 382] on button "Next image" at bounding box center [1466, 371] width 47 height 62
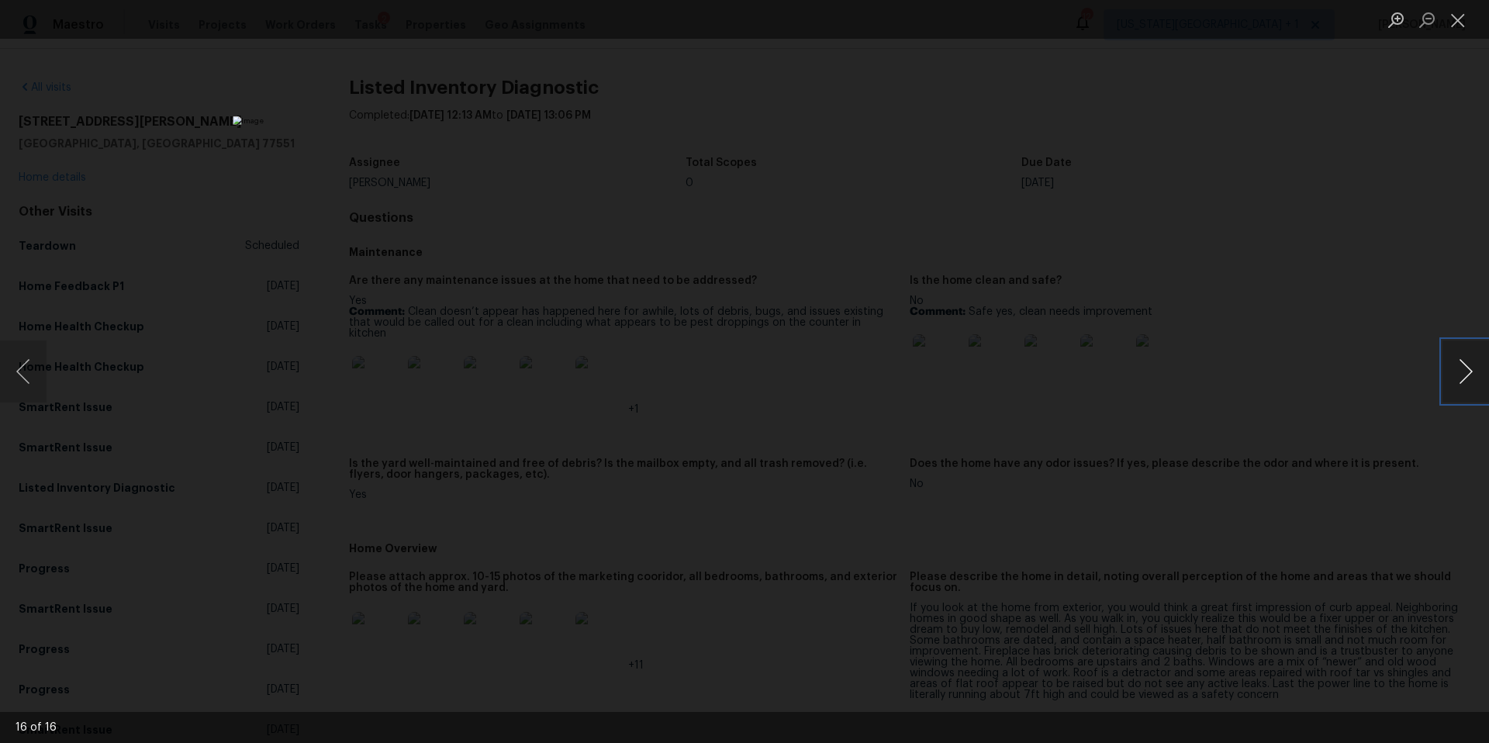
click at [1450, 382] on button "Next image" at bounding box center [1466, 371] width 47 height 62
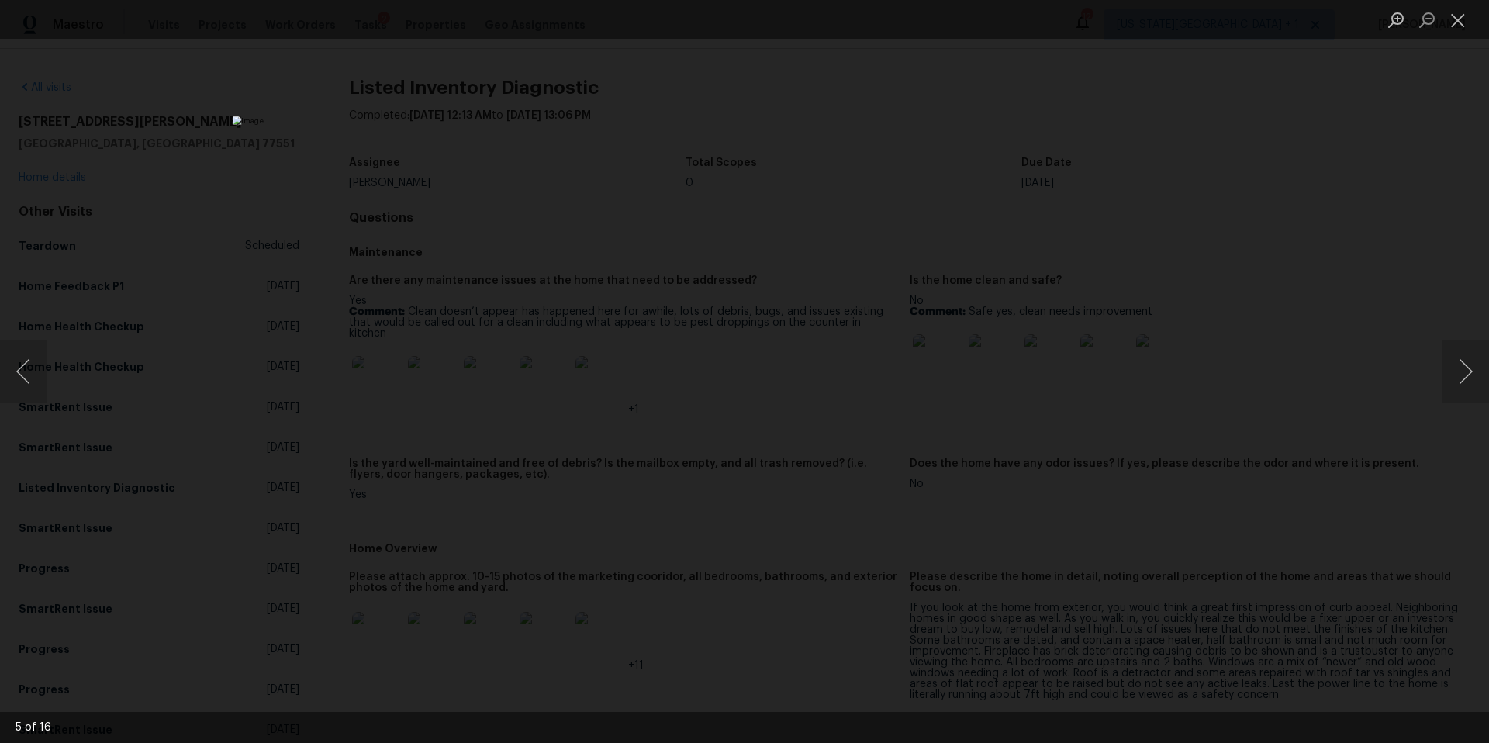
click at [1321, 371] on div "Lightbox" at bounding box center [744, 371] width 1489 height 743
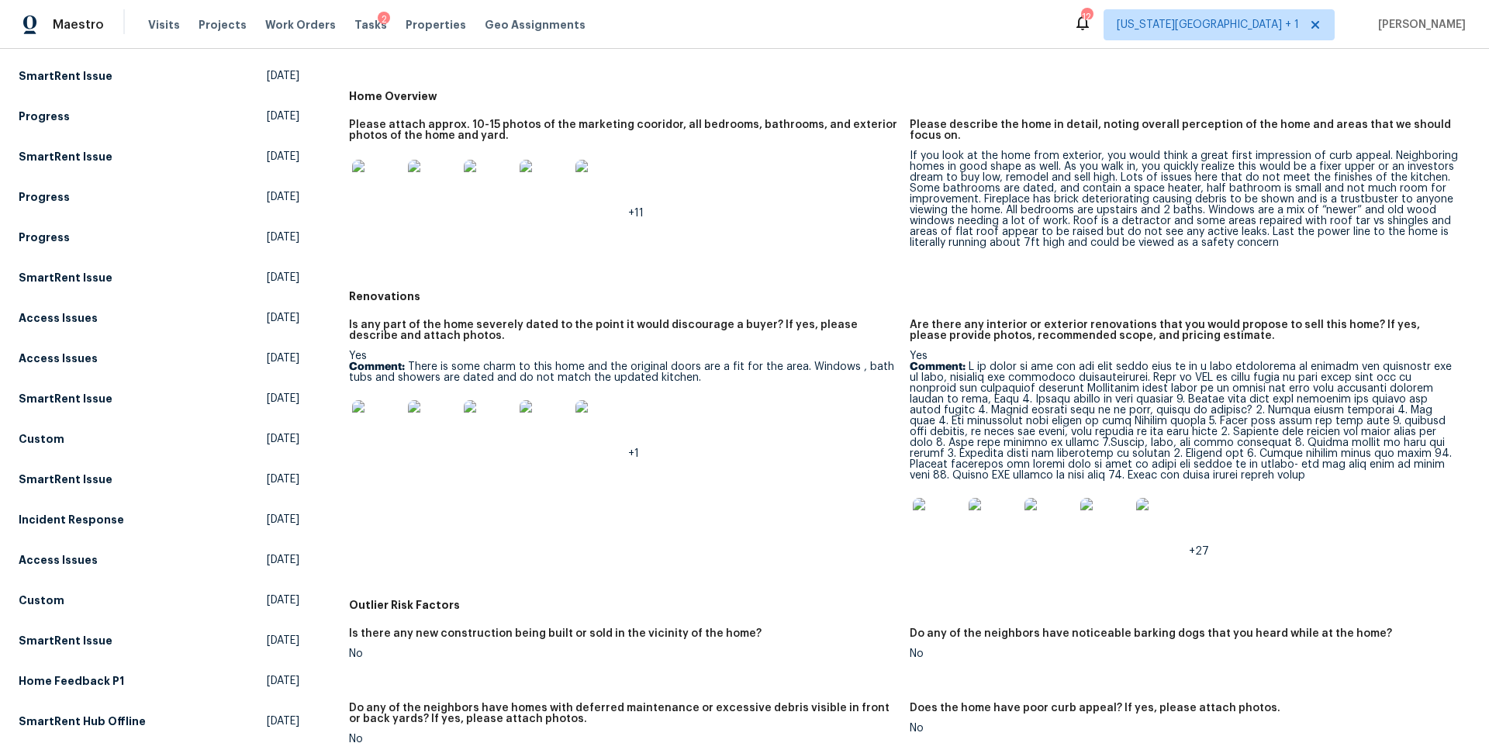
scroll to position [459, 0]
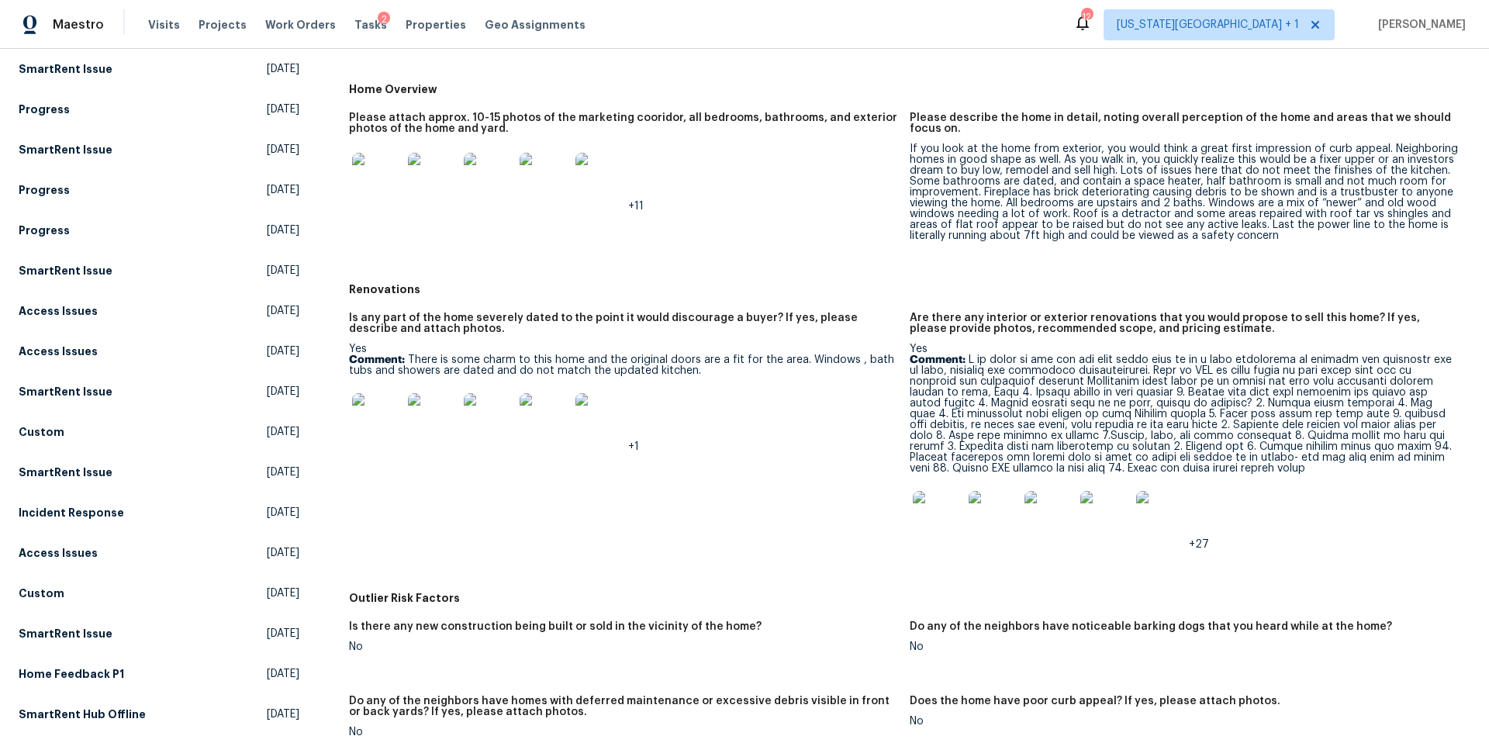
click at [357, 174] on img at bounding box center [377, 178] width 50 height 50
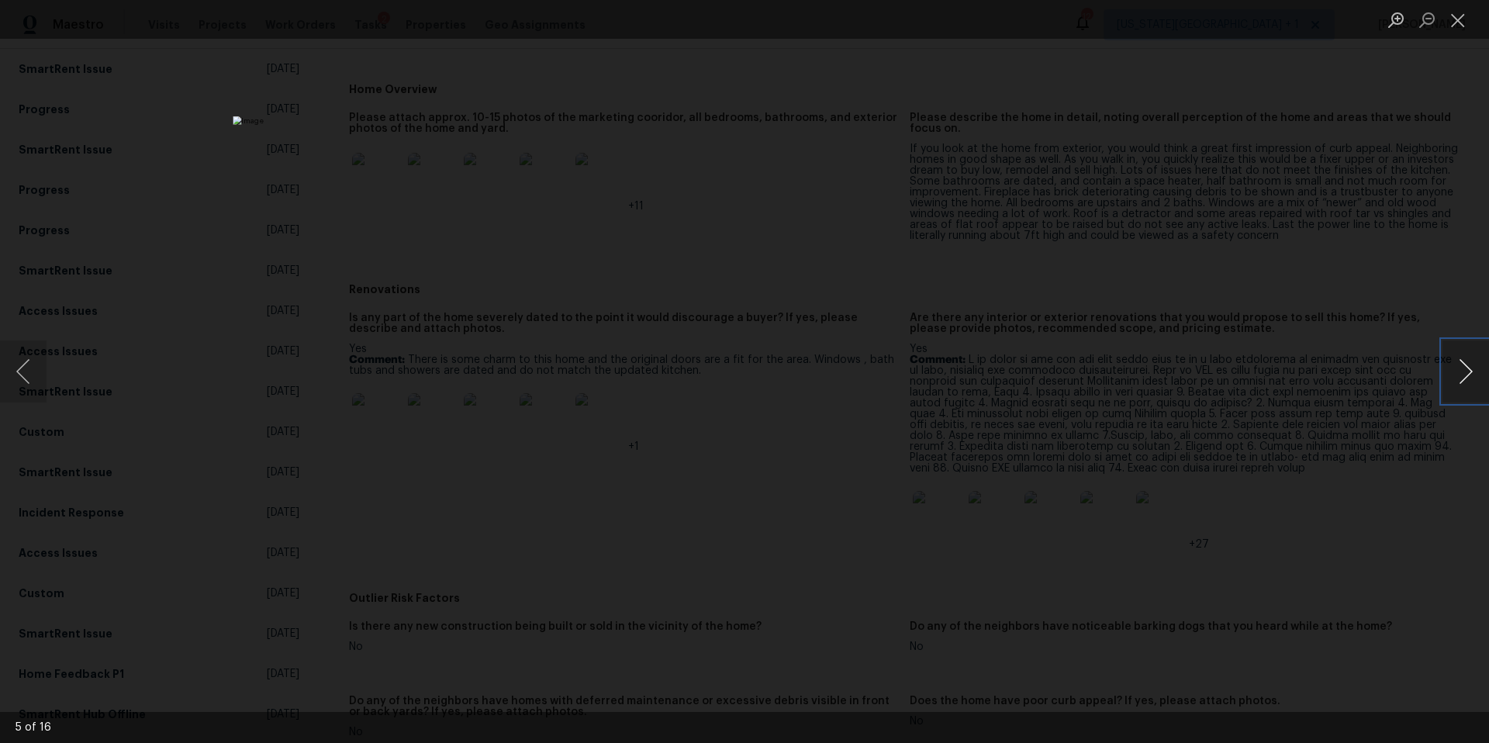
click at [1465, 383] on button "Next image" at bounding box center [1466, 371] width 47 height 62
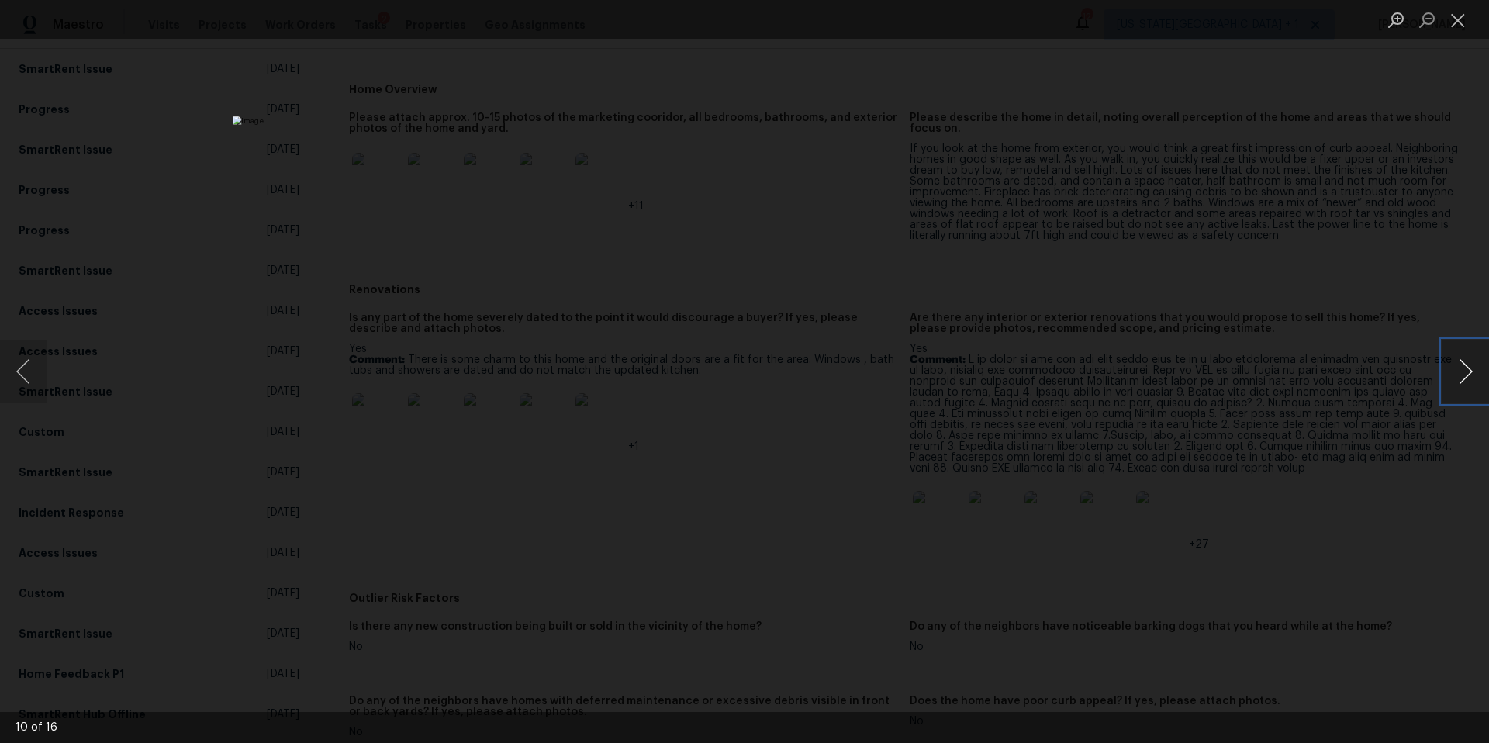
click at [1465, 383] on button "Next image" at bounding box center [1466, 371] width 47 height 62
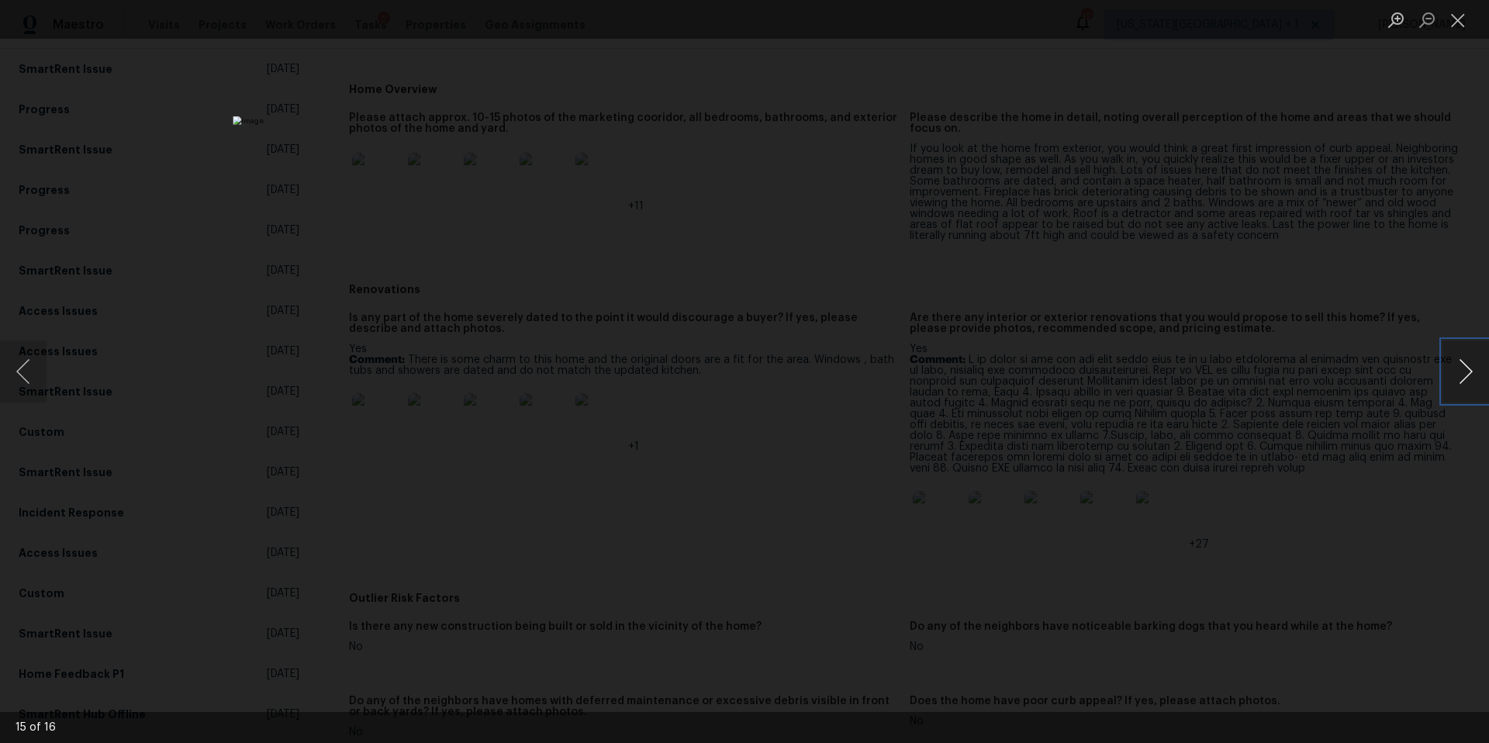
click at [1465, 383] on button "Next image" at bounding box center [1466, 371] width 47 height 62
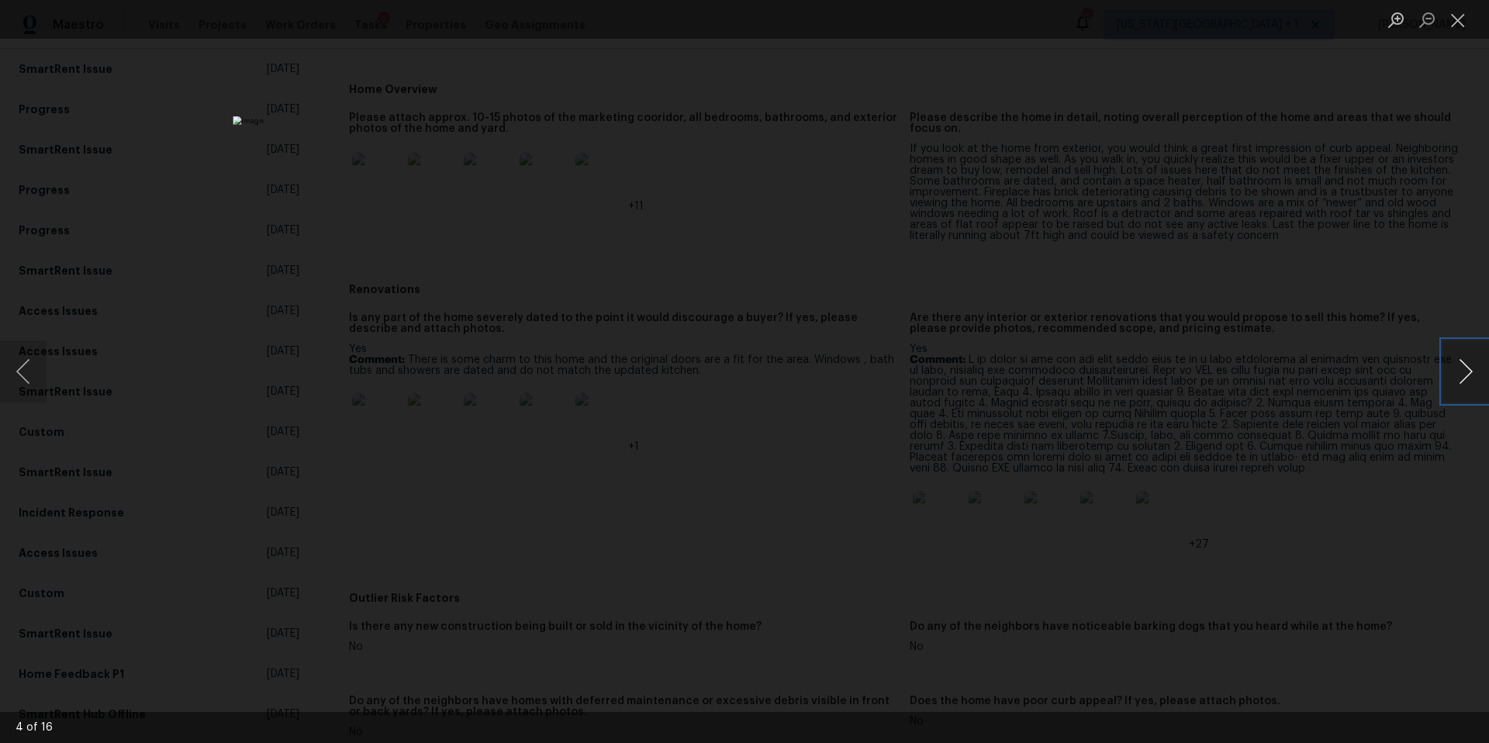
click at [1465, 383] on button "Next image" at bounding box center [1466, 371] width 47 height 62
click at [1094, 50] on div "Lightbox" at bounding box center [744, 371] width 1489 height 743
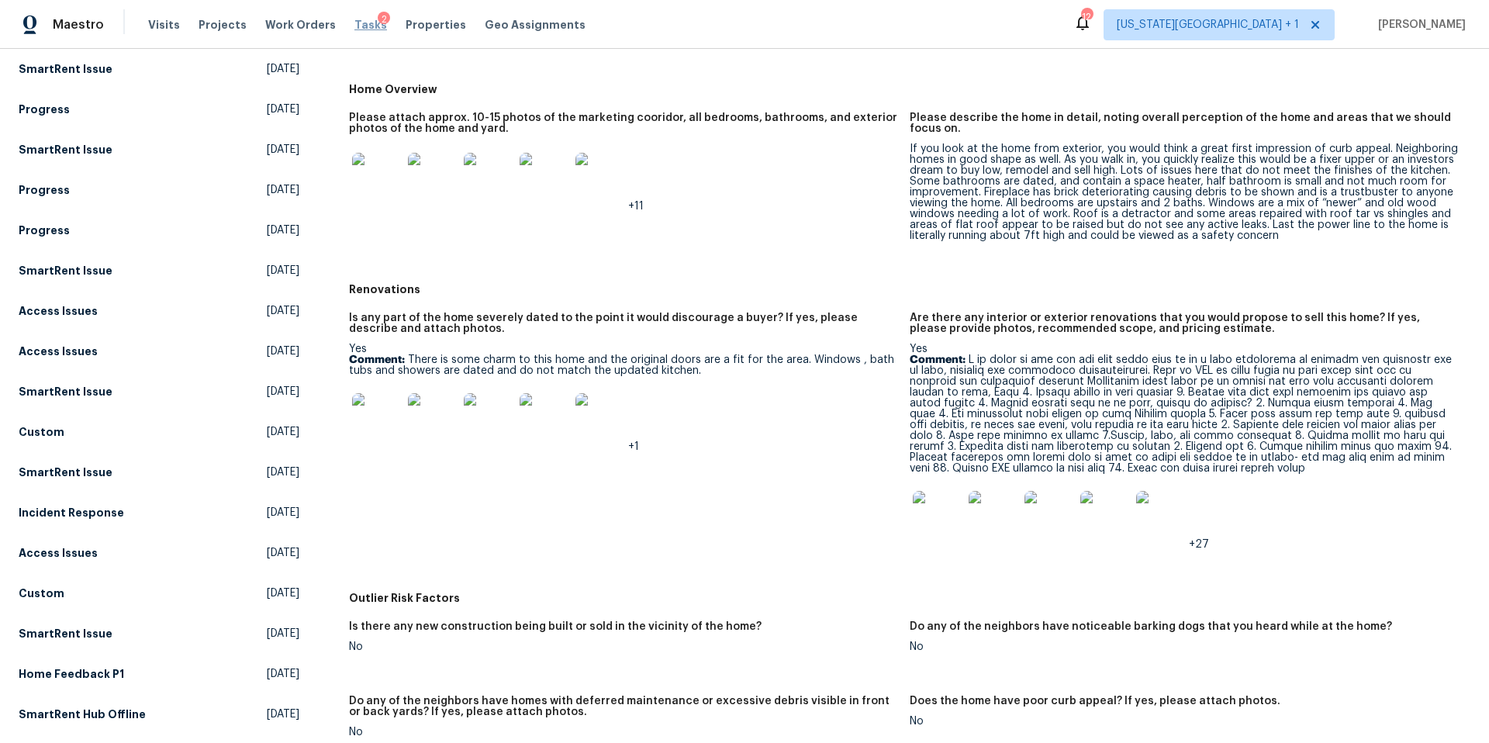
click at [354, 21] on span "Tasks" at bounding box center [370, 24] width 33 height 11
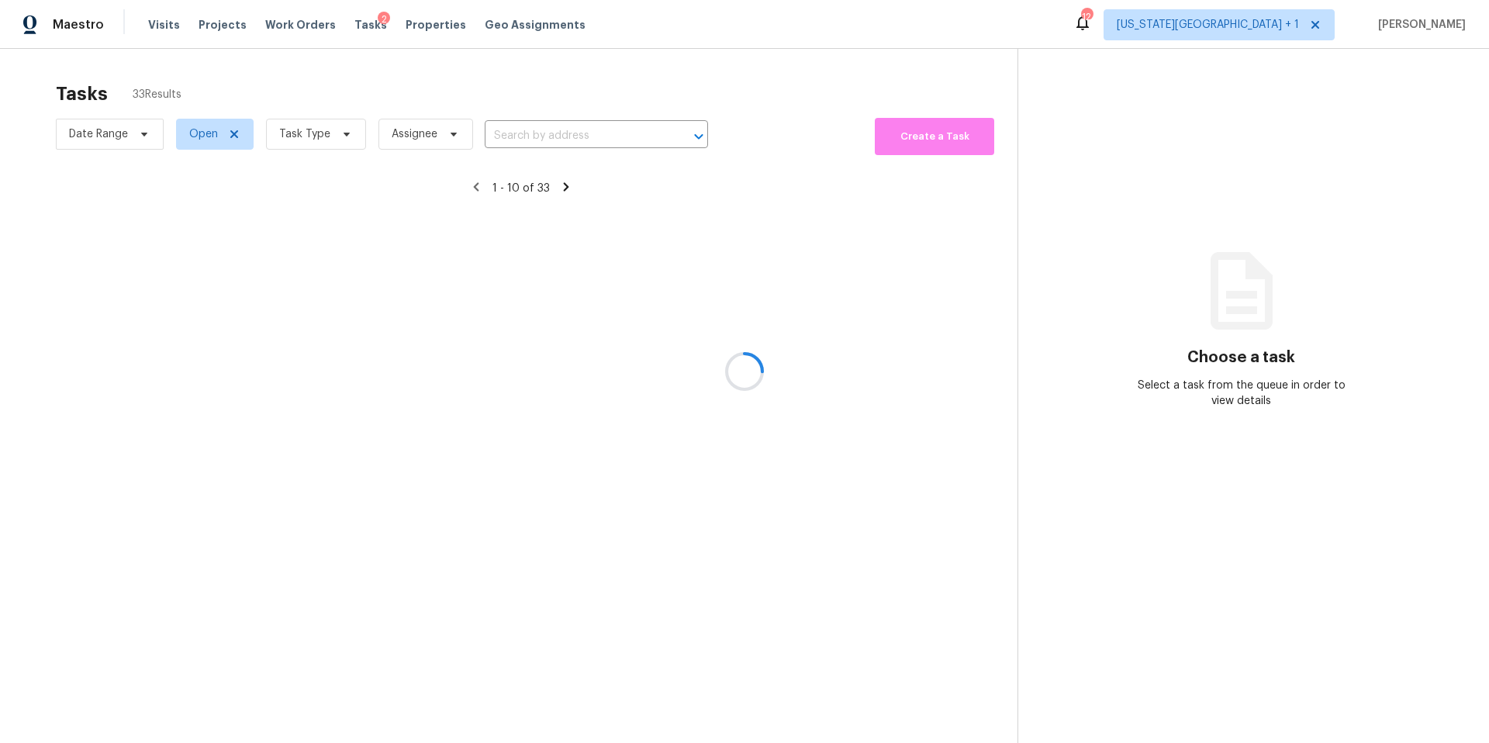
click at [297, 136] on div at bounding box center [744, 371] width 1489 height 743
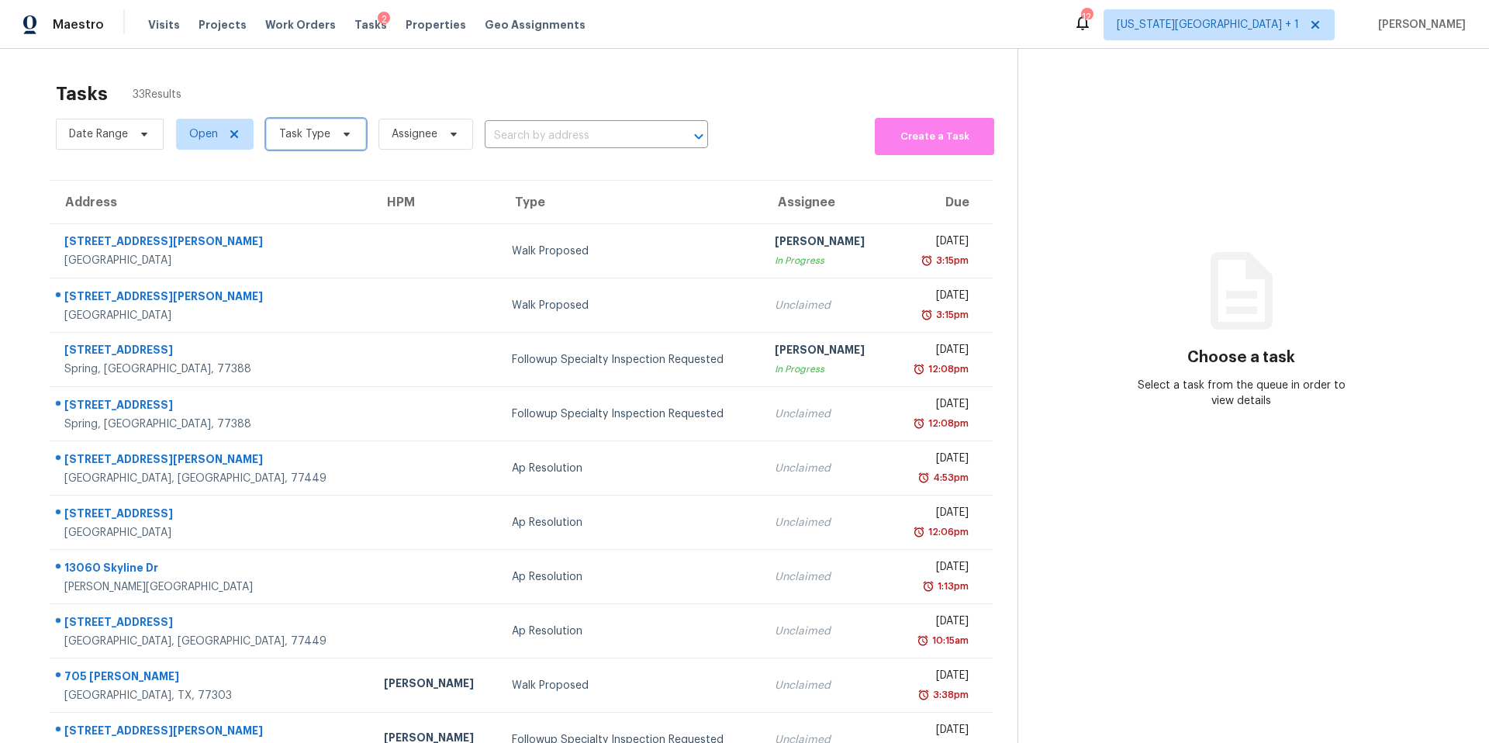
click at [297, 136] on span "Task Type" at bounding box center [304, 134] width 51 height 16
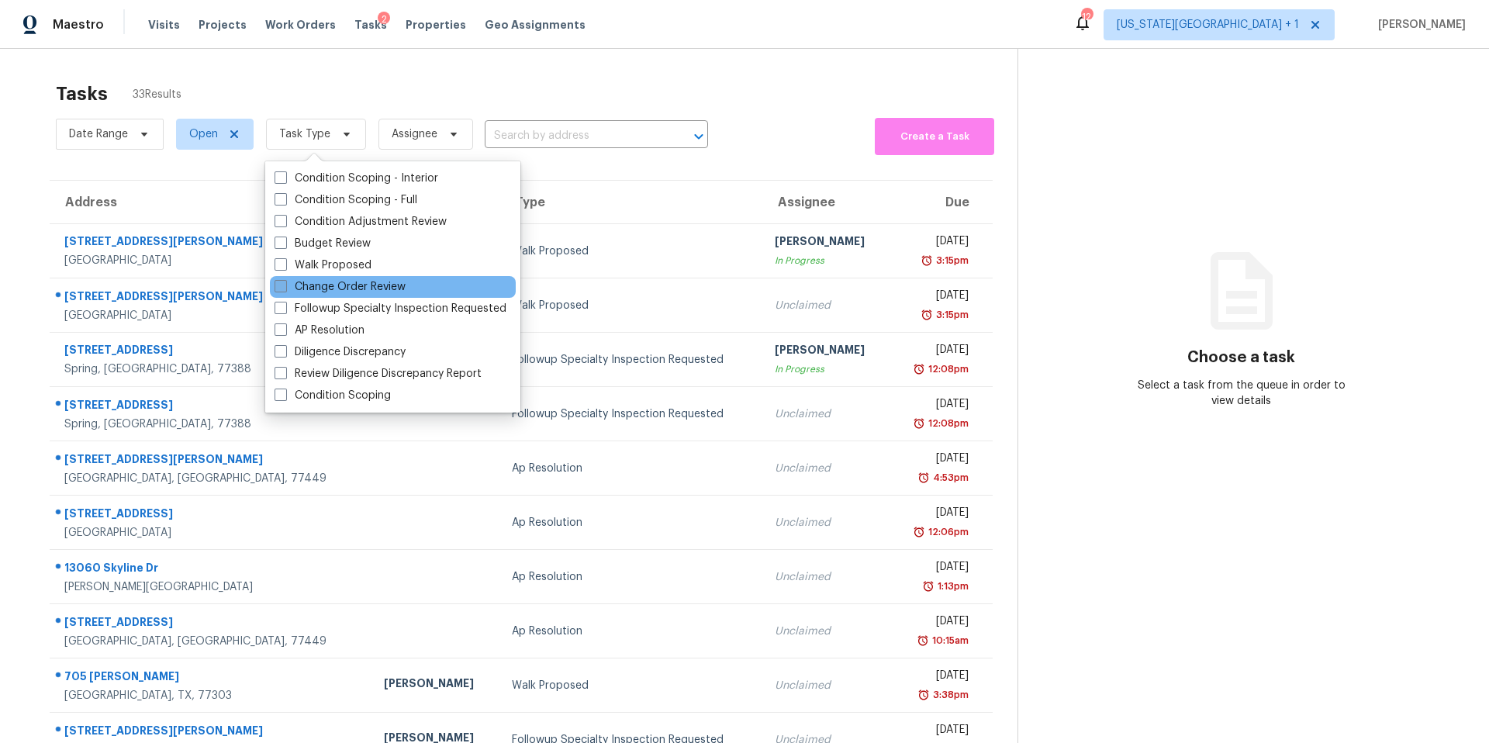
click at [310, 290] on label "Change Order Review" at bounding box center [340, 287] width 131 height 16
click at [285, 289] on input "Change Order Review" at bounding box center [280, 284] width 10 height 10
checkbox input "true"
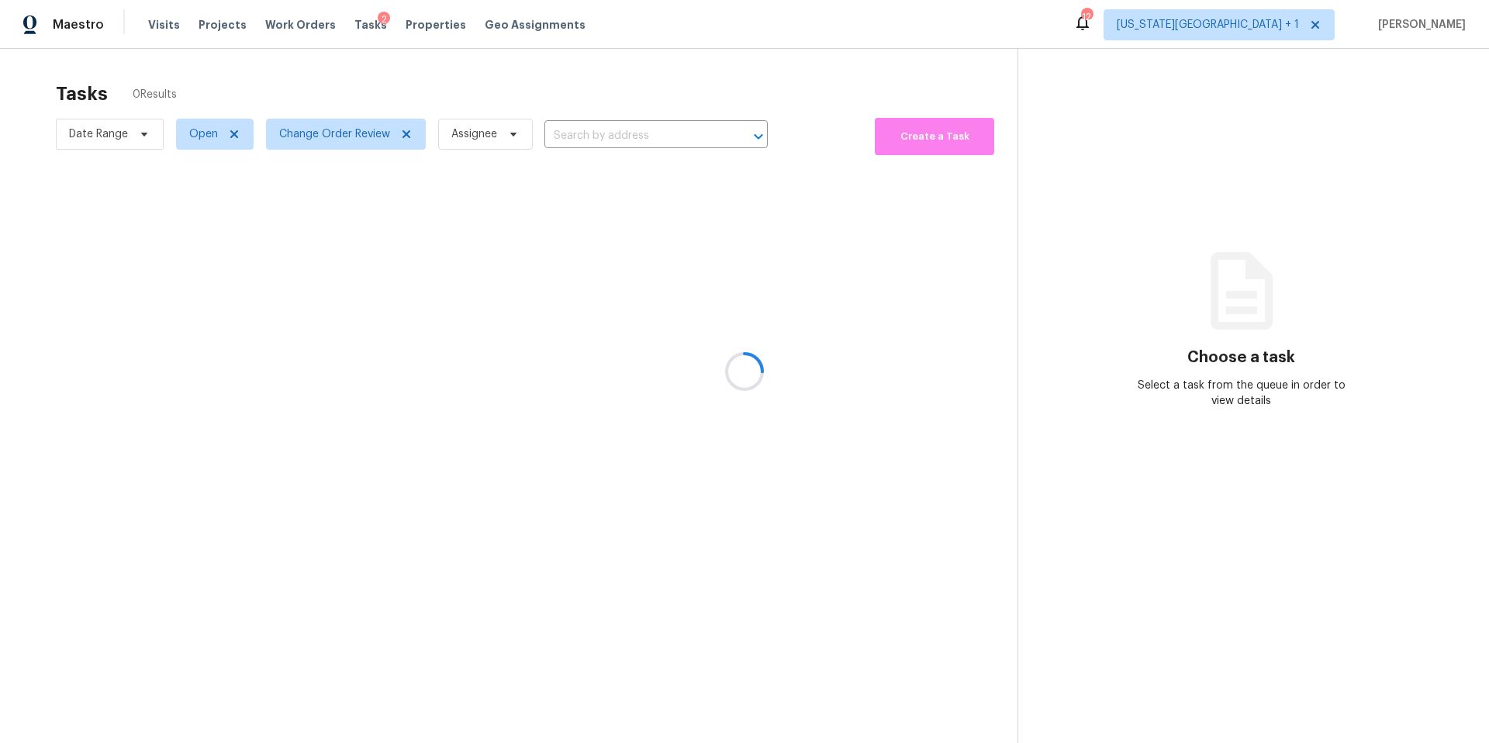
click at [326, 98] on div at bounding box center [744, 371] width 1489 height 743
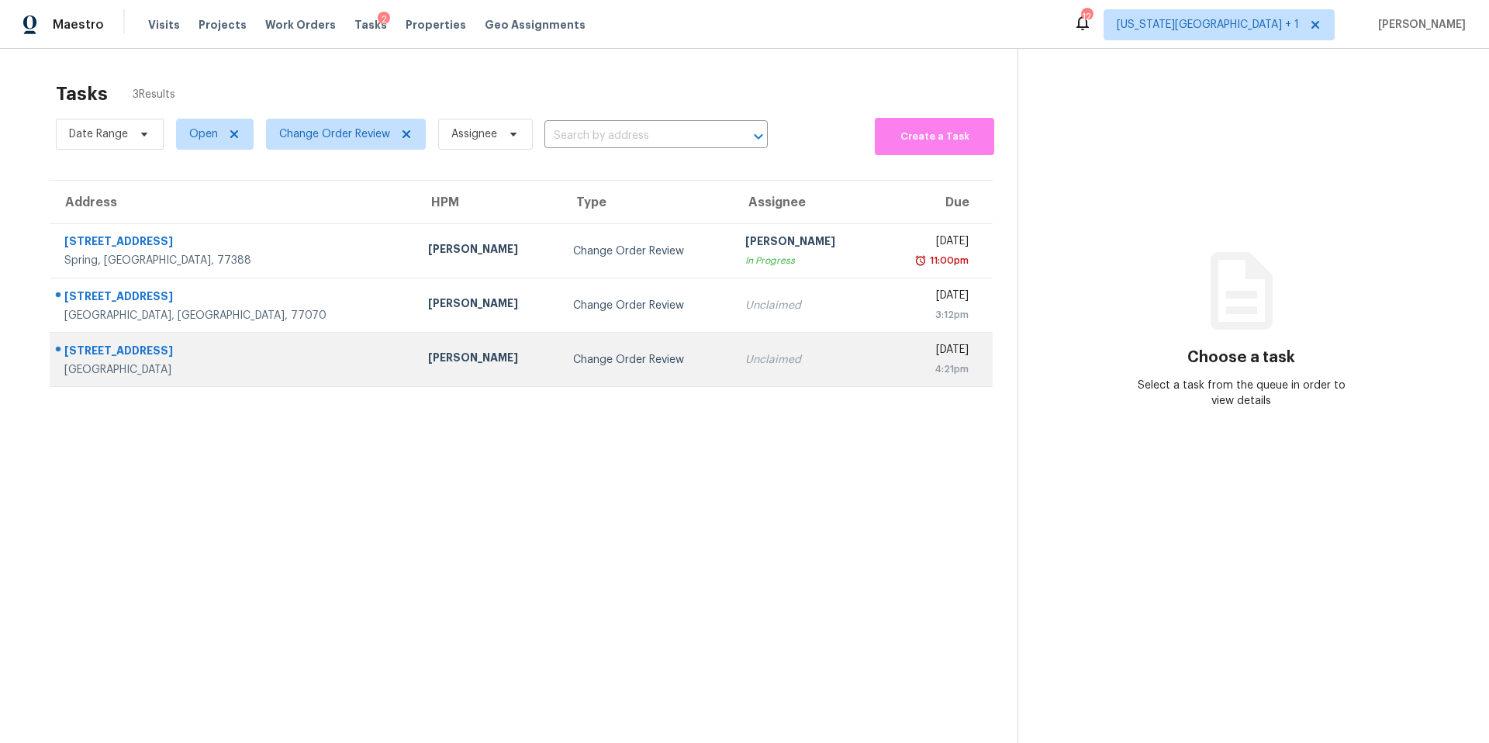
click at [428, 364] on div "[PERSON_NAME]" at bounding box center [488, 359] width 120 height 19
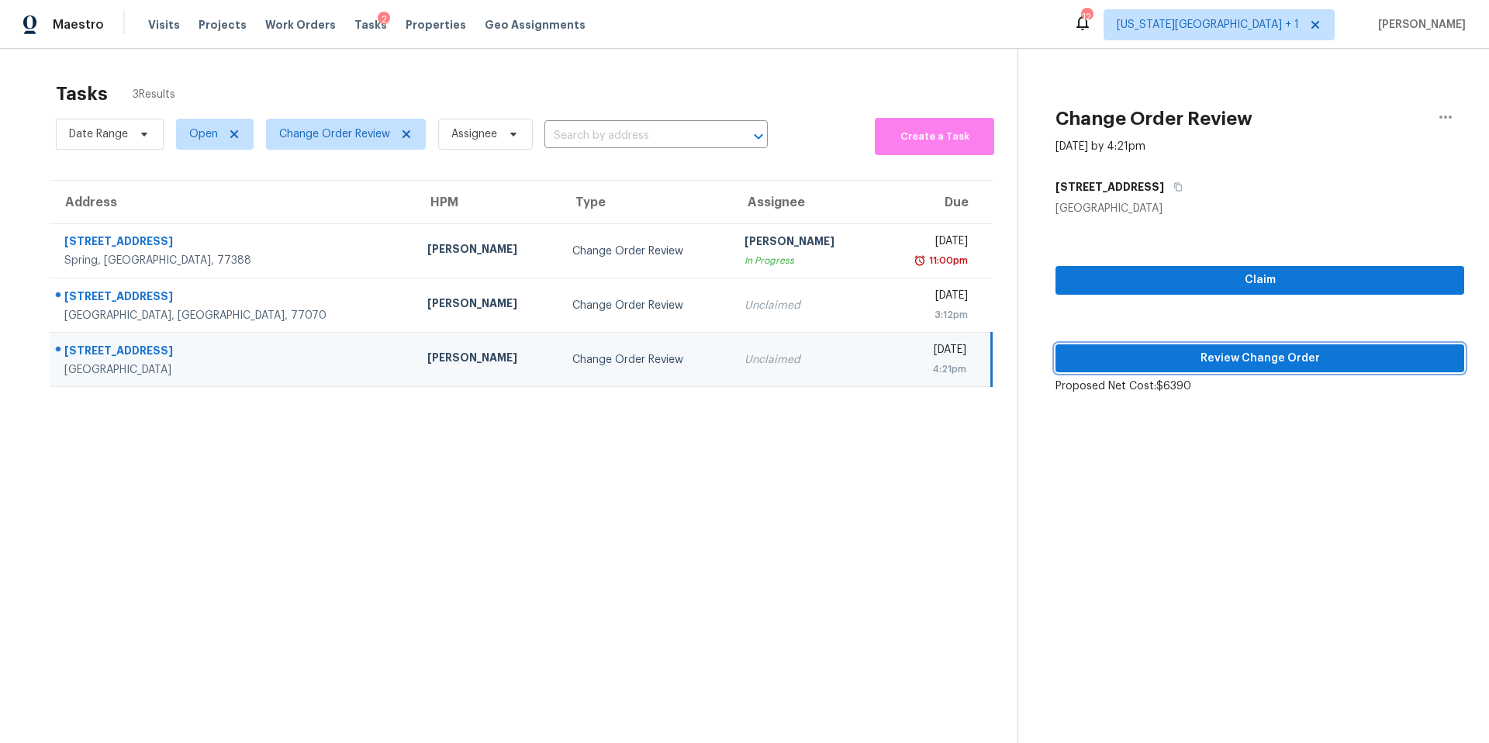
click at [1143, 361] on span "Review Change Order" at bounding box center [1260, 358] width 384 height 19
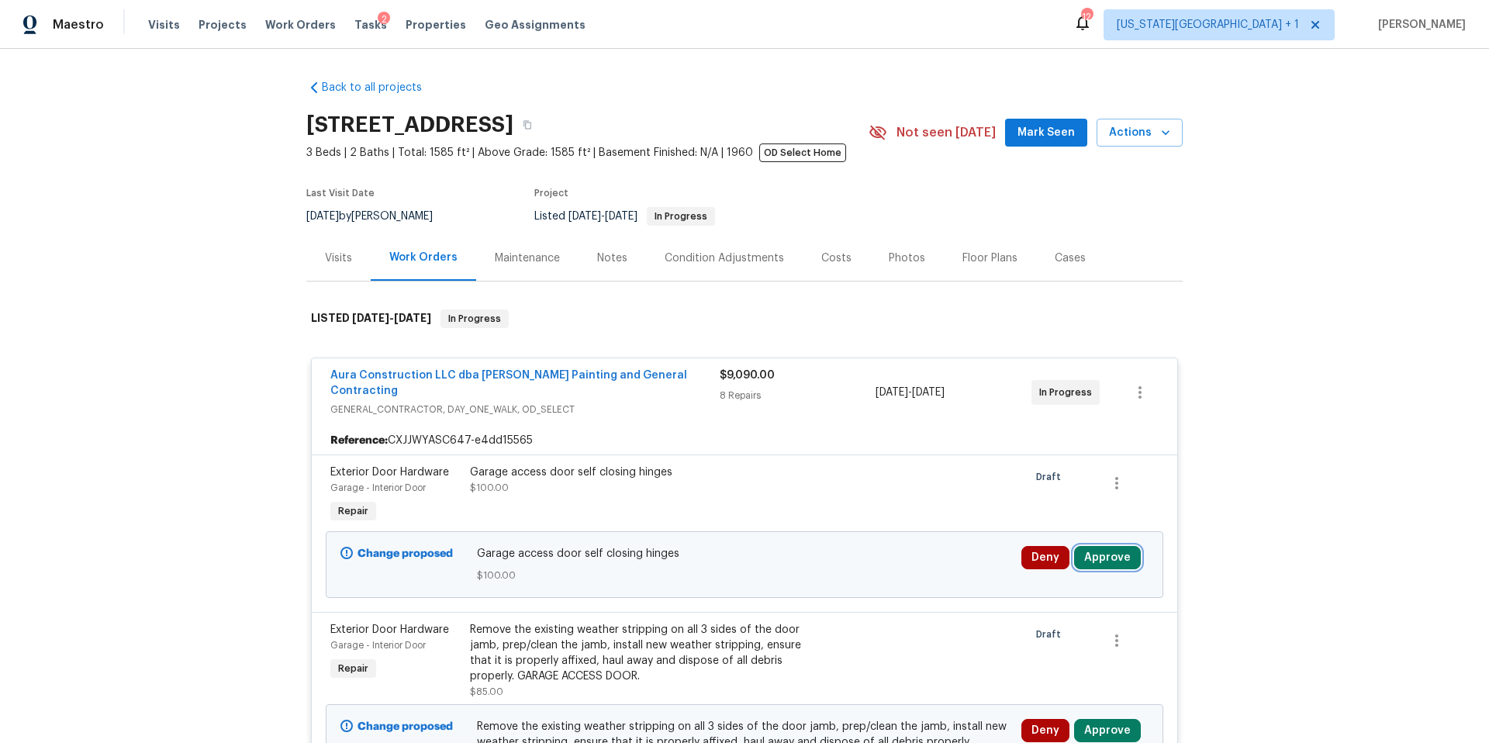
click at [1104, 546] on button "Approve" at bounding box center [1107, 557] width 67 height 23
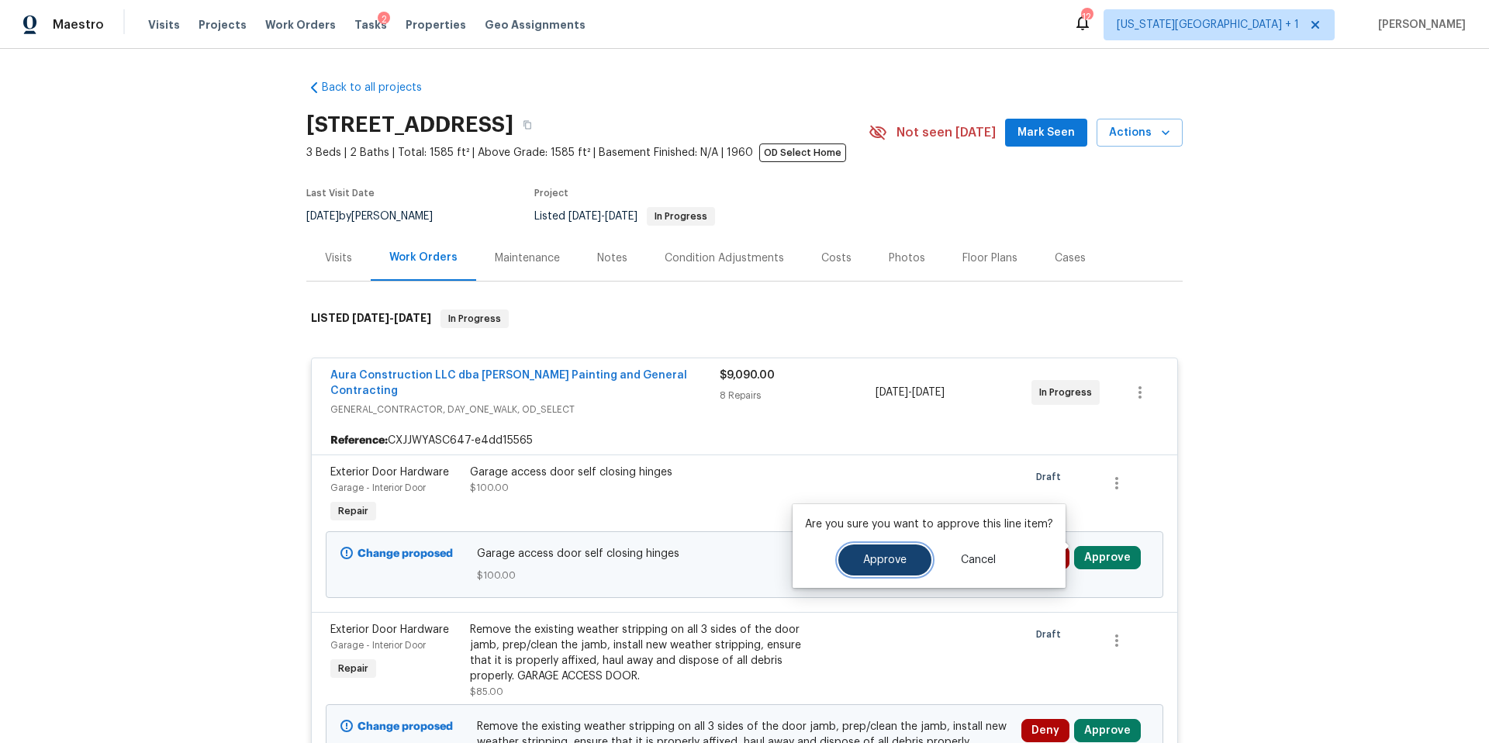
click at [899, 563] on span "Approve" at bounding box center [884, 561] width 43 height 12
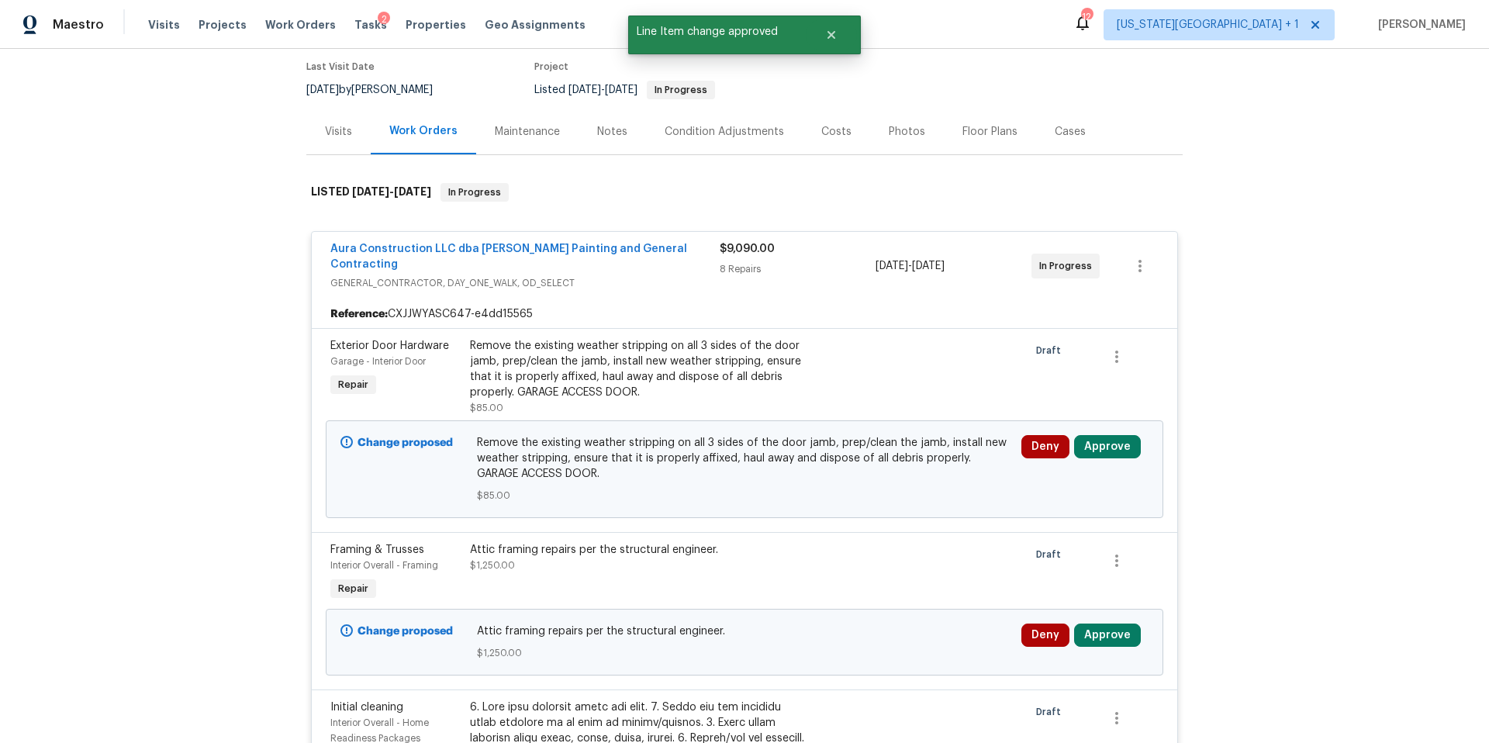
scroll to position [150, 0]
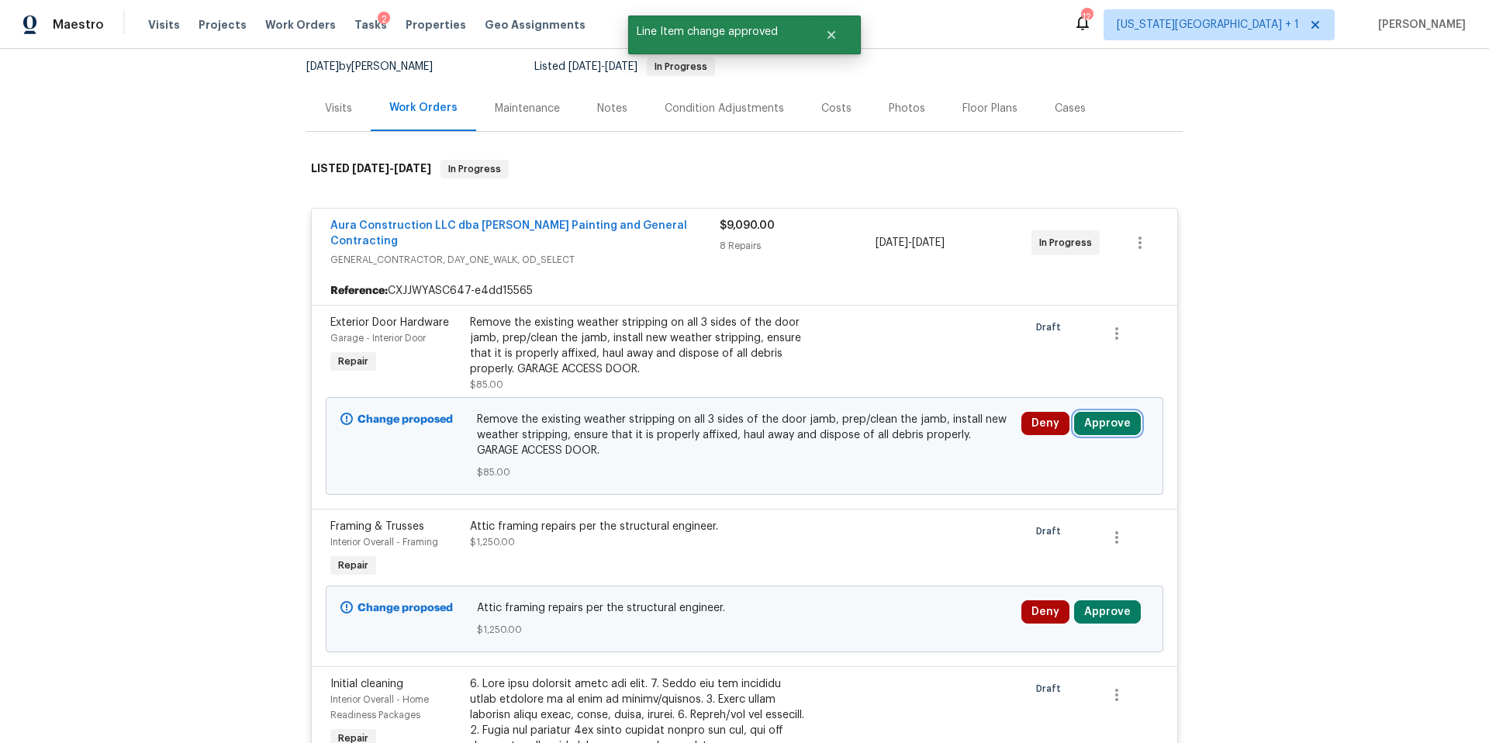
click at [1092, 412] on button "Approve" at bounding box center [1107, 423] width 67 height 23
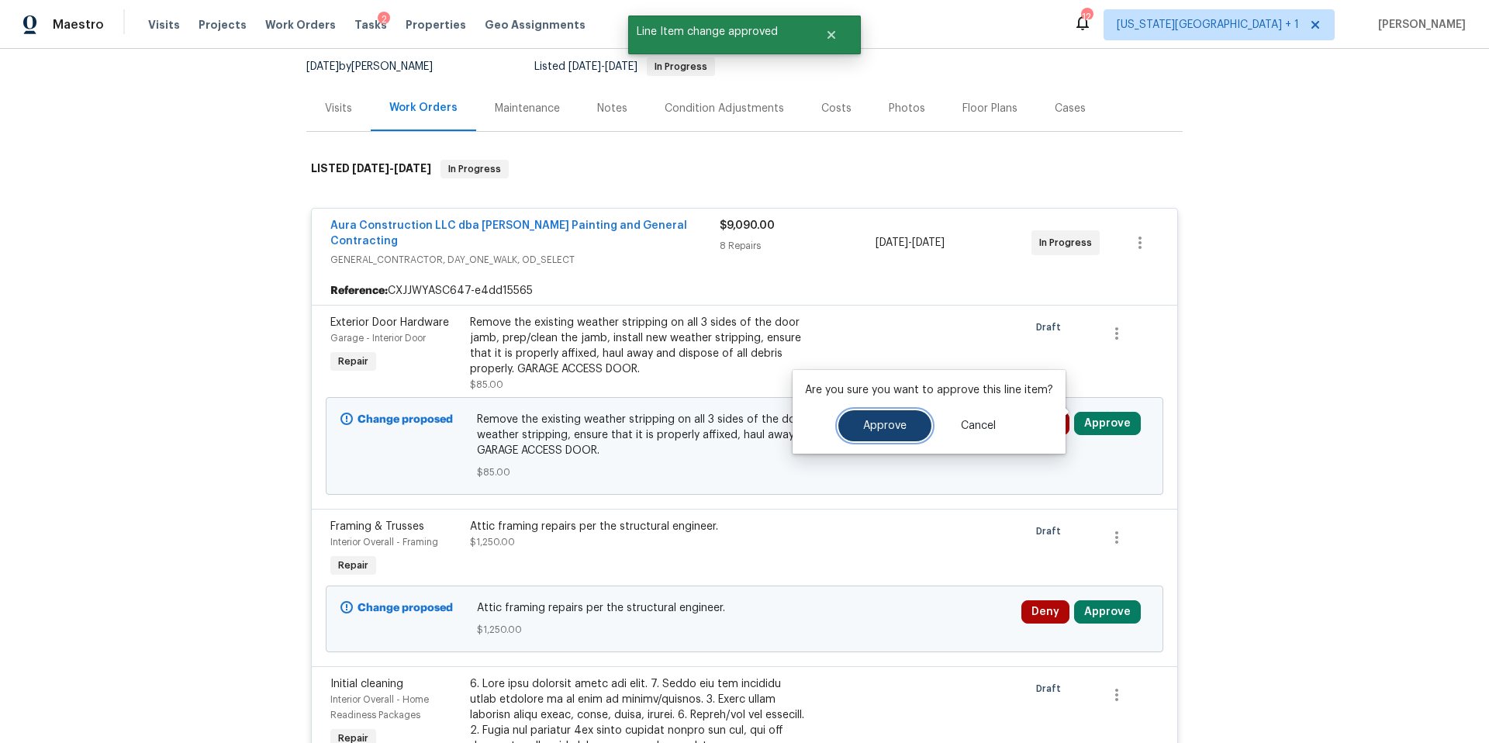
click at [894, 441] on button "Approve" at bounding box center [884, 425] width 93 height 31
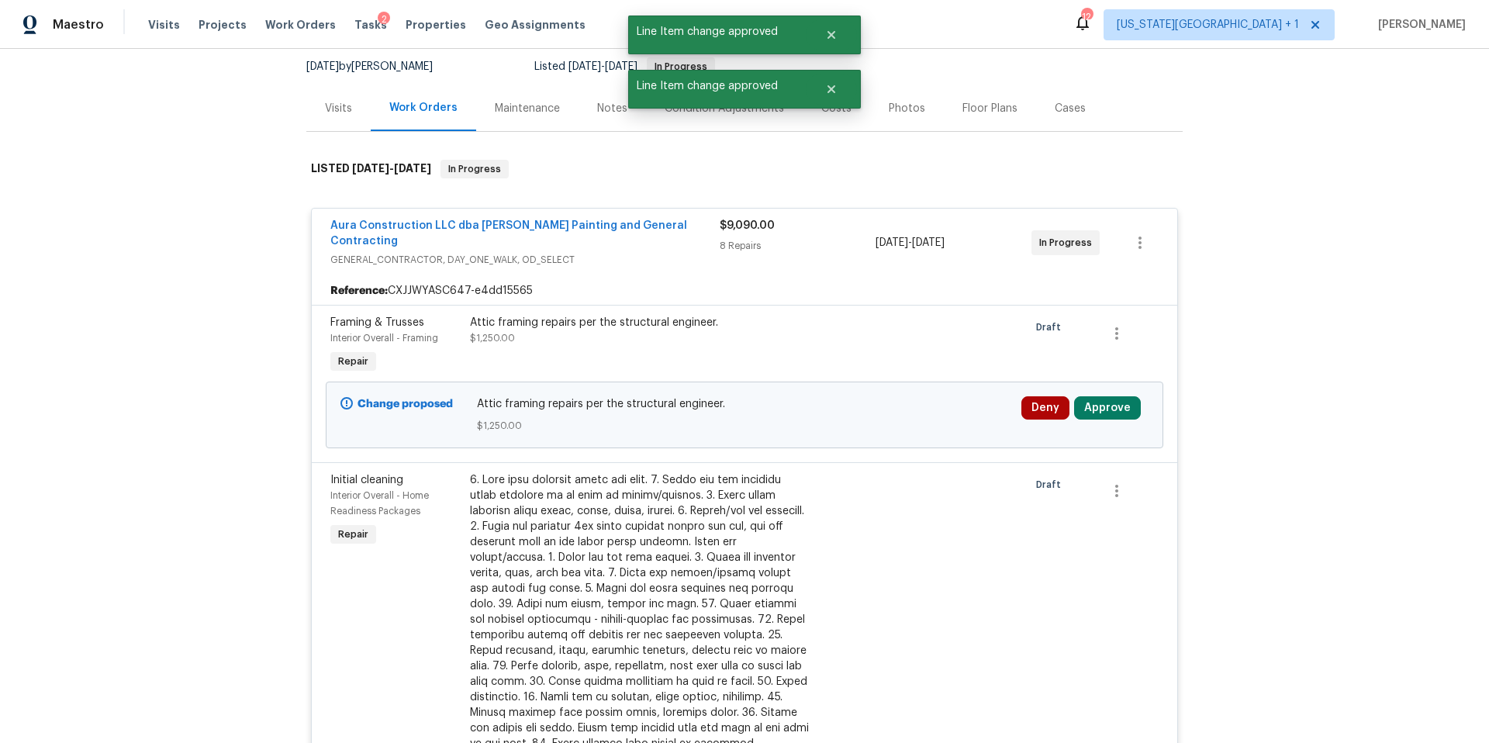
scroll to position [167, 0]
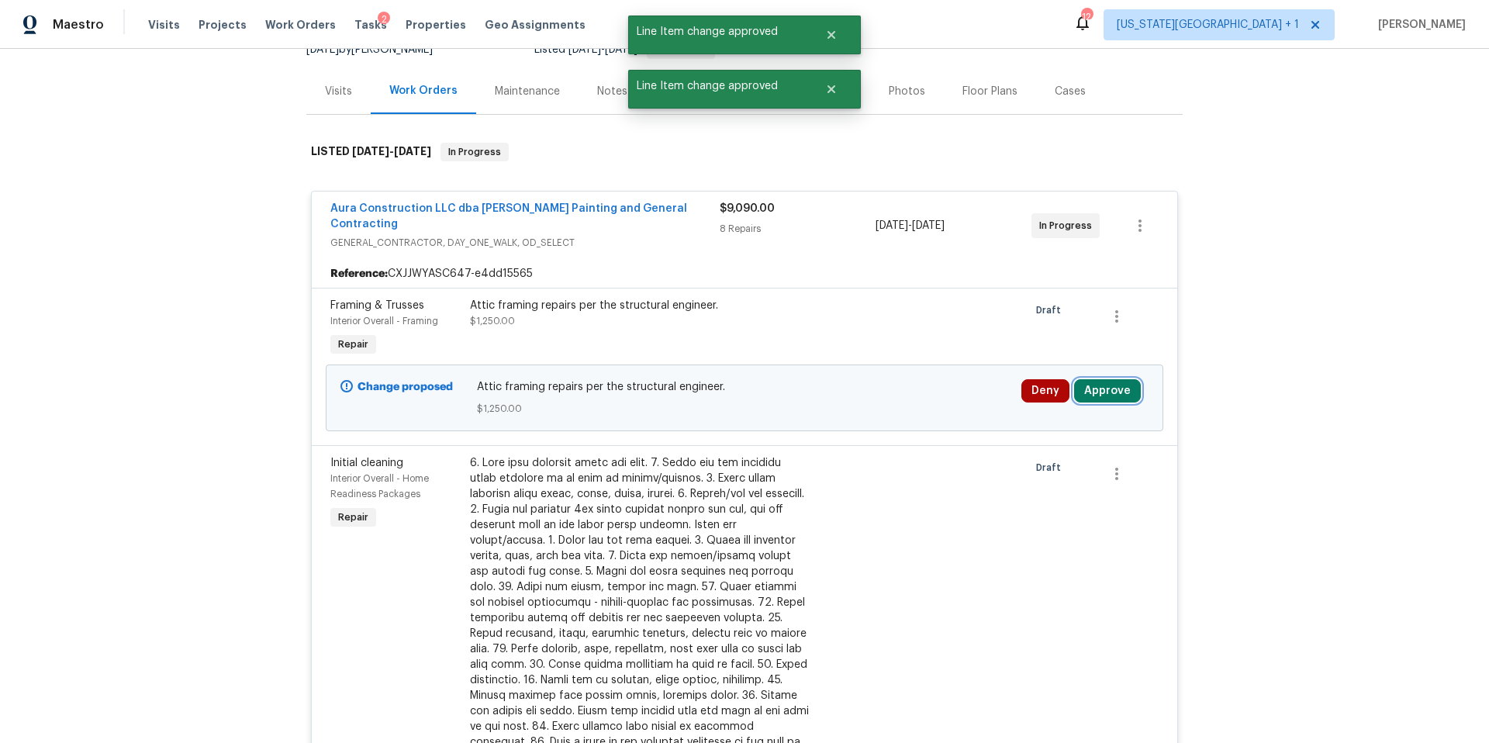
click at [1102, 385] on button "Approve" at bounding box center [1107, 390] width 67 height 23
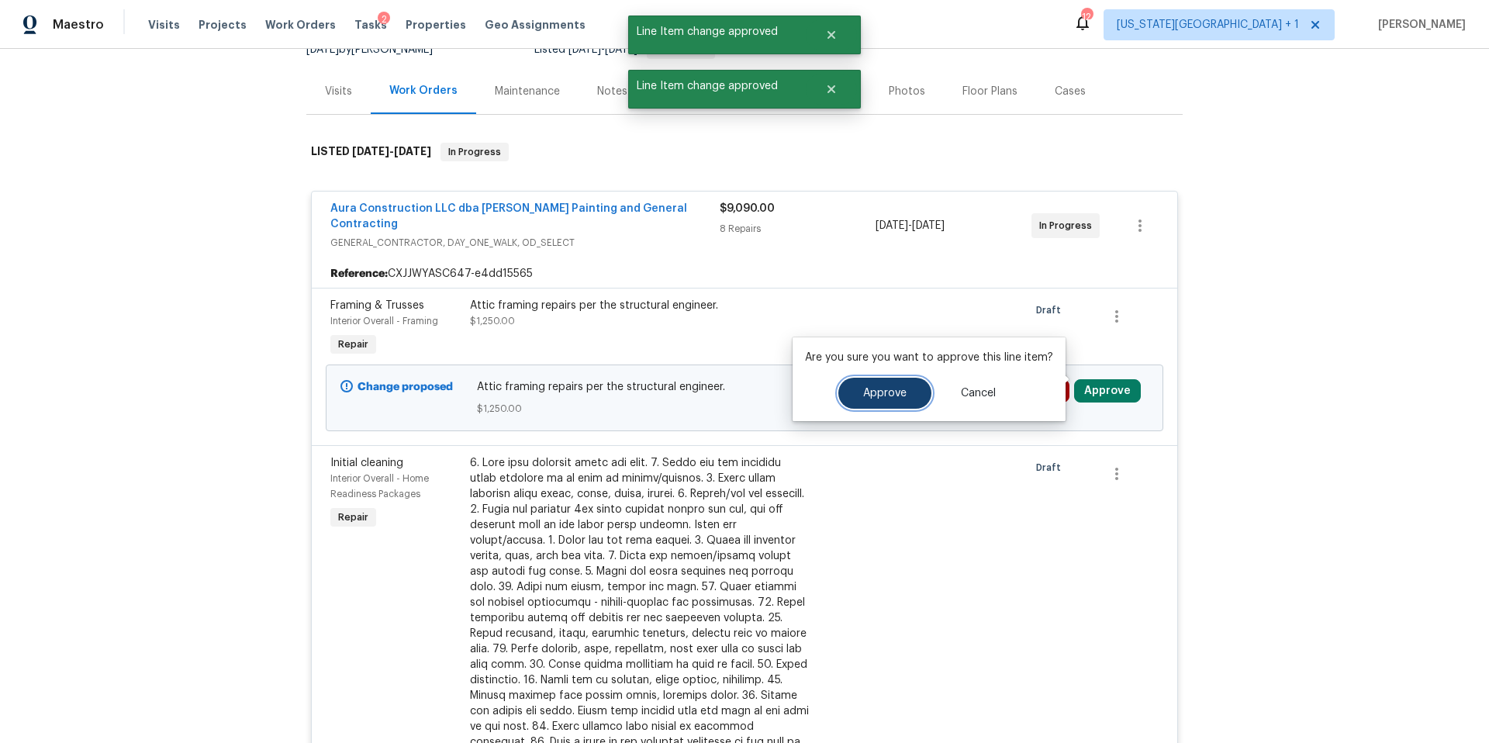
click at [897, 394] on span "Approve" at bounding box center [884, 394] width 43 height 12
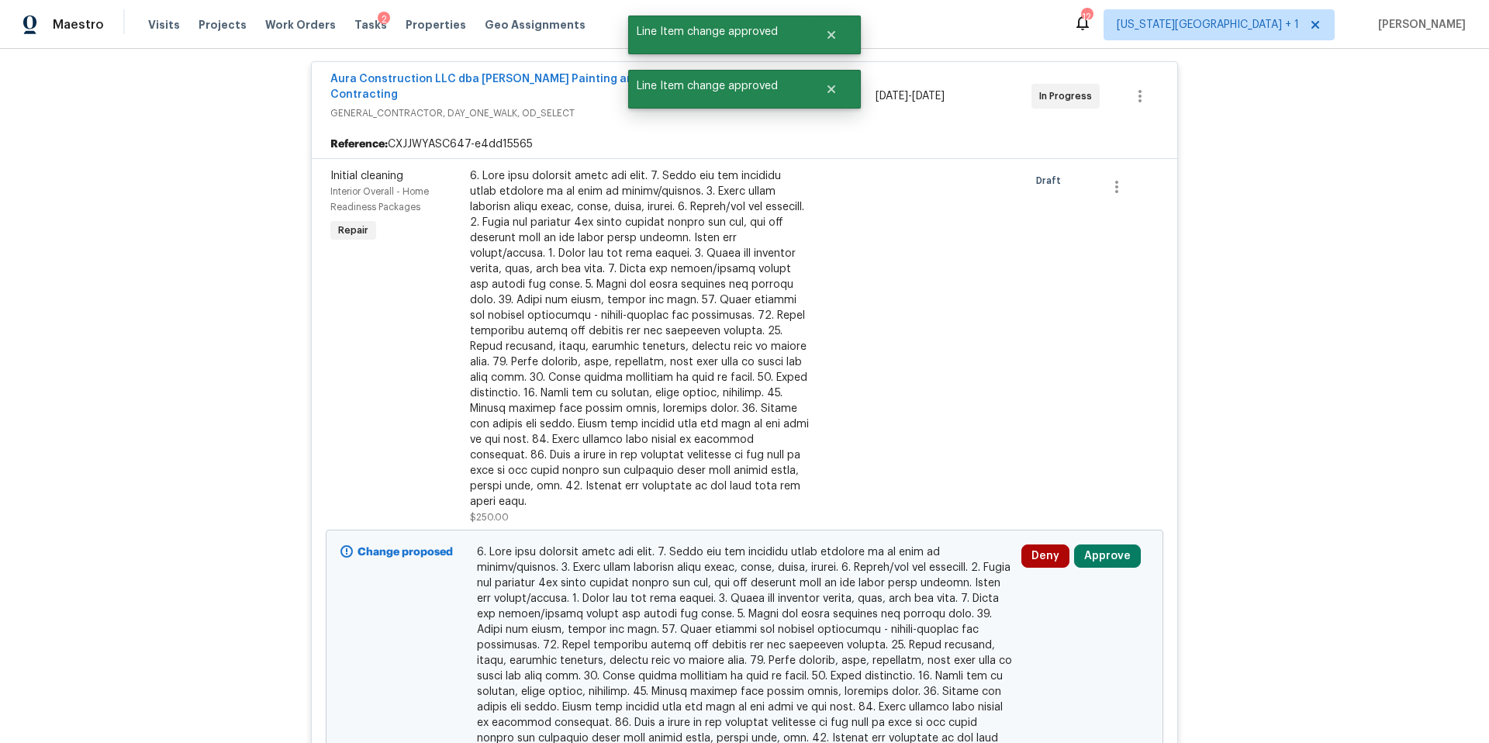
scroll to position [298, 0]
click at [1118, 543] on button "Approve" at bounding box center [1107, 554] width 67 height 23
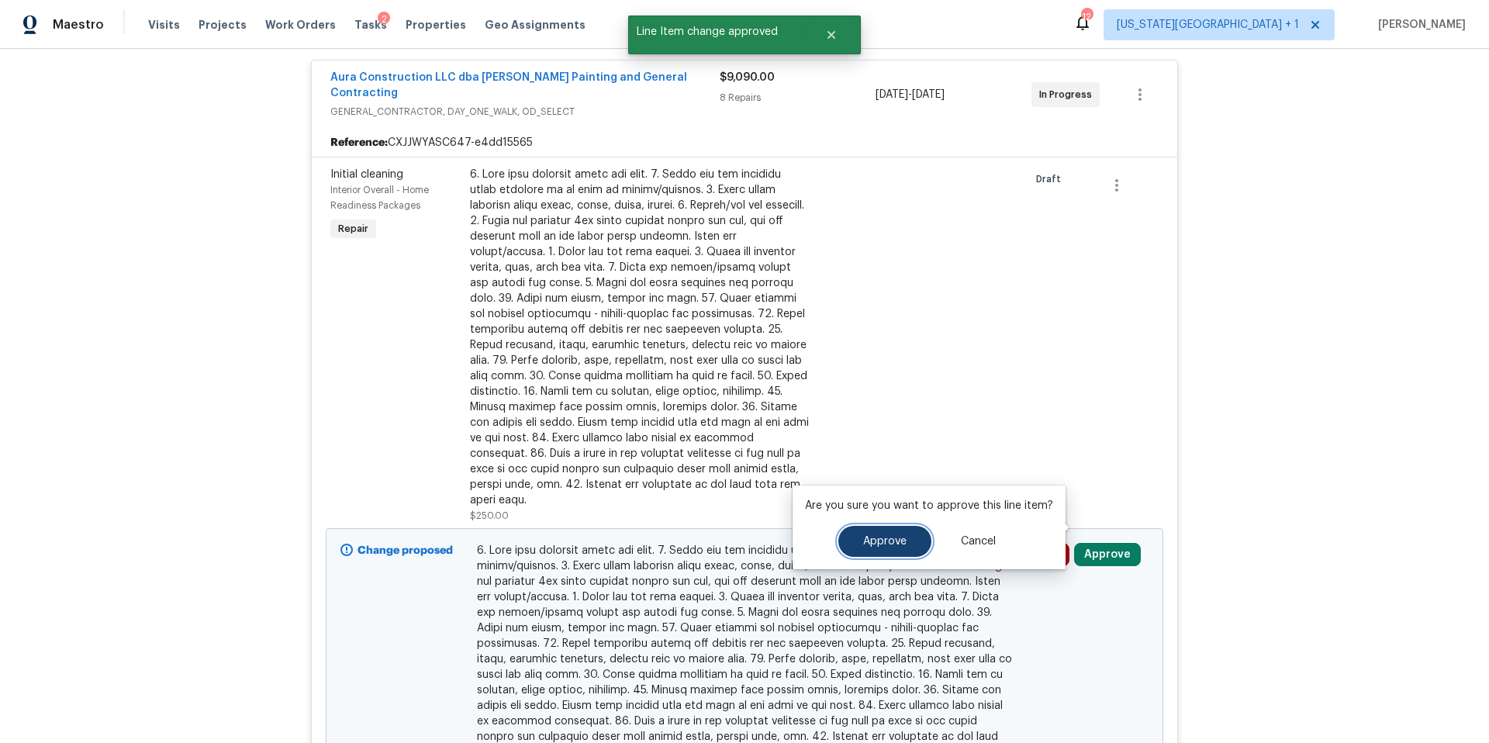
click at [906, 546] on button "Approve" at bounding box center [884, 541] width 93 height 31
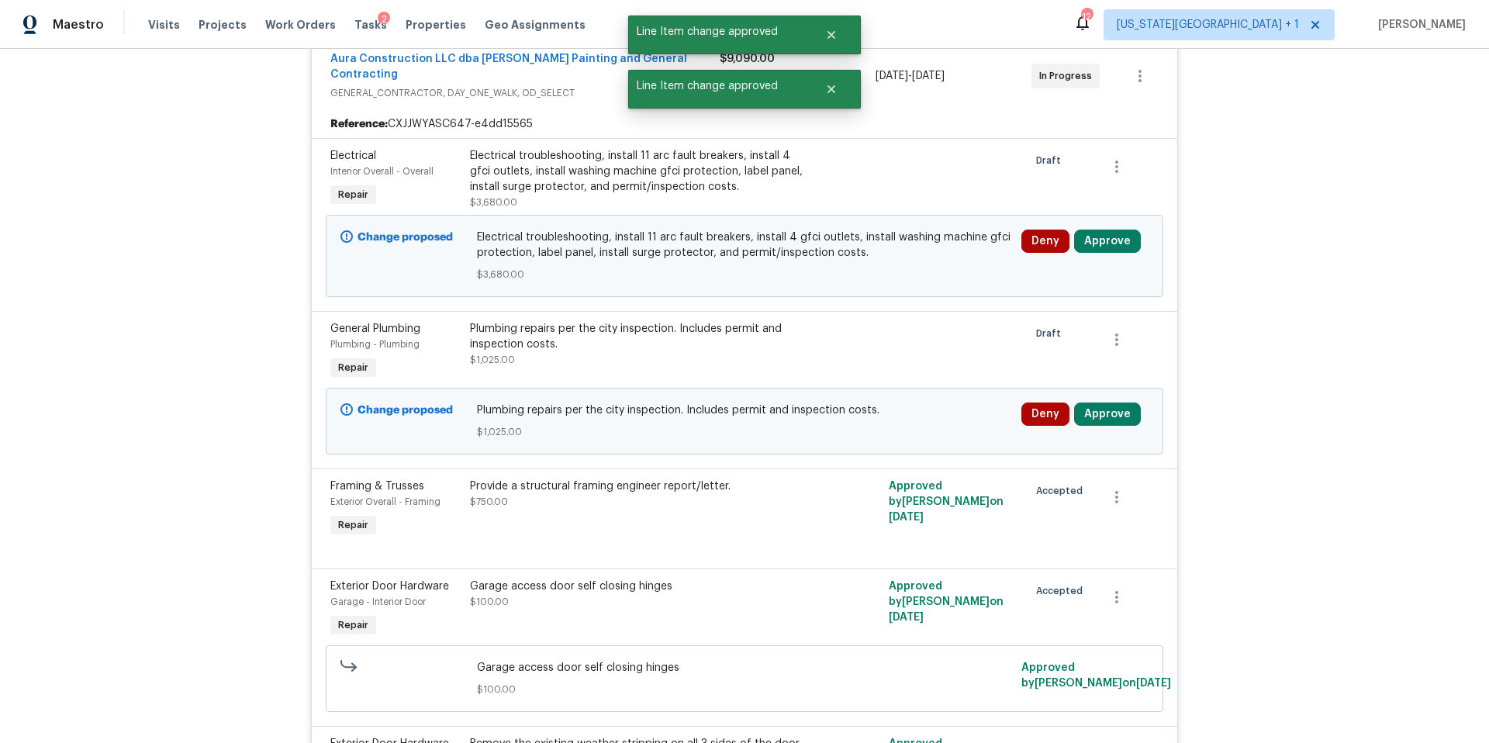
scroll to position [317, 0]
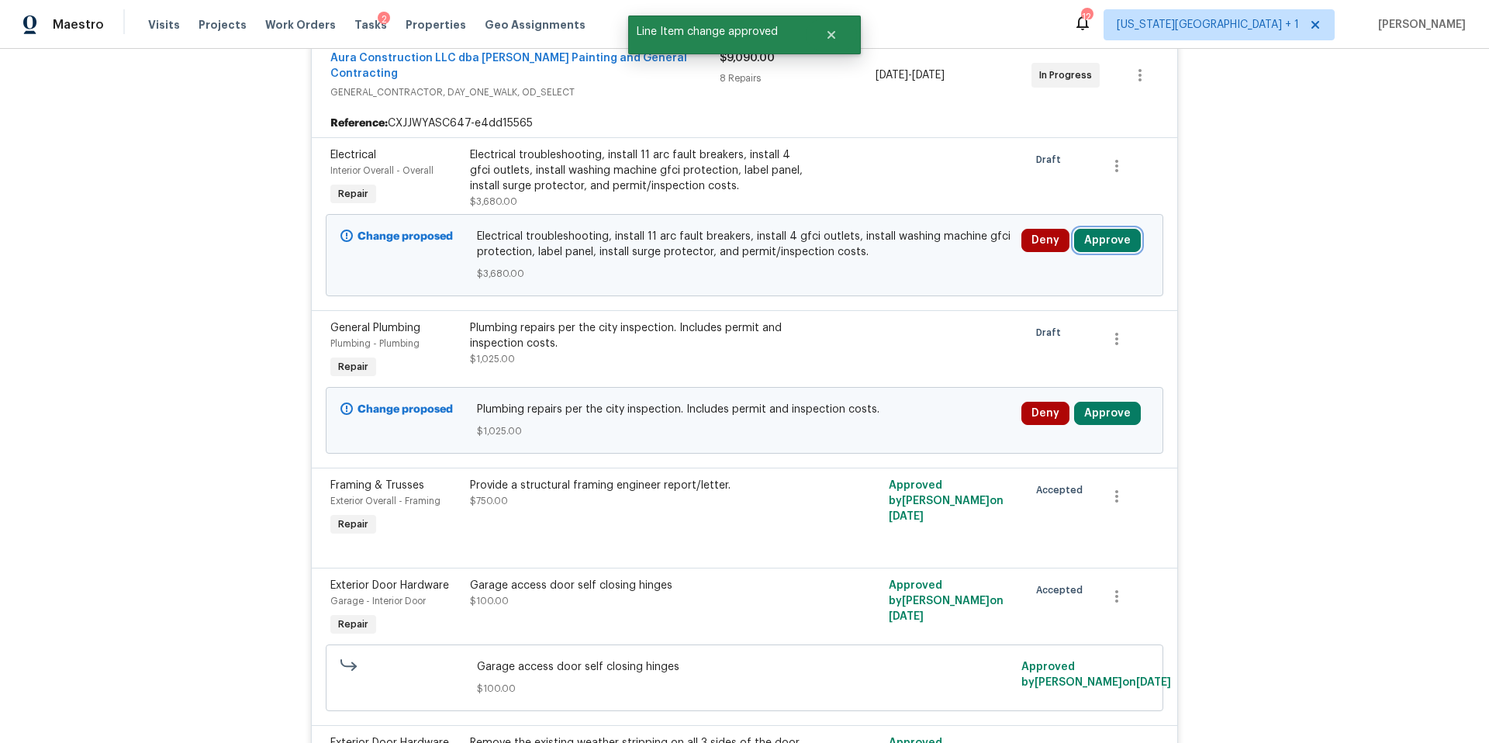
click at [1098, 233] on button "Approve" at bounding box center [1107, 240] width 67 height 23
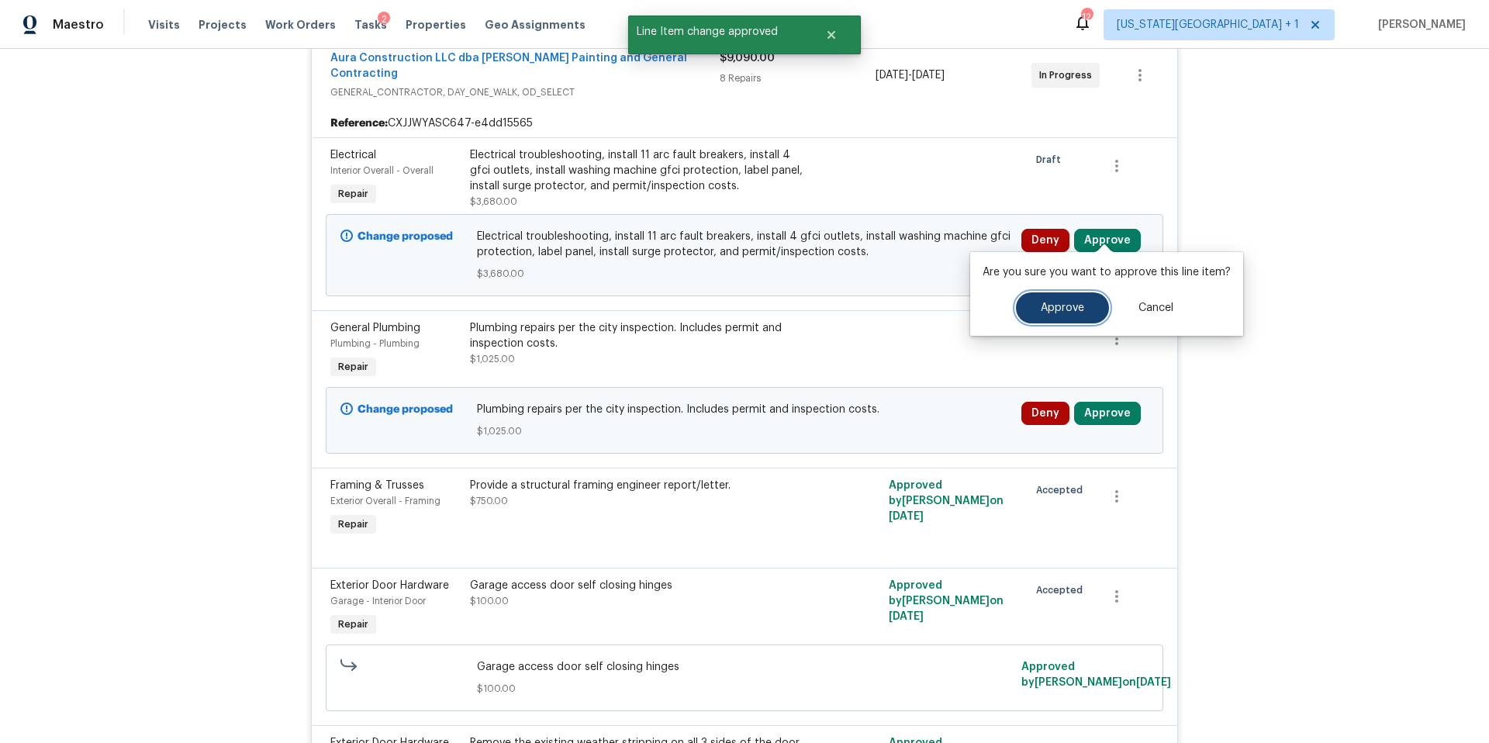
click at [1061, 313] on span "Approve" at bounding box center [1062, 308] width 43 height 12
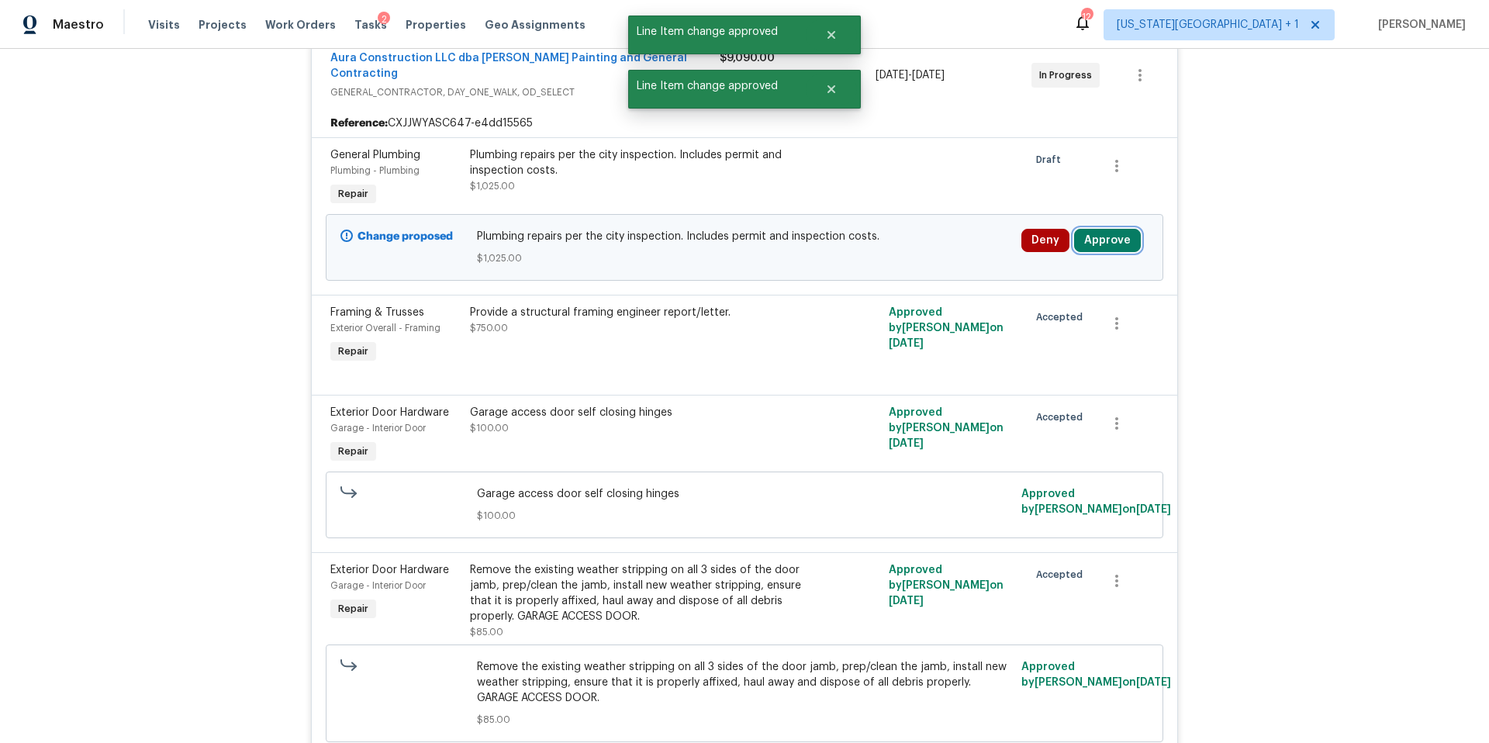
click at [1107, 229] on button "Approve" at bounding box center [1107, 240] width 67 height 23
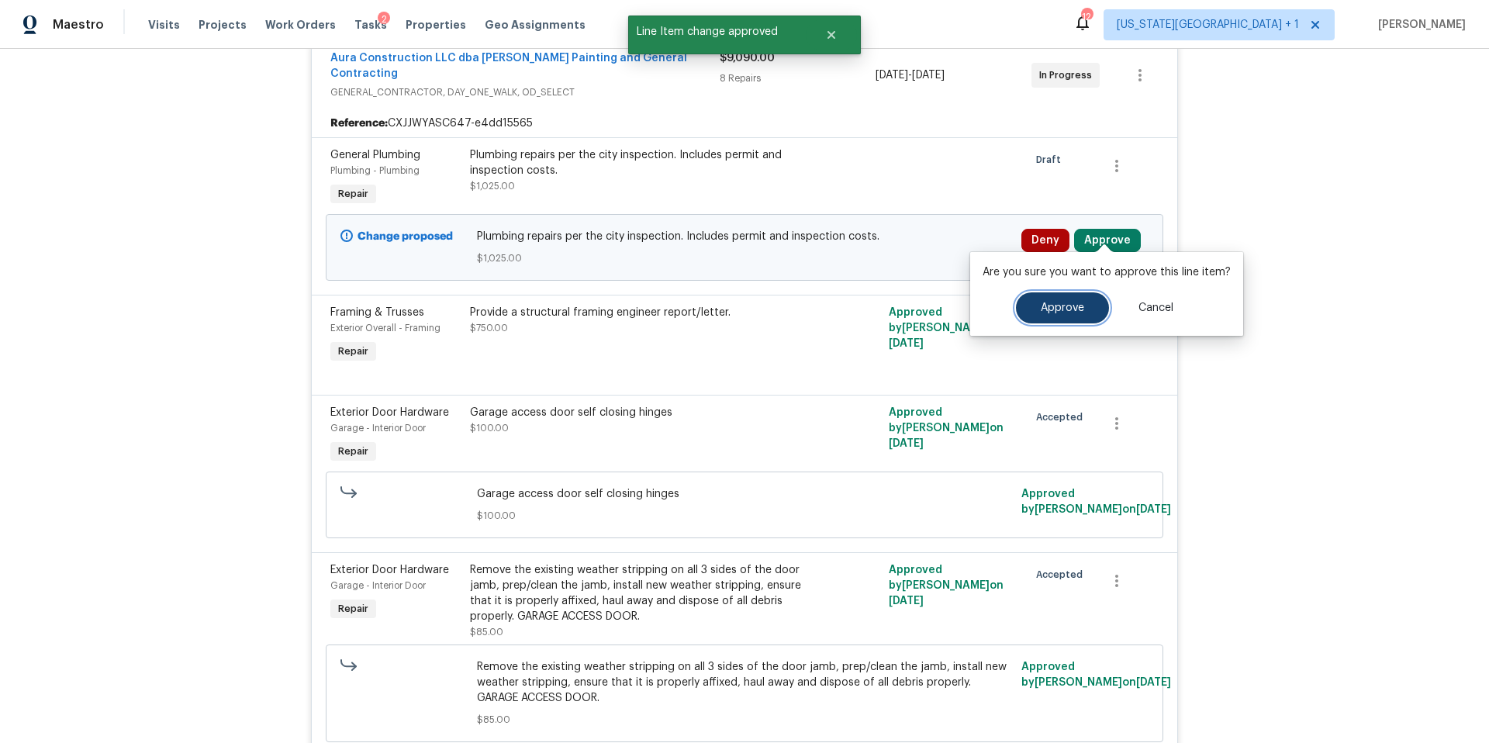
click at [1044, 313] on span "Approve" at bounding box center [1062, 308] width 43 height 12
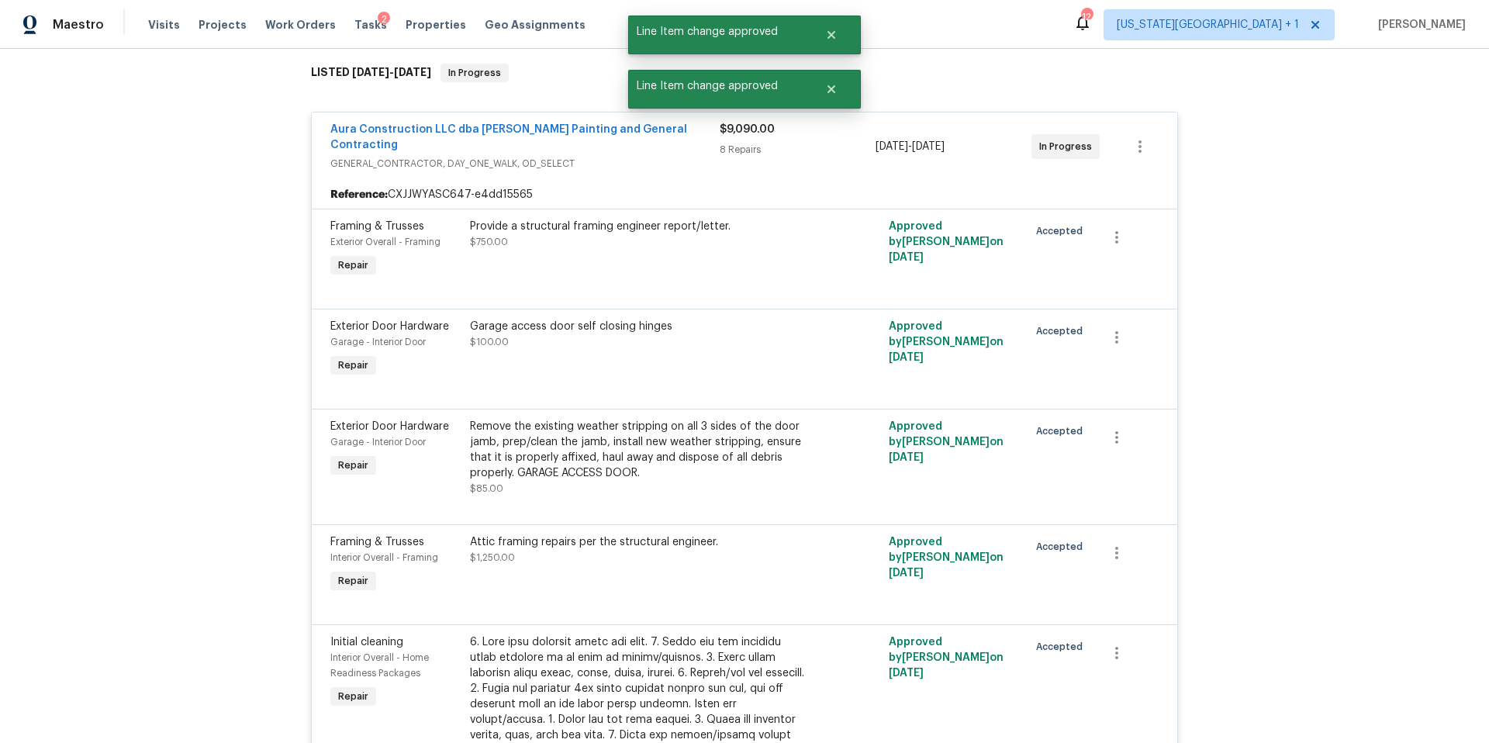
scroll to position [0, 0]
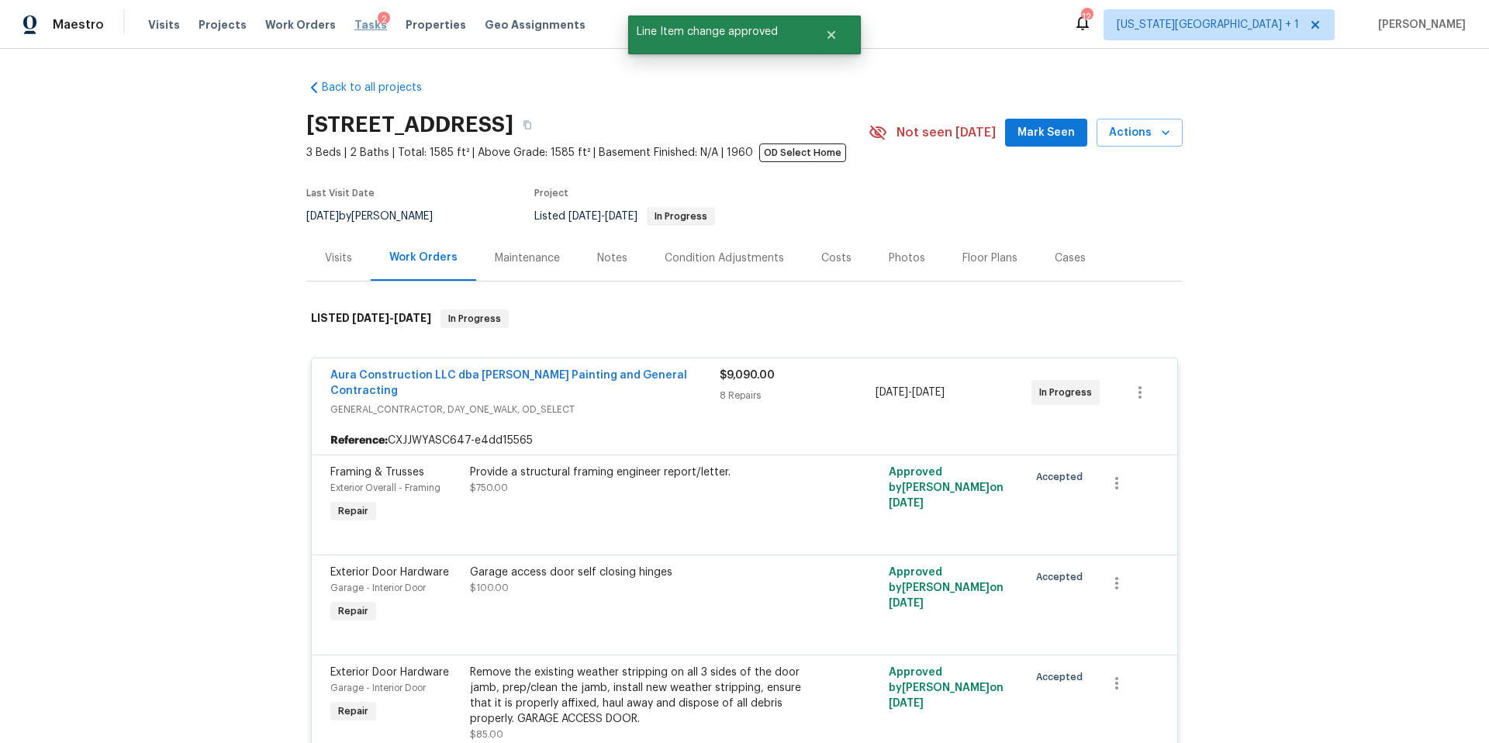
click at [354, 19] on span "Tasks" at bounding box center [370, 24] width 33 height 11
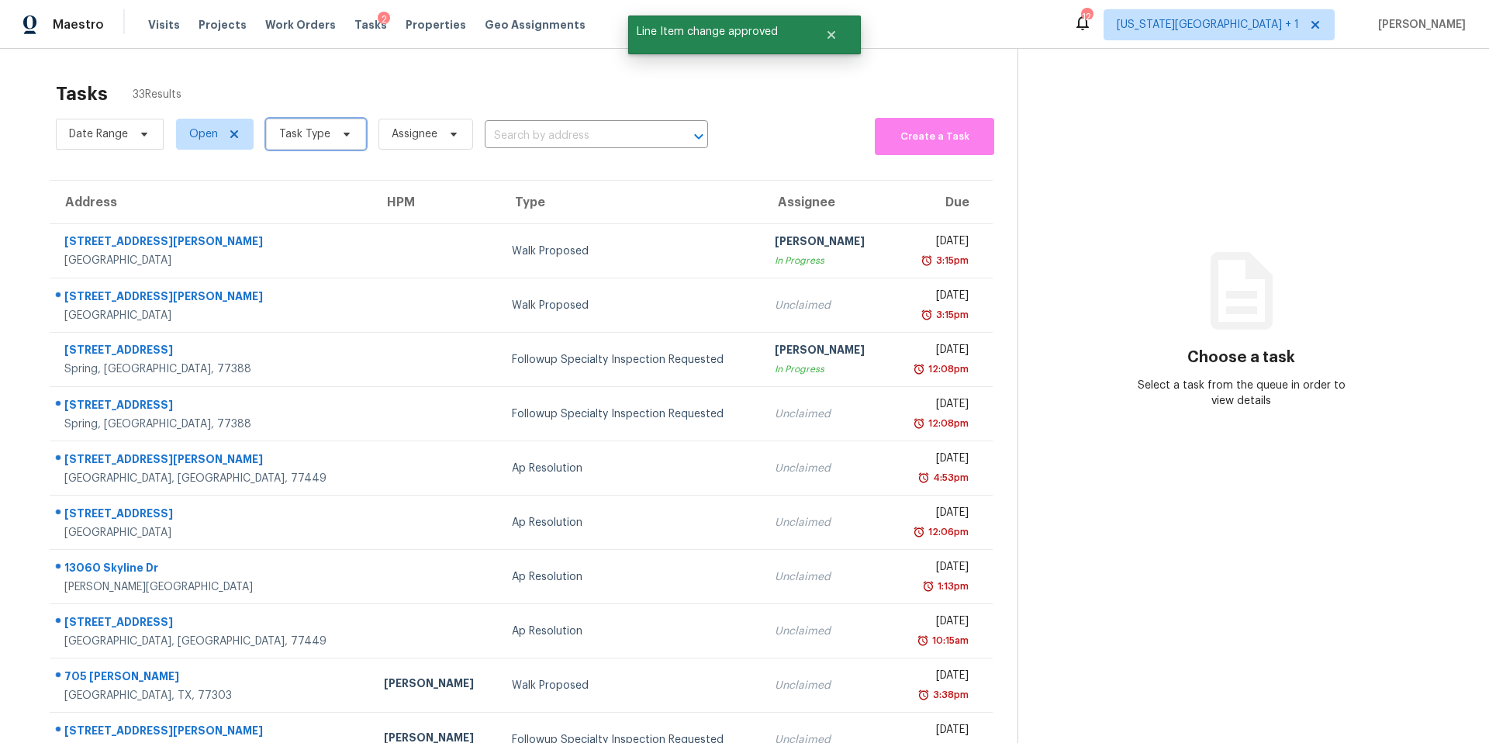
click at [328, 140] on span "Task Type" at bounding box center [316, 134] width 100 height 31
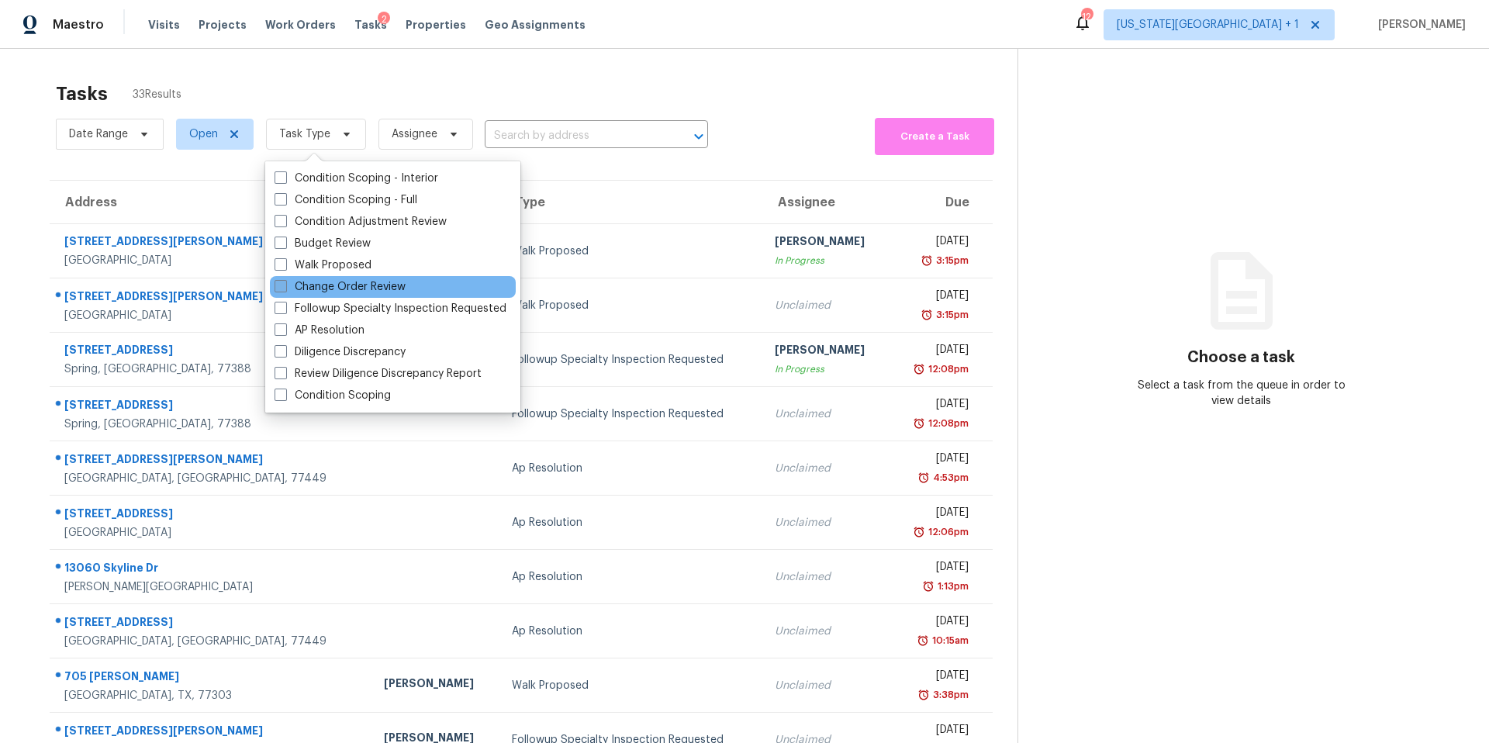
click at [299, 292] on label "Change Order Review" at bounding box center [340, 287] width 131 height 16
click at [285, 289] on input "Change Order Review" at bounding box center [280, 284] width 10 height 10
checkbox input "true"
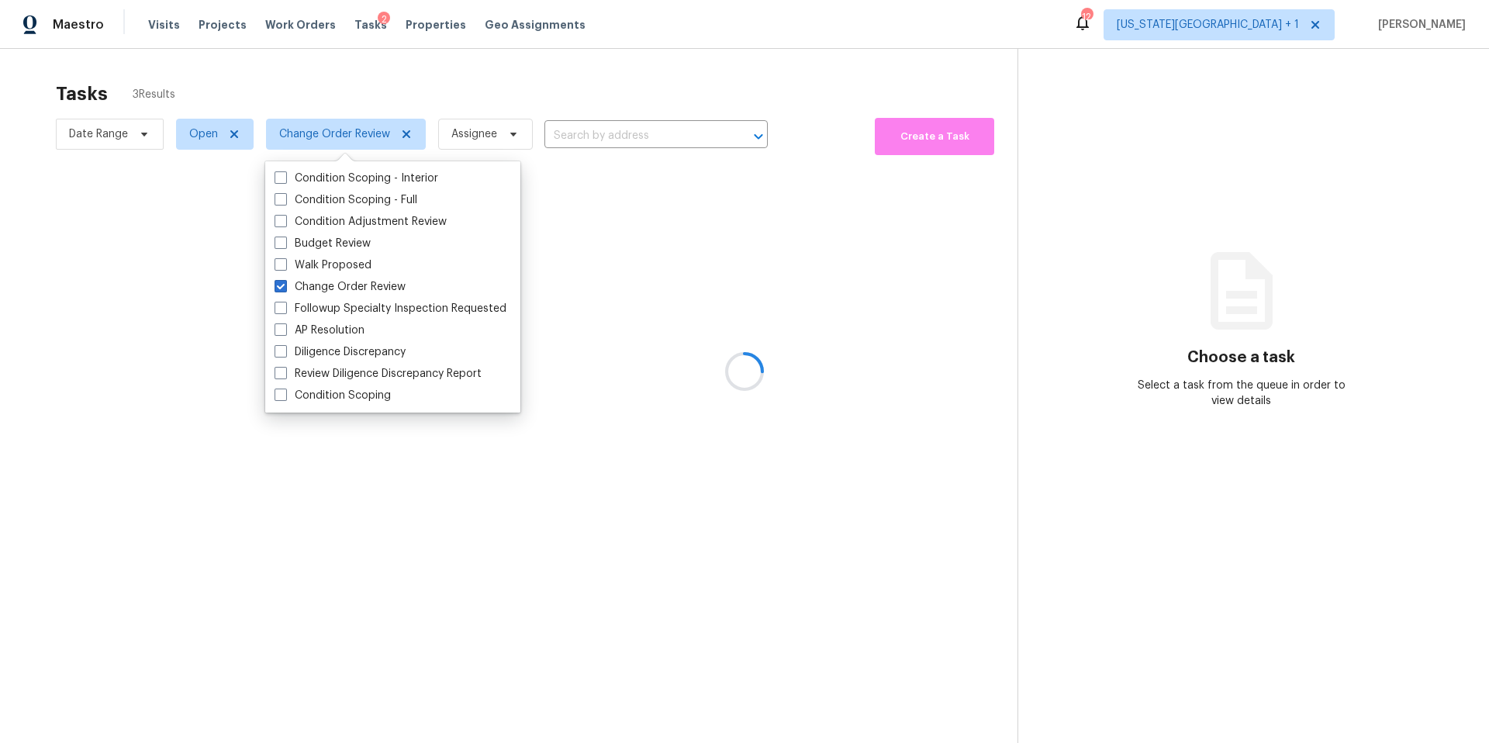
click at [287, 78] on div at bounding box center [744, 371] width 1489 height 743
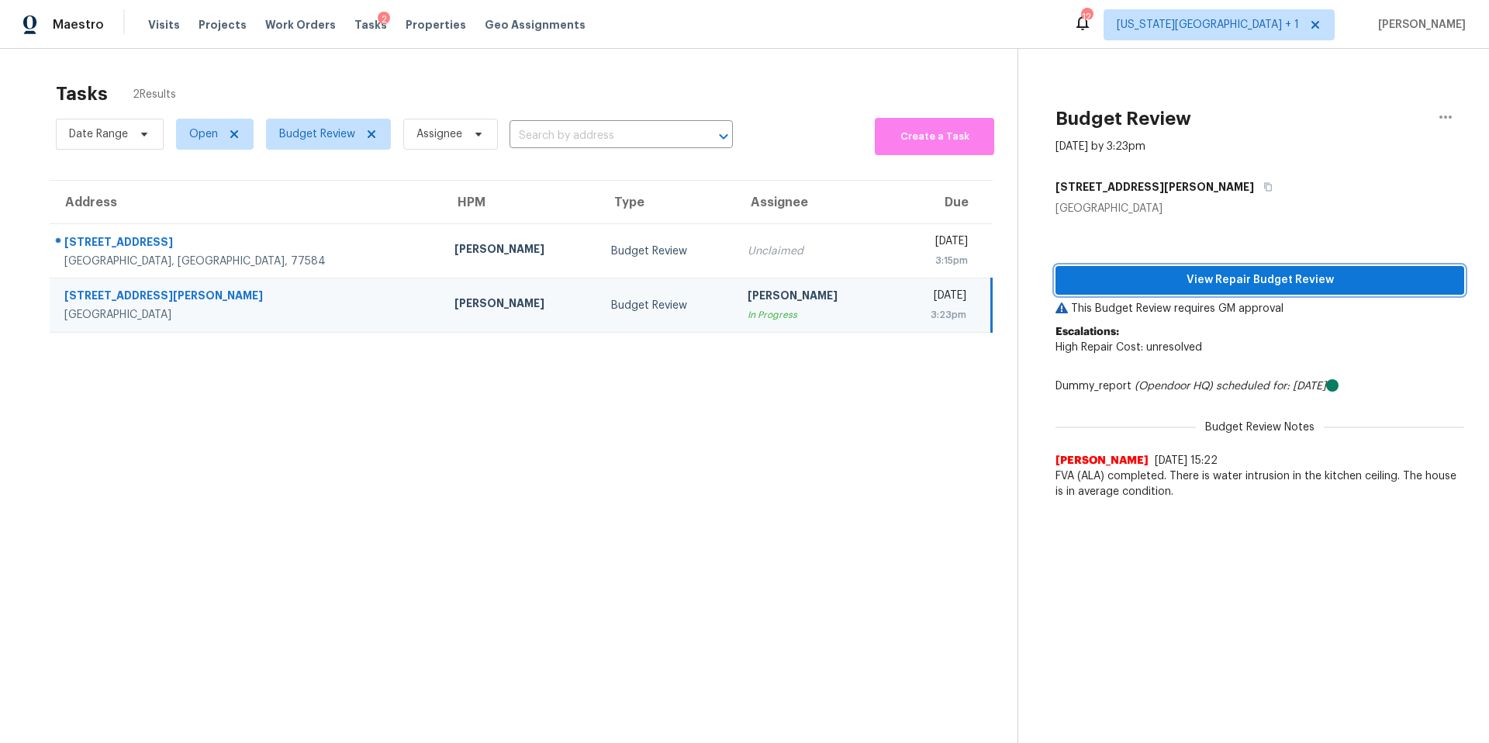
click at [1108, 268] on button "View Repair Budget Review" at bounding box center [1260, 280] width 409 height 29
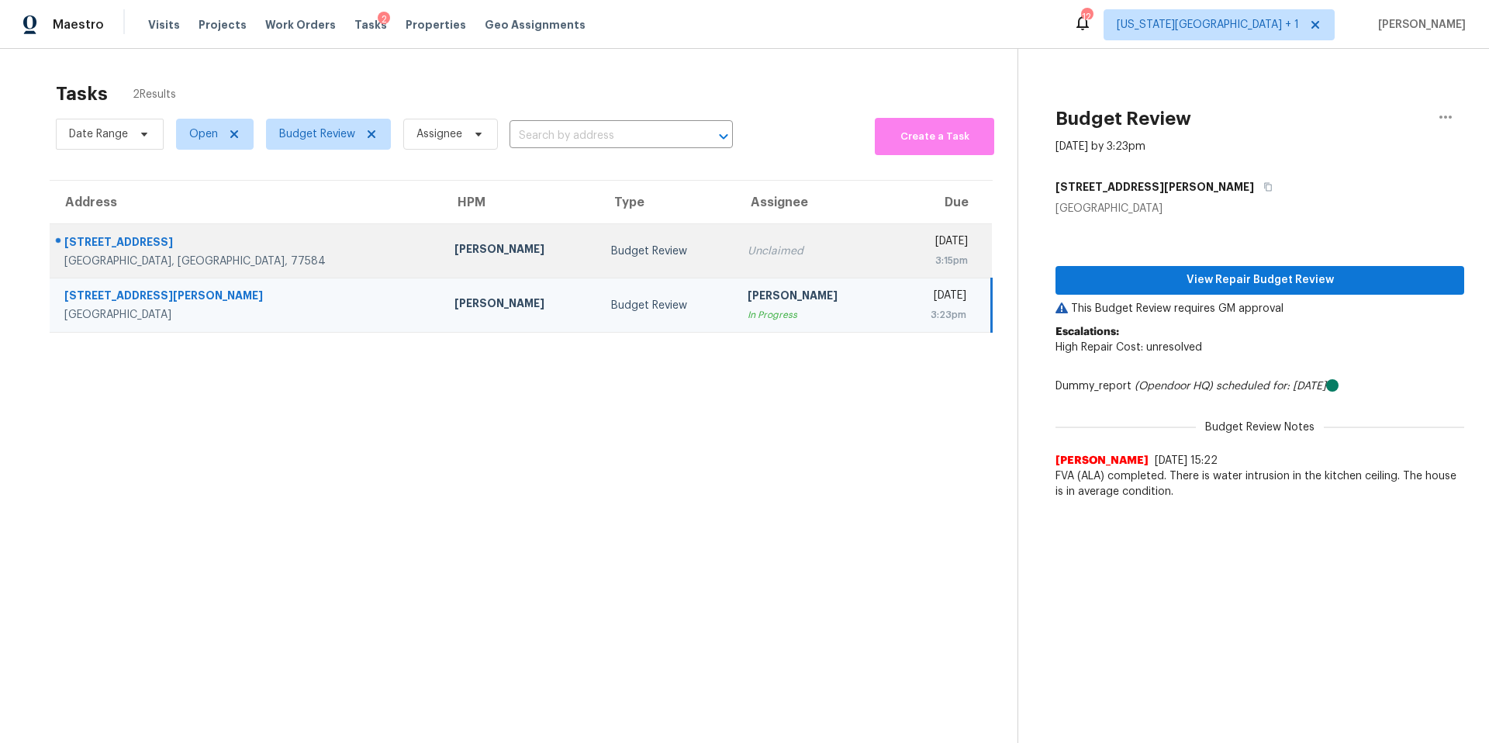
click at [454, 247] on div "[PERSON_NAME]" at bounding box center [519, 250] width 131 height 19
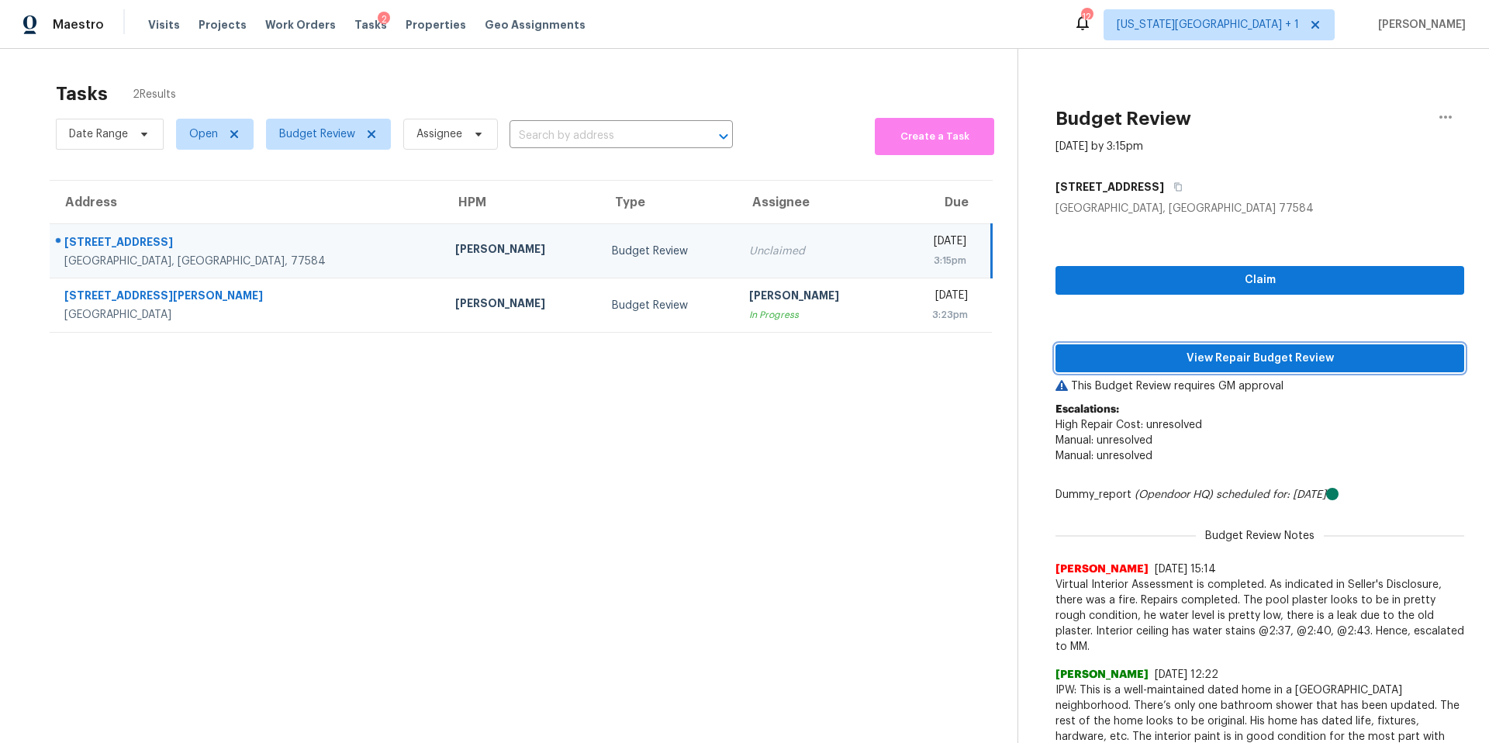
click at [1128, 349] on span "View Repair Budget Review" at bounding box center [1260, 358] width 384 height 19
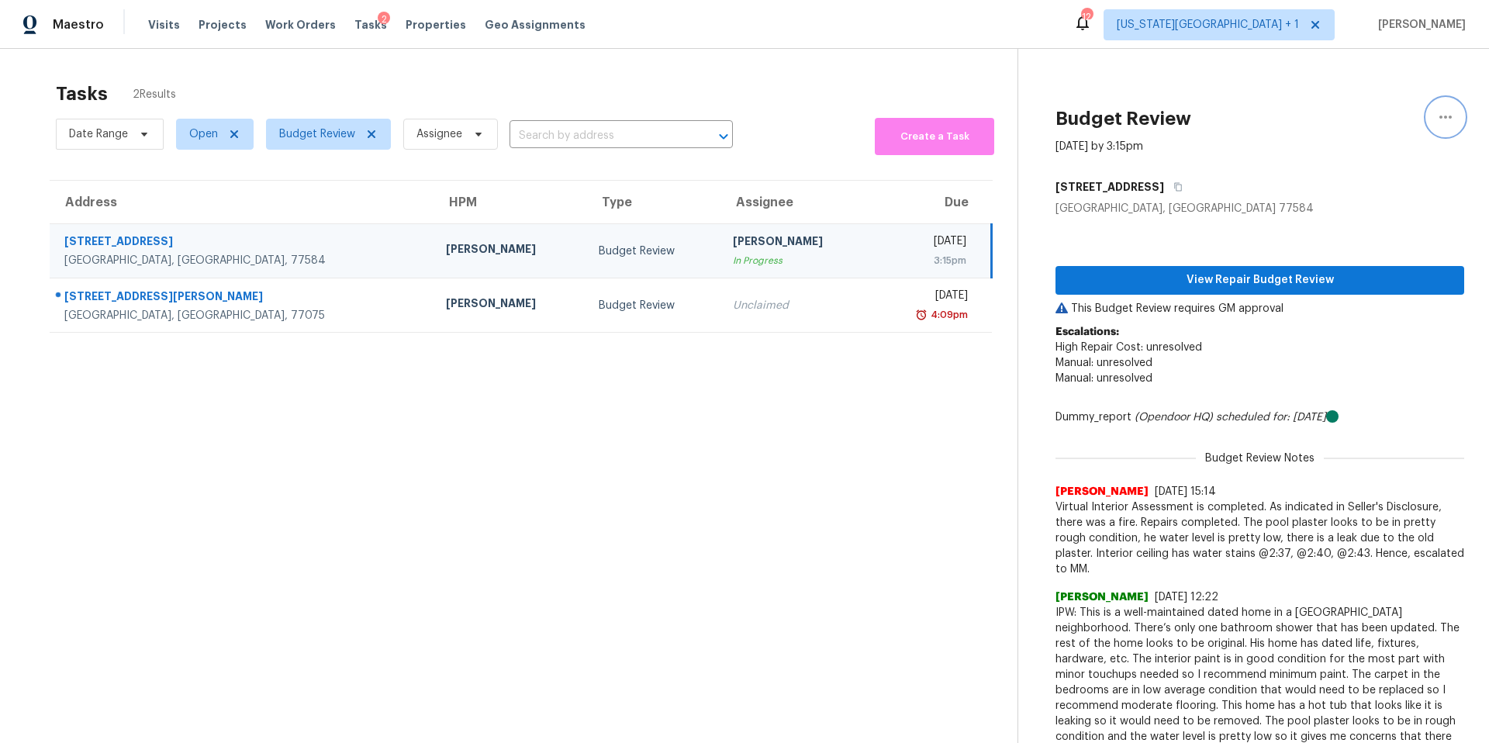
click at [1442, 113] on icon "button" at bounding box center [1445, 117] width 19 height 19
click at [1385, 121] on div "Unclaim this task" at bounding box center [1357, 120] width 121 height 16
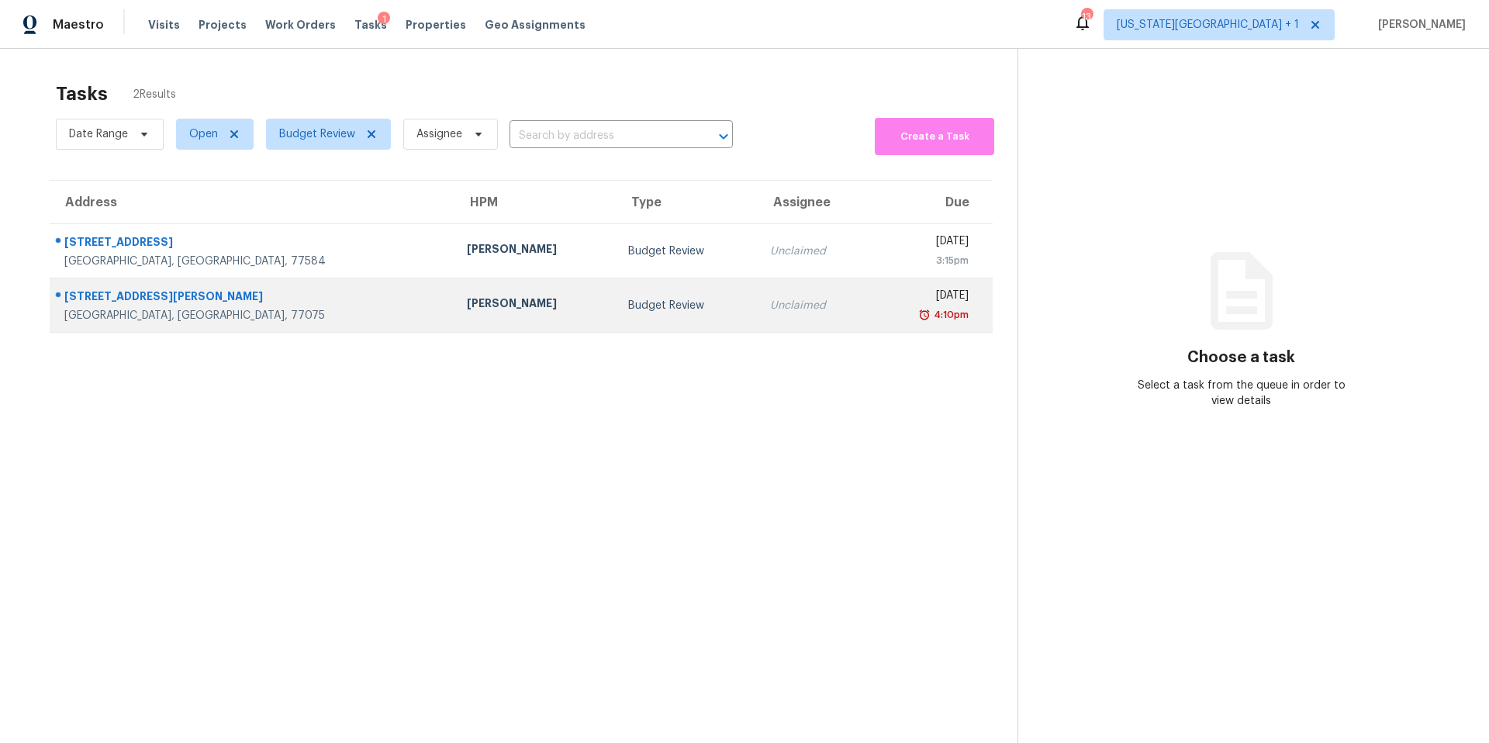
click at [467, 302] on div "[PERSON_NAME]" at bounding box center [535, 304] width 136 height 19
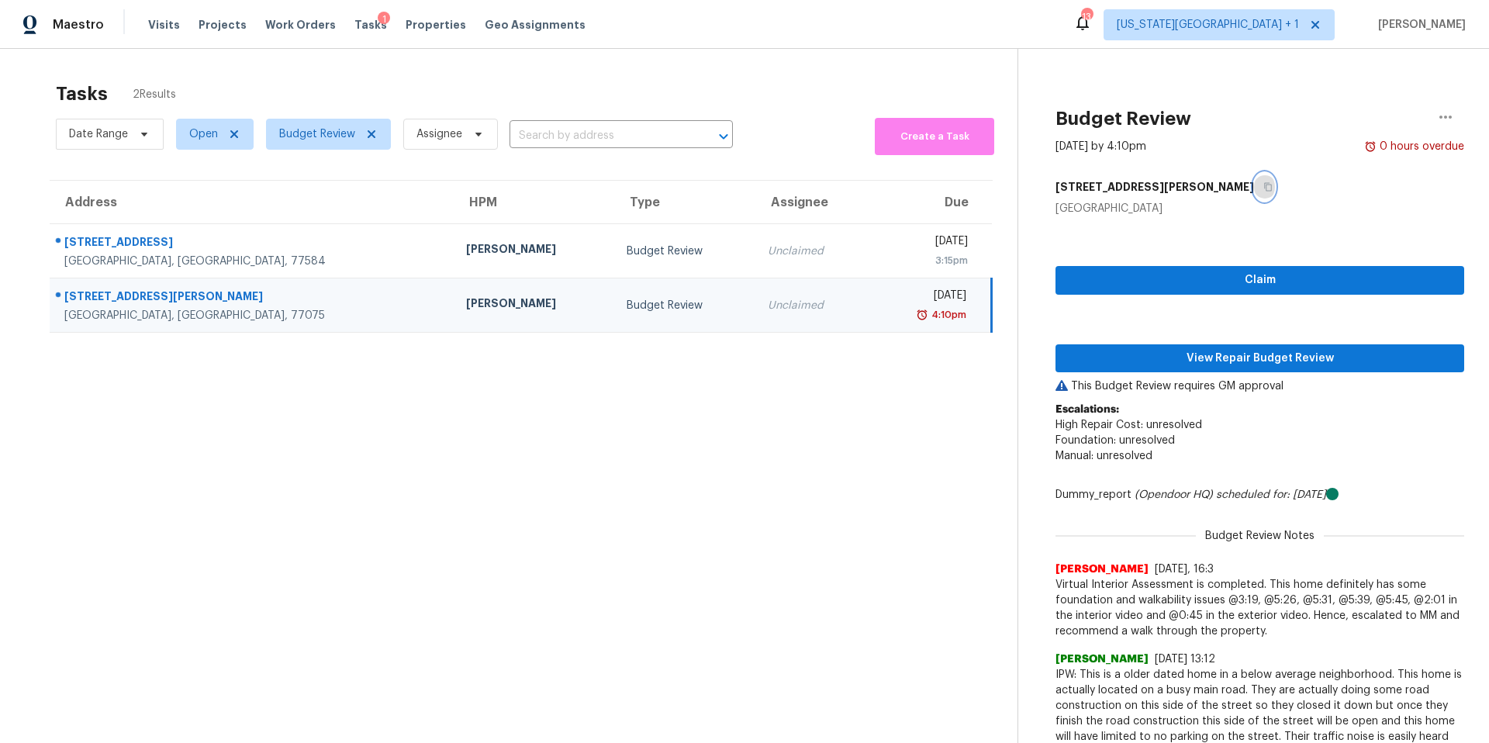
click at [1263, 188] on icon "button" at bounding box center [1267, 186] width 9 height 9
click at [1153, 362] on span "View Repair Budget Review" at bounding box center [1260, 358] width 384 height 19
